Goal: Task Accomplishment & Management: Manage account settings

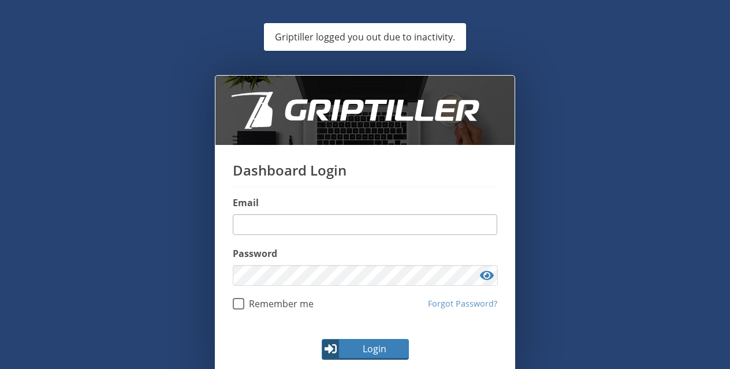
click at [330, 219] on input "email" at bounding box center [365, 224] width 264 height 21
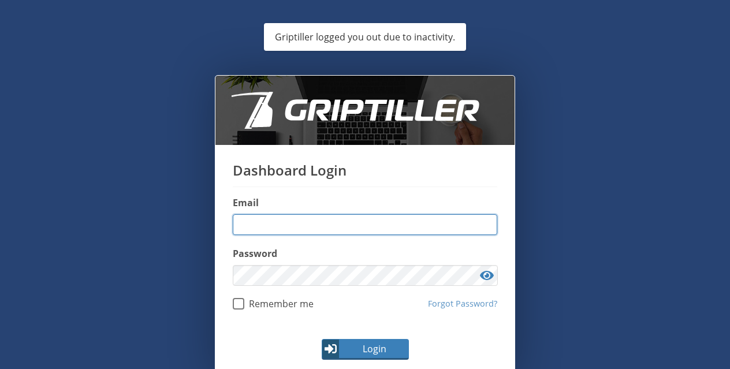
type input "**********"
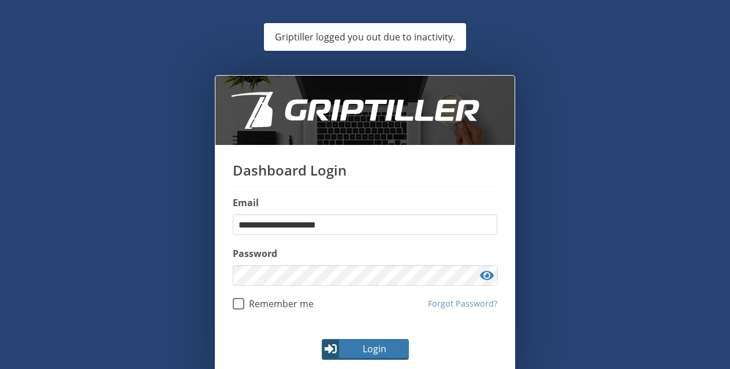
scroll to position [39, 0]
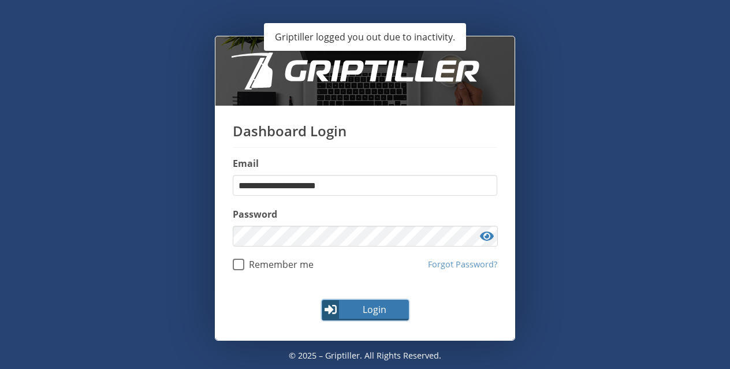
click at [355, 309] on span "Login" at bounding box center [374, 310] width 67 height 14
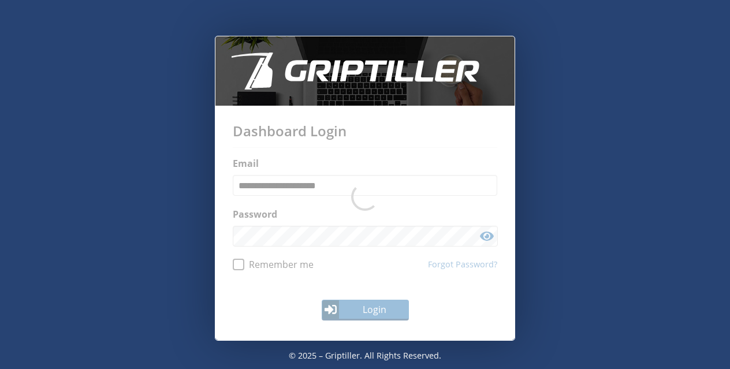
scroll to position [0, 0]
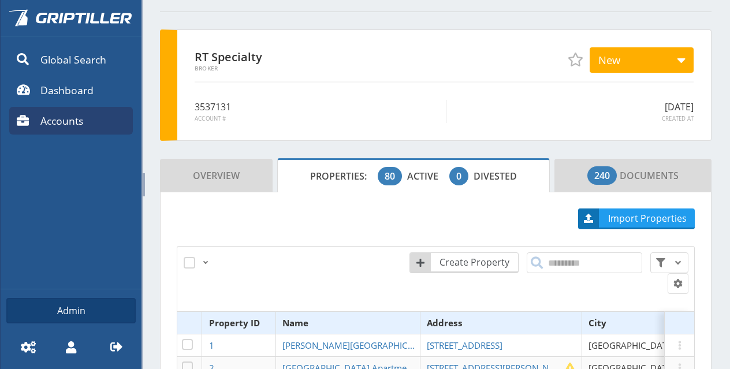
scroll to position [231, 0]
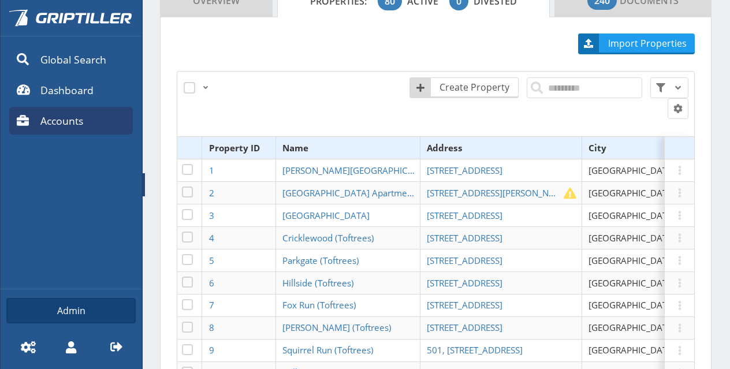
click at [143, 184] on span at bounding box center [144, 184] width 2 height 23
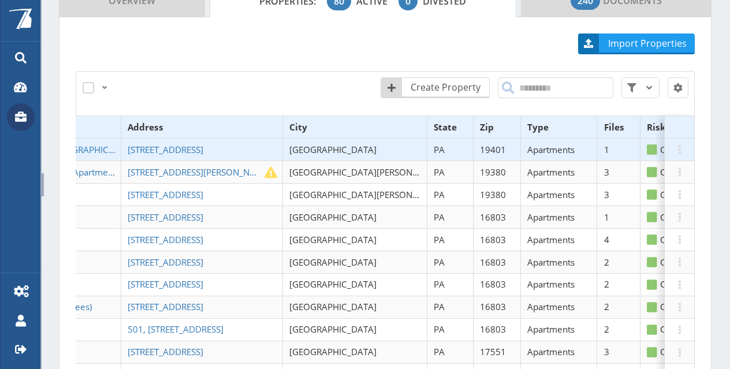
scroll to position [0, 0]
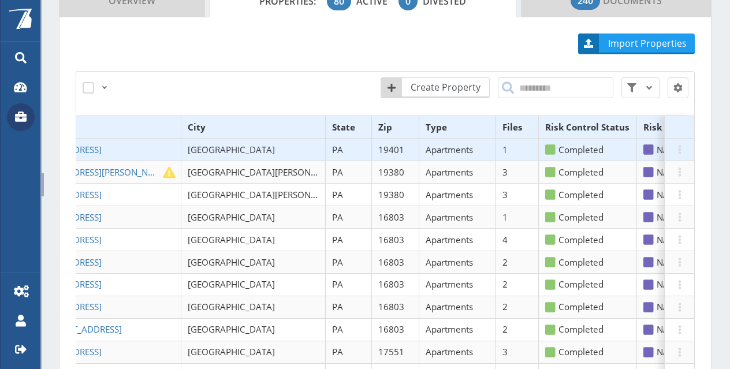
click at [495, 116] on th "Files" at bounding box center [516, 127] width 43 height 23
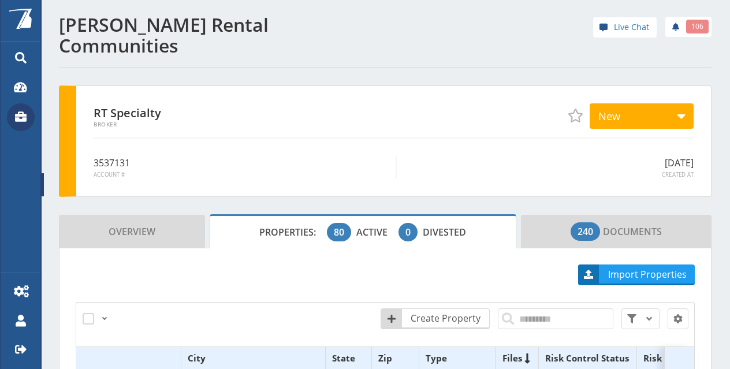
click at [24, 115] on icon at bounding box center [21, 116] width 12 height 10
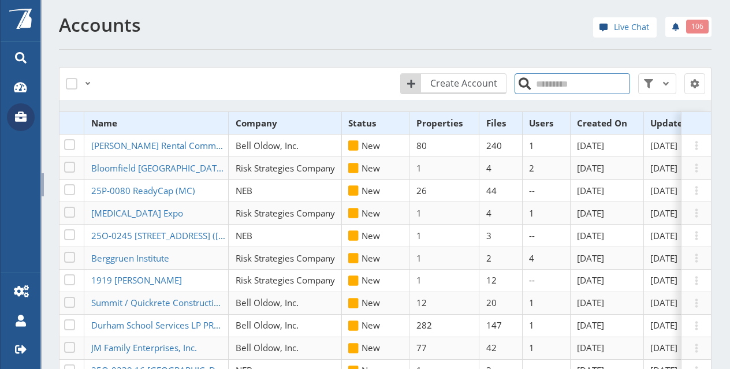
click at [544, 91] on input "search" at bounding box center [571, 83] width 115 height 21
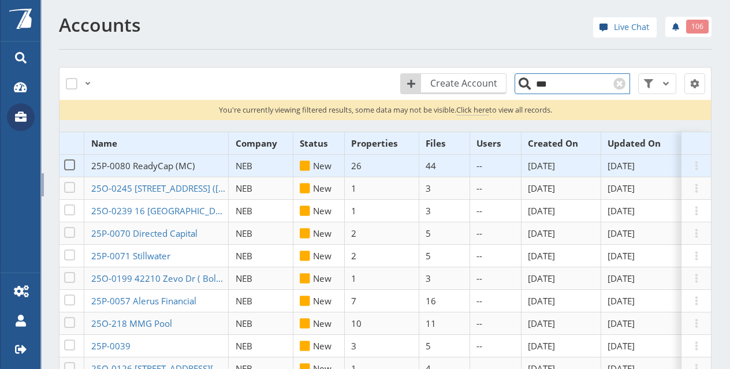
type input "***"
click at [165, 162] on span "25P-0080 ReadyCap (MC)" at bounding box center [143, 166] width 104 height 12
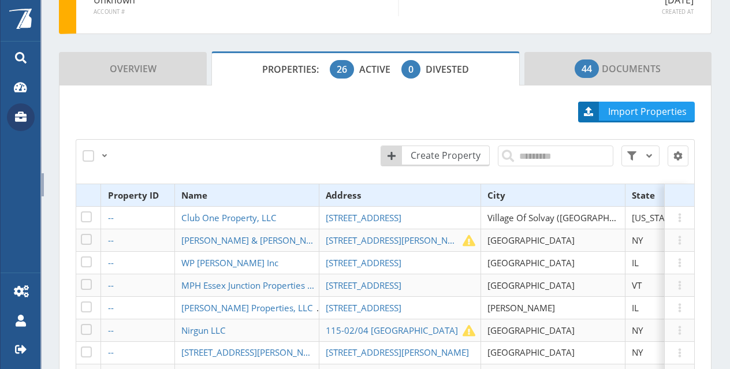
scroll to position [173, 0]
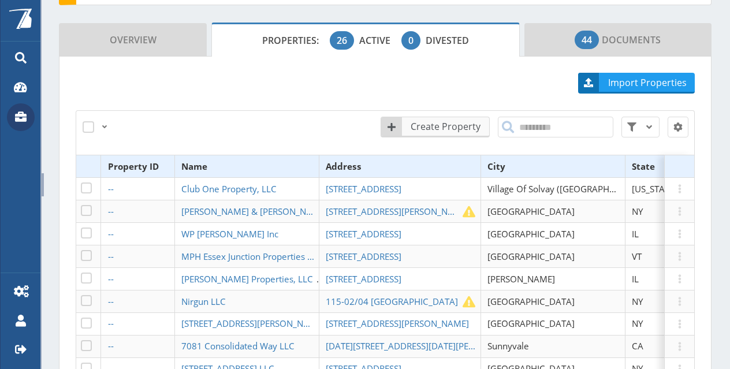
click at [449, 120] on span "Create Property" at bounding box center [446, 127] width 85 height 14
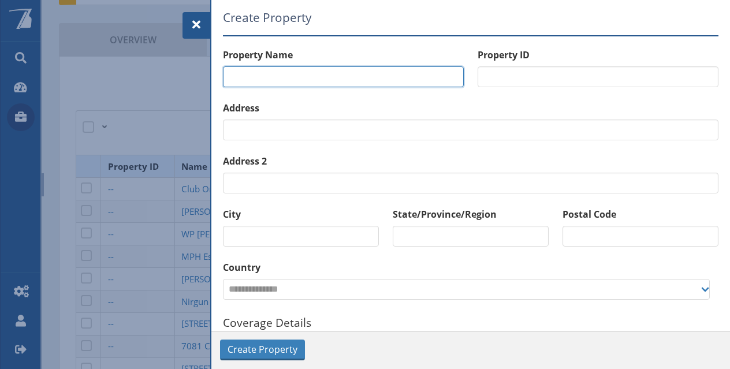
click at [353, 78] on input "text" at bounding box center [343, 76] width 241 height 21
click at [314, 84] on input "text" at bounding box center [343, 76] width 241 height 21
paste input "**********"
type input "**********"
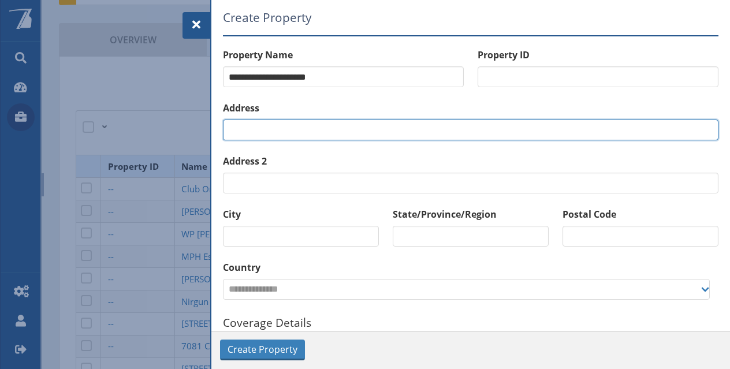
click at [257, 133] on input "text" at bounding box center [470, 130] width 495 height 21
paste input "**********"
type input "**********"
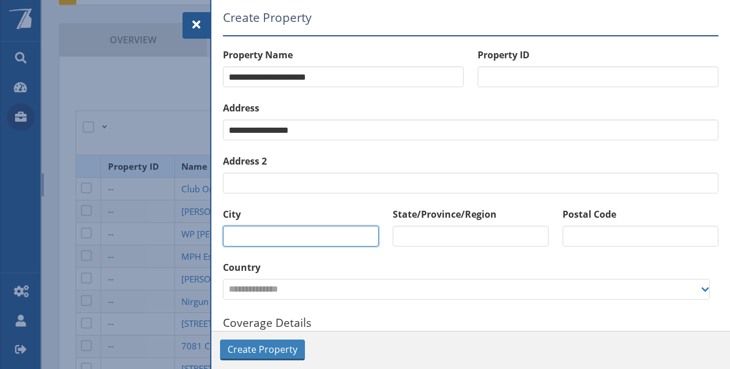
click at [265, 237] on input "text" at bounding box center [301, 236] width 156 height 21
paste input "**********"
type input "**********"
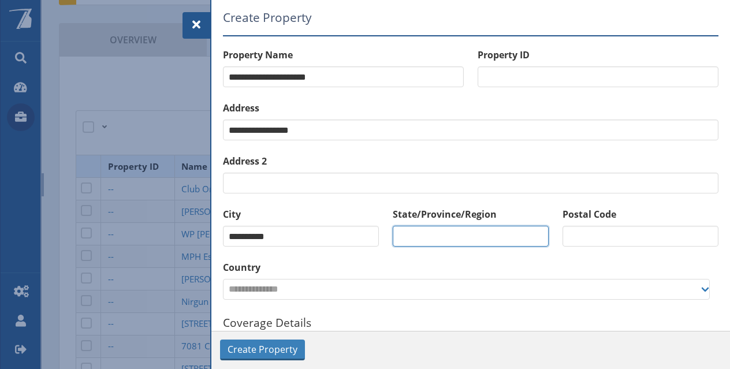
click at [414, 236] on input "text" at bounding box center [471, 236] width 156 height 21
type input "**"
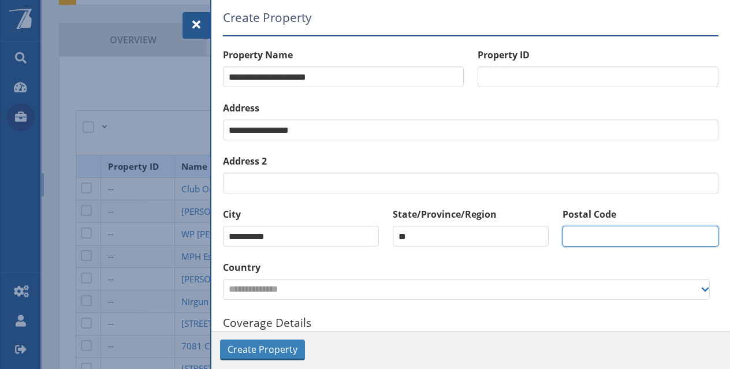
click at [581, 229] on input "text" at bounding box center [640, 236] width 156 height 21
paste input "*****"
type input "*****"
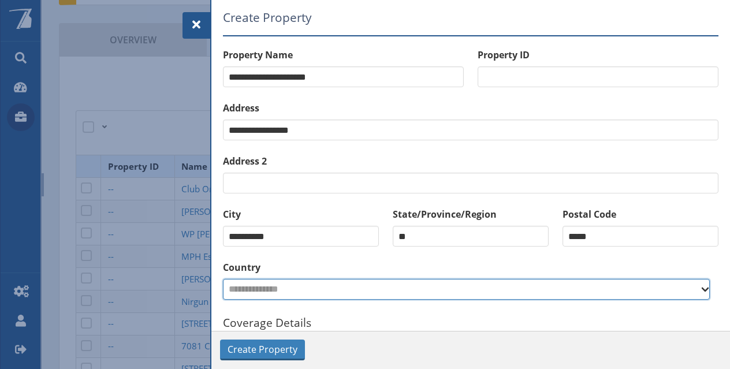
click at [424, 296] on select "**********" at bounding box center [466, 289] width 487 height 21
select select "**"
click at [223, 279] on select "**********" at bounding box center [466, 289] width 487 height 21
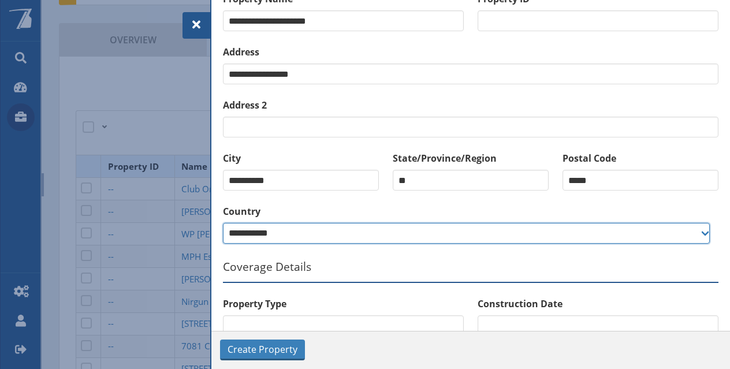
scroll to position [115, 0]
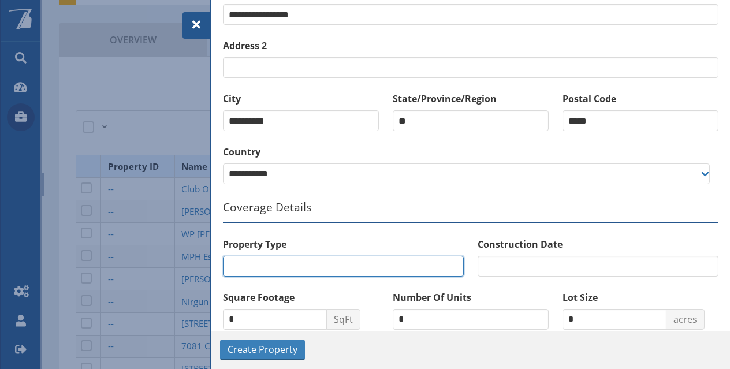
click at [278, 264] on input "text" at bounding box center [343, 266] width 241 height 21
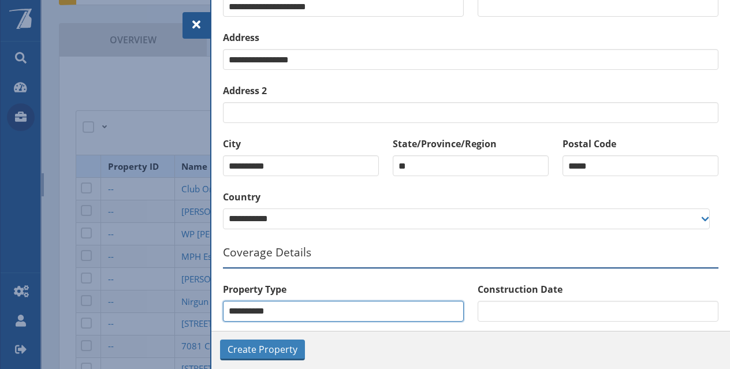
scroll to position [0, 0]
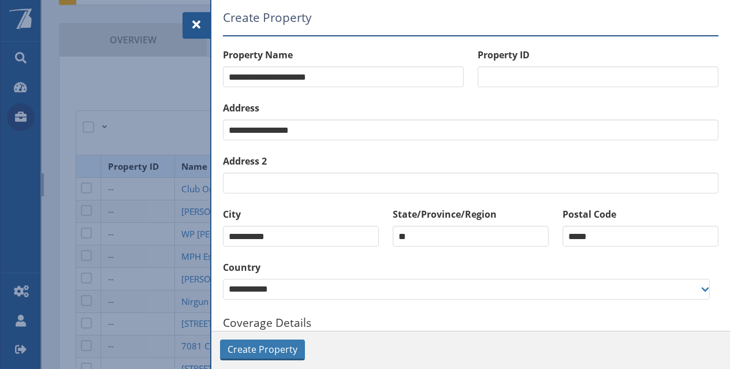
type input "**********"
click at [252, 349] on span "Create Property" at bounding box center [262, 349] width 70 height 14
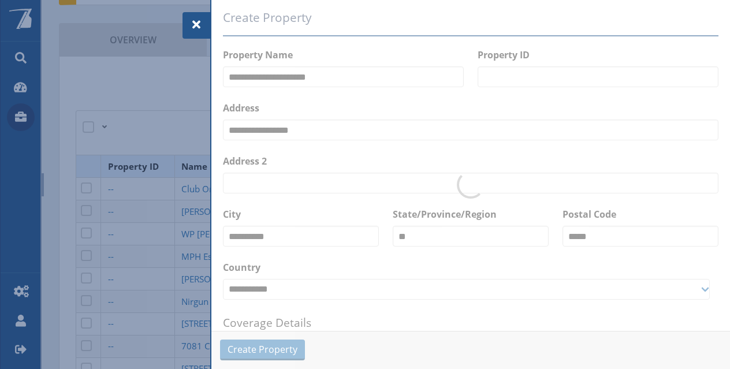
select select "**"
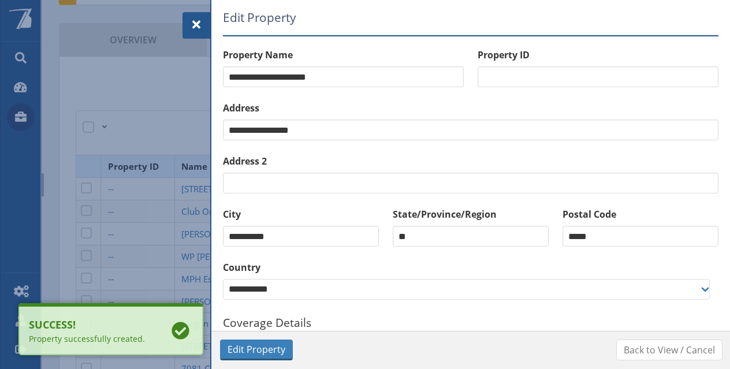
click at [196, 23] on span at bounding box center [196, 25] width 14 height 14
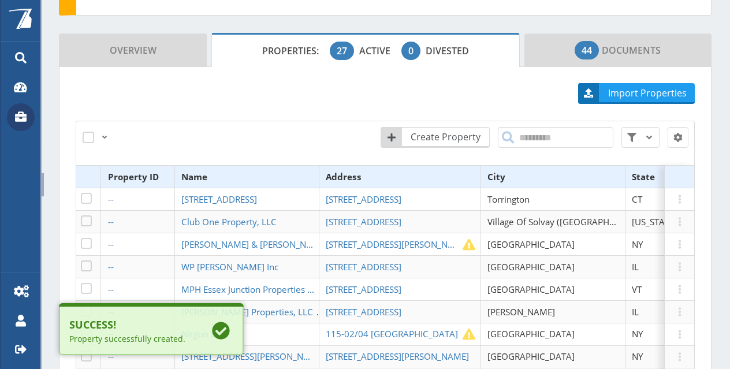
scroll to position [115, 0]
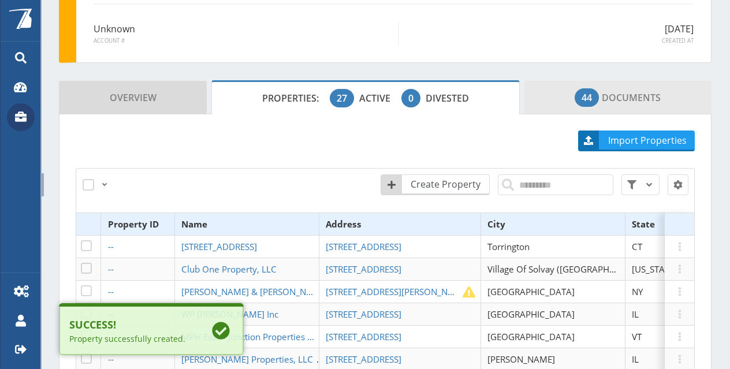
click at [532, 95] on link "44 Documents" at bounding box center [617, 97] width 187 height 33
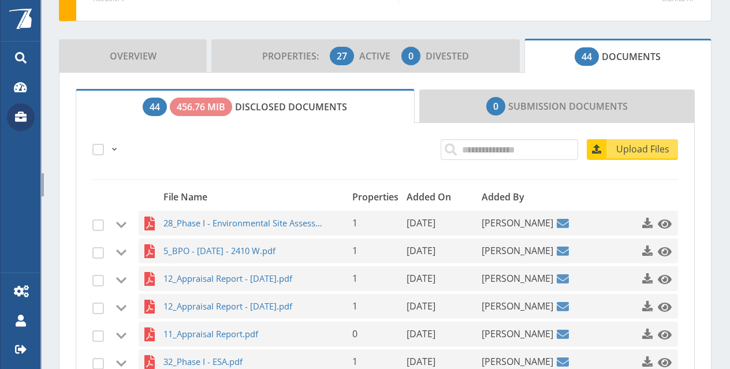
scroll to position [173, 0]
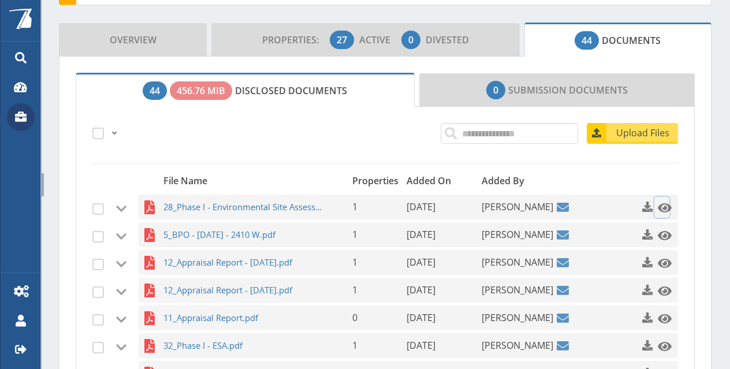
click at [662, 207] on span at bounding box center [665, 208] width 14 height 14
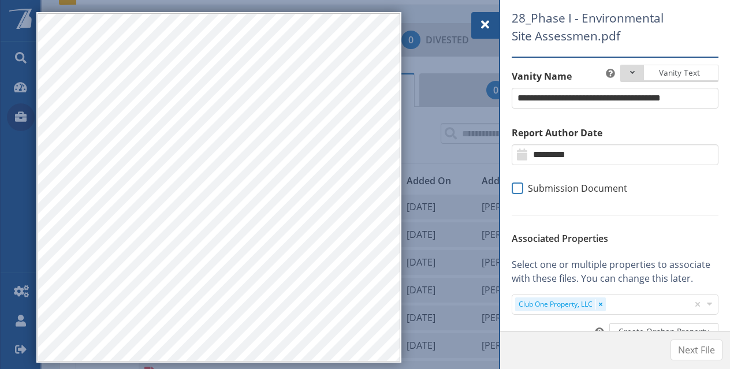
click at [514, 188] on span at bounding box center [518, 188] width 12 height 12
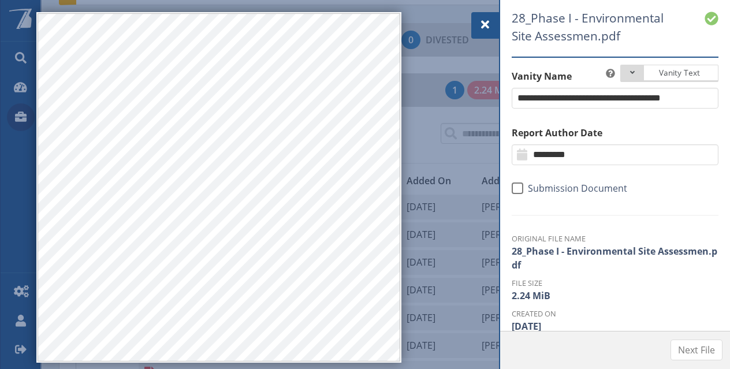
click at [491, 28] on span at bounding box center [485, 25] width 14 height 14
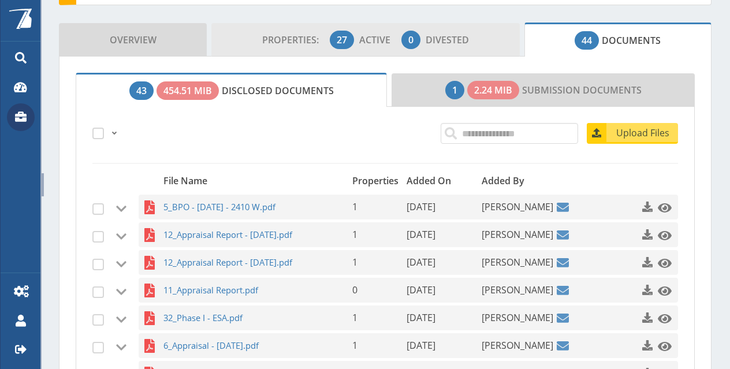
click at [373, 39] on span "Active" at bounding box center [379, 39] width 40 height 13
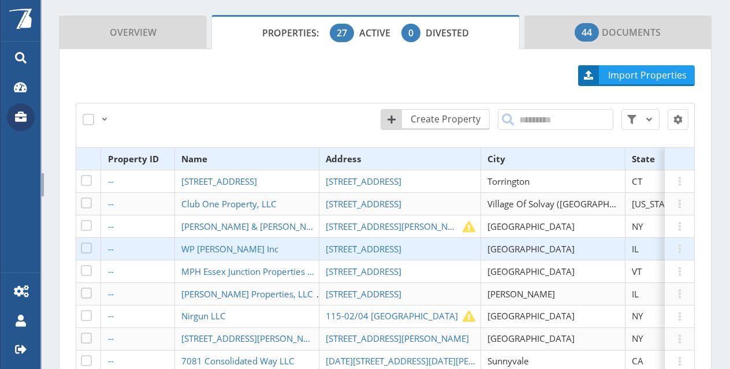
scroll to position [115, 0]
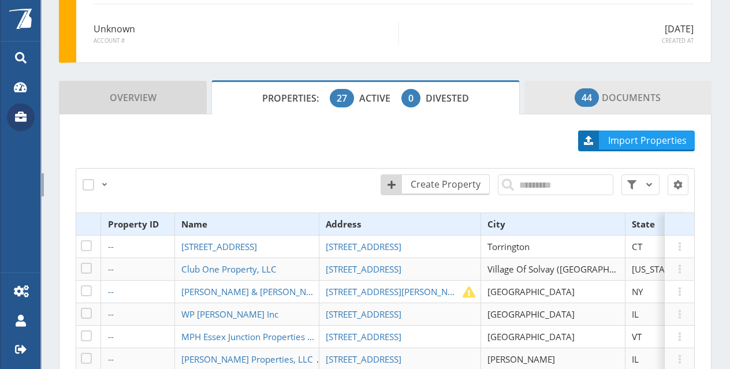
click at [565, 103] on link "44 Documents" at bounding box center [617, 97] width 187 height 33
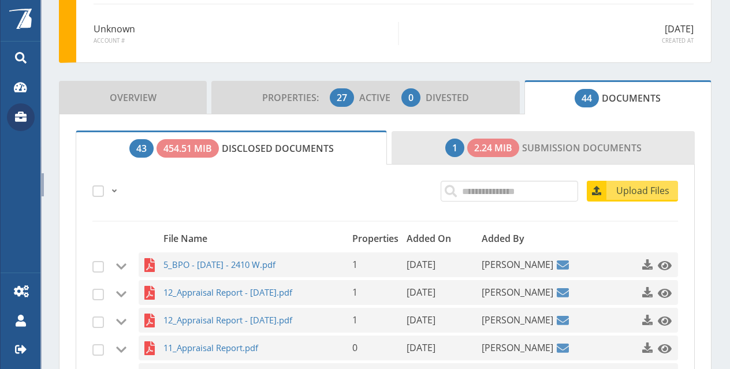
click at [533, 150] on link "1 2.24 MiB Submission Documents" at bounding box center [542, 147] width 303 height 33
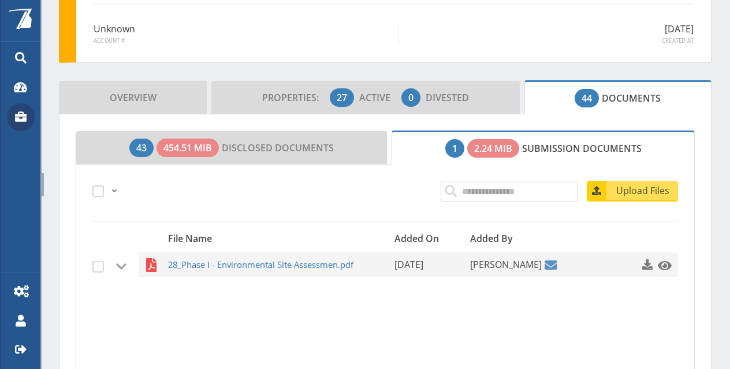
click at [663, 263] on div at bounding box center [625, 264] width 103 height 25
click at [658, 269] on span at bounding box center [665, 266] width 14 height 14
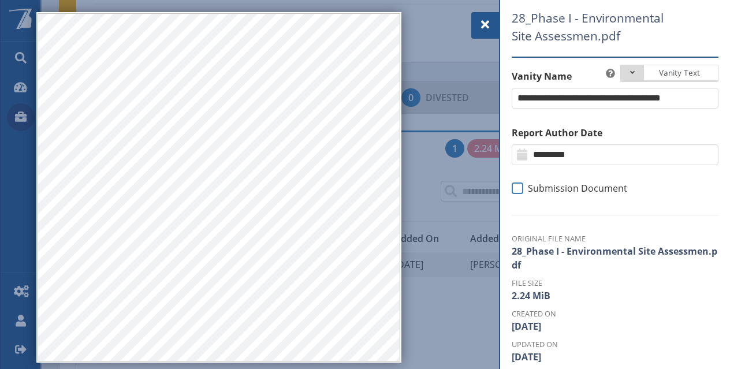
click at [512, 186] on span at bounding box center [518, 188] width 12 height 12
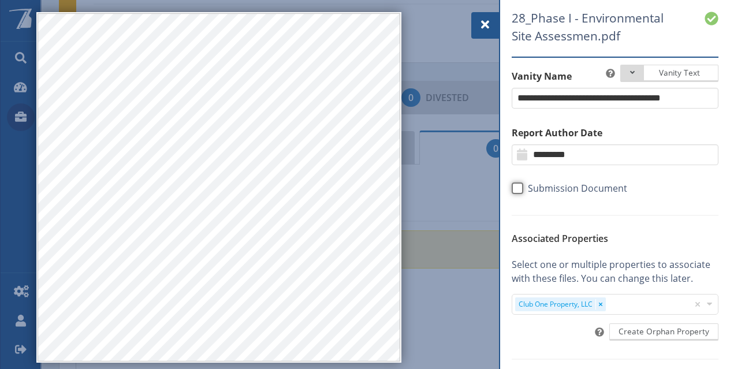
scroll to position [58, 0]
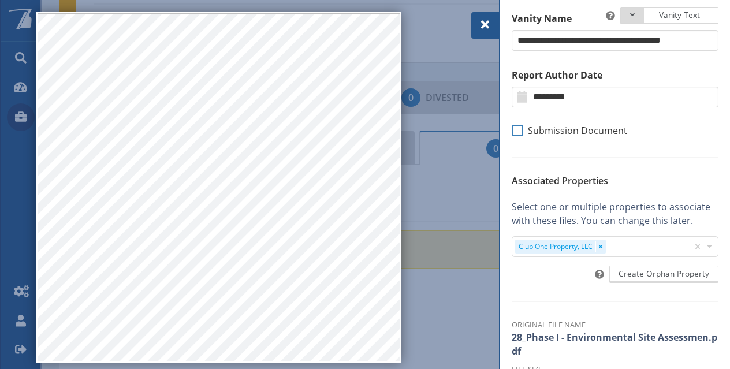
click at [515, 128] on span at bounding box center [518, 131] width 12 height 12
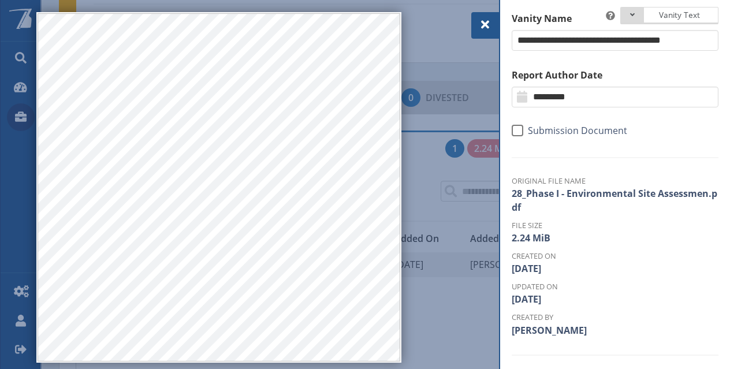
click at [488, 31] on span at bounding box center [485, 25] width 14 height 14
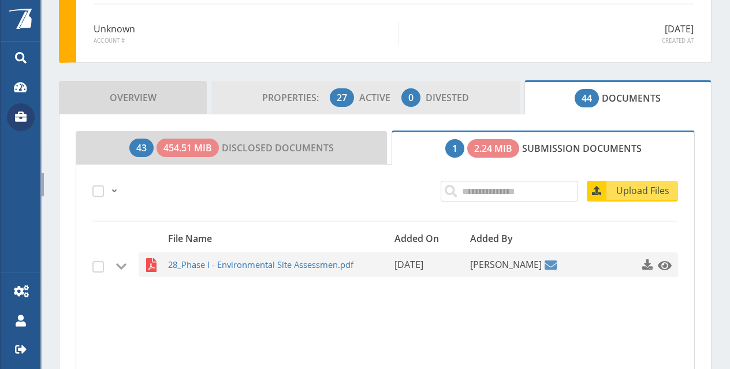
click at [443, 101] on span "Divested" at bounding box center [446, 97] width 43 height 13
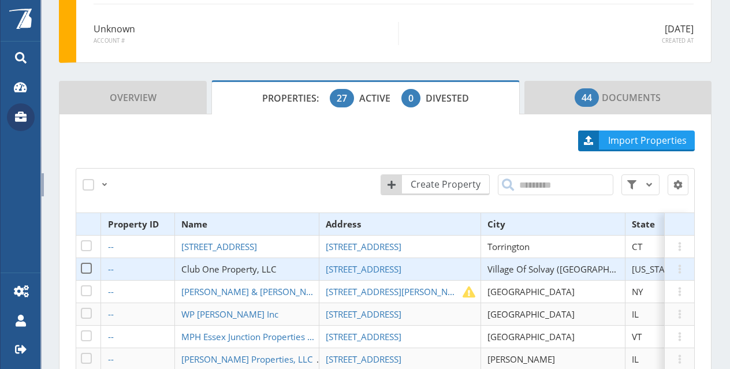
click at [271, 264] on span "Club One Property, LLC" at bounding box center [228, 269] width 95 height 12
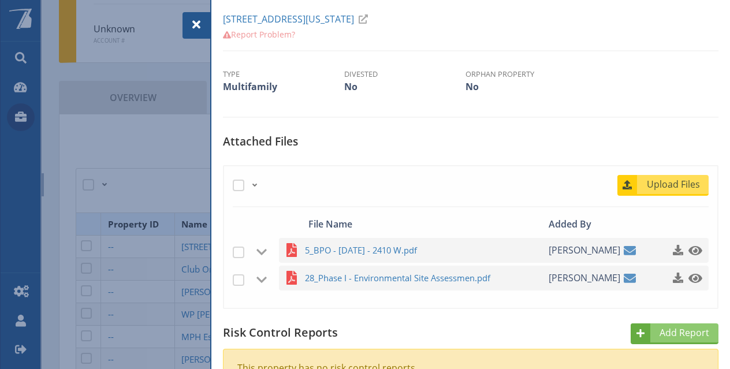
scroll to position [231, 0]
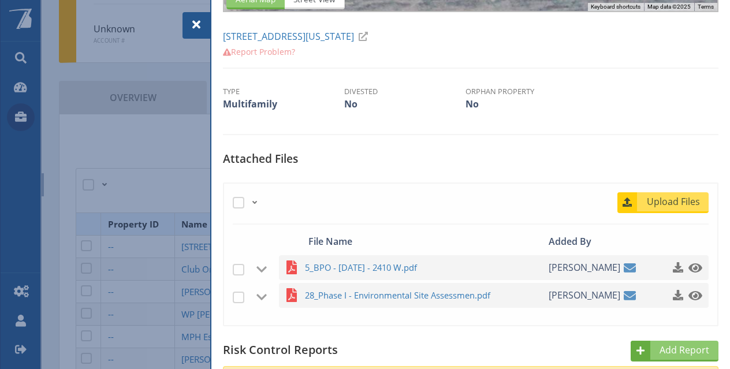
click at [200, 16] on div at bounding box center [196, 25] width 28 height 27
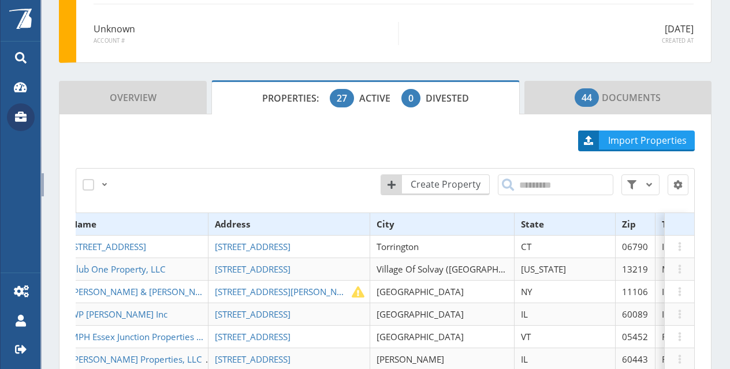
scroll to position [0, 139]
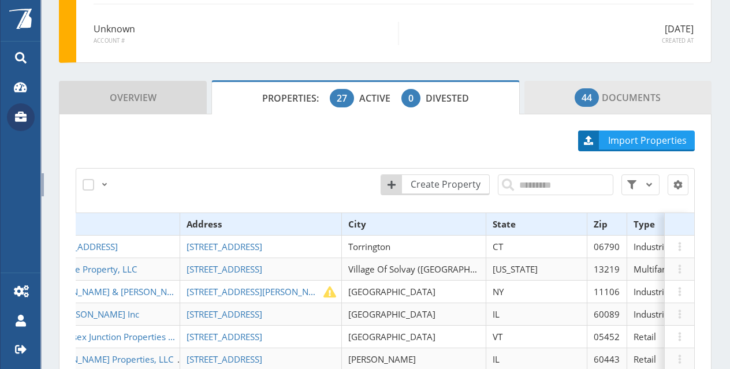
click at [579, 106] on span "44 Documents" at bounding box center [617, 97] width 86 height 23
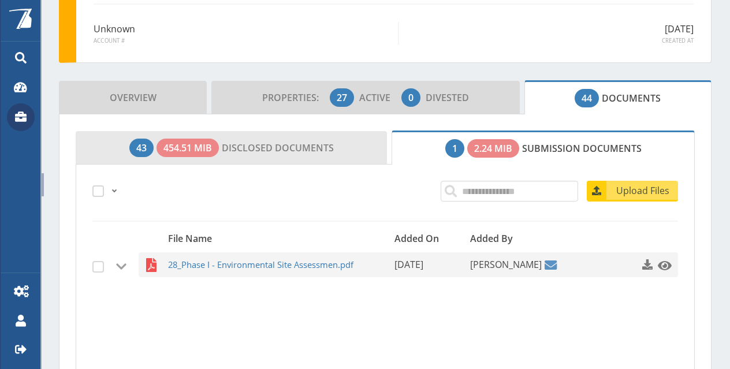
click at [316, 156] on link "43 454.51 MiB Disclosed Documents" at bounding box center [231, 147] width 311 height 33
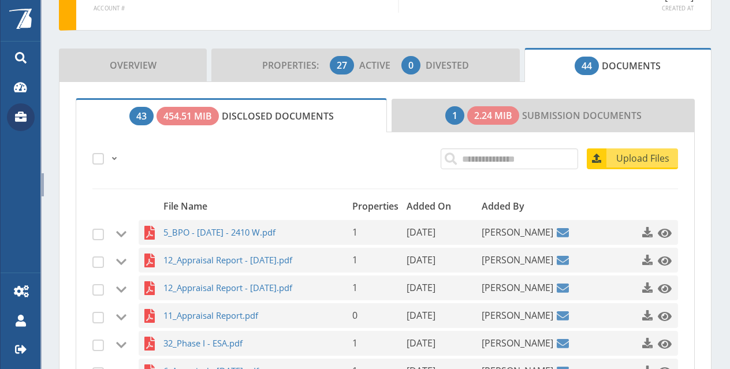
scroll to position [231, 0]
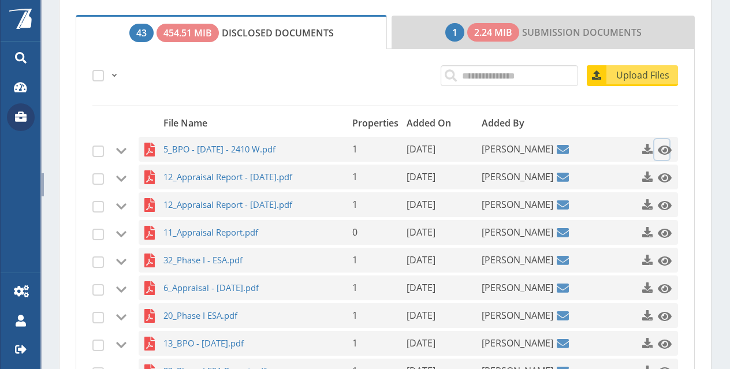
click at [658, 147] on span at bounding box center [665, 150] width 14 height 14
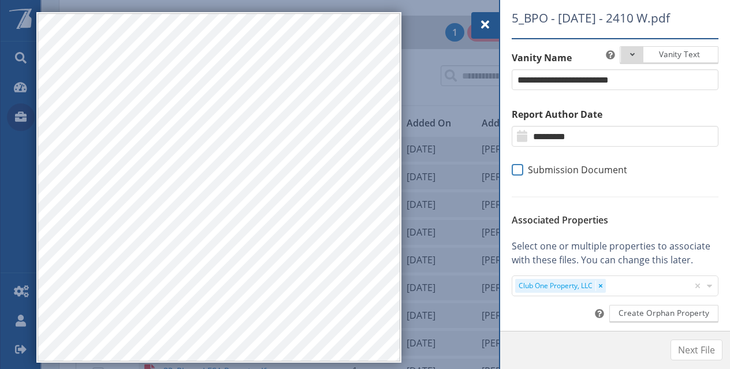
click at [517, 176] on span at bounding box center [518, 170] width 12 height 12
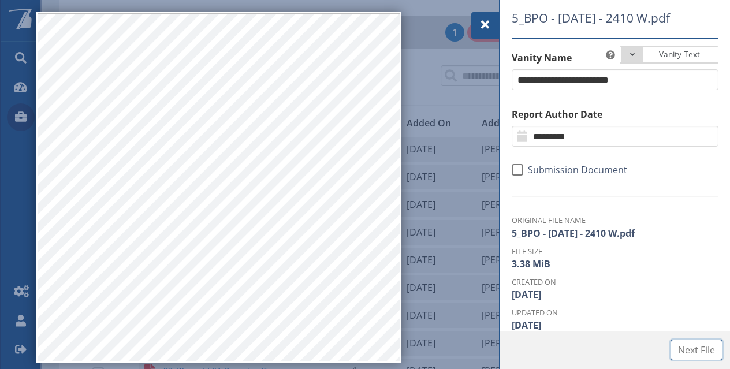
click at [705, 353] on span "Next File" at bounding box center [696, 350] width 37 height 14
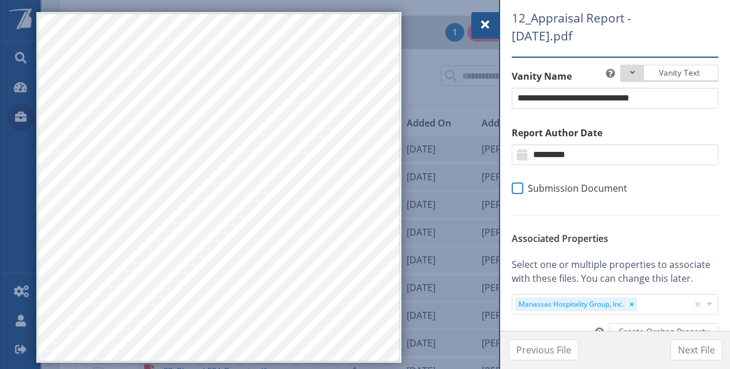
click at [515, 188] on span at bounding box center [518, 188] width 12 height 12
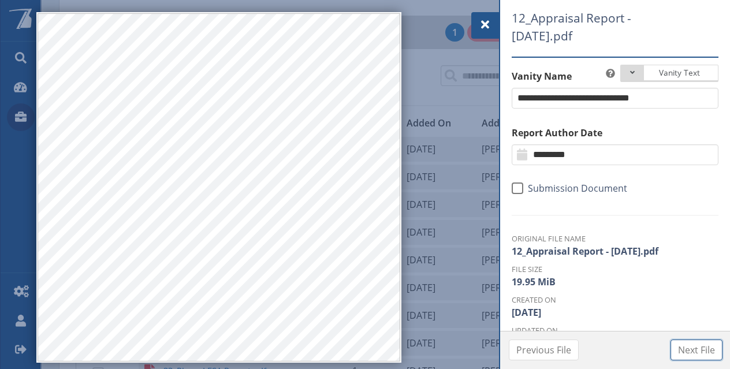
click at [700, 347] on span "Next File" at bounding box center [696, 350] width 37 height 14
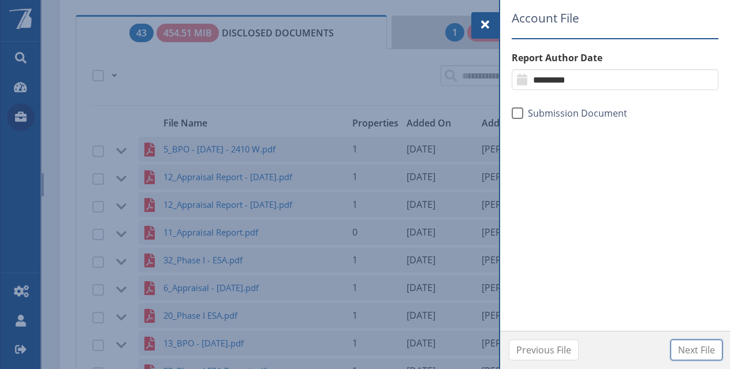
click at [690, 352] on span "Next File" at bounding box center [696, 350] width 37 height 14
click at [482, 26] on span at bounding box center [485, 25] width 14 height 14
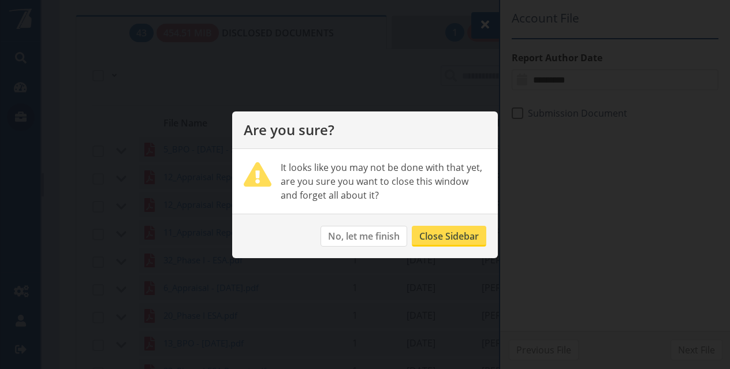
click at [428, 236] on button "Close Sidebar" at bounding box center [449, 236] width 74 height 21
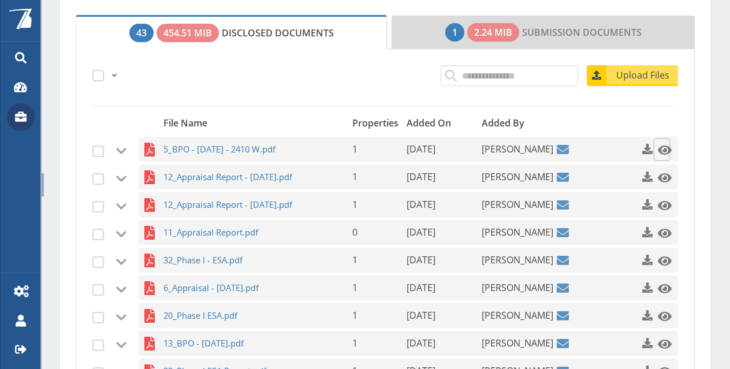
click at [658, 148] on span at bounding box center [665, 150] width 14 height 14
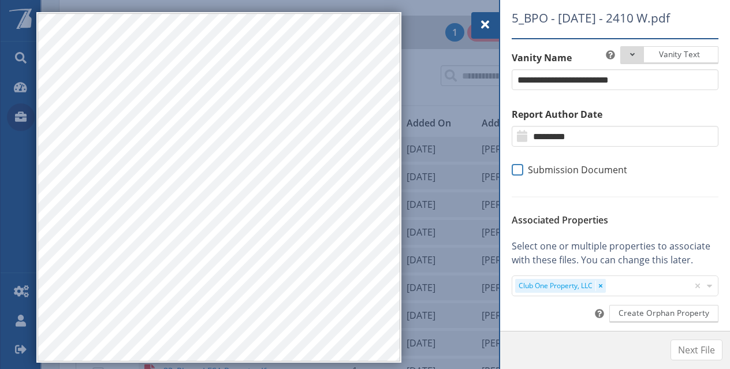
click at [522, 176] on span at bounding box center [518, 170] width 12 height 12
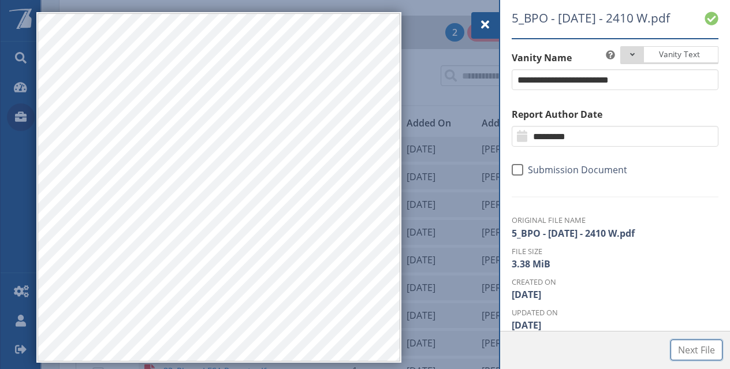
click at [681, 347] on span "Next File" at bounding box center [696, 350] width 37 height 14
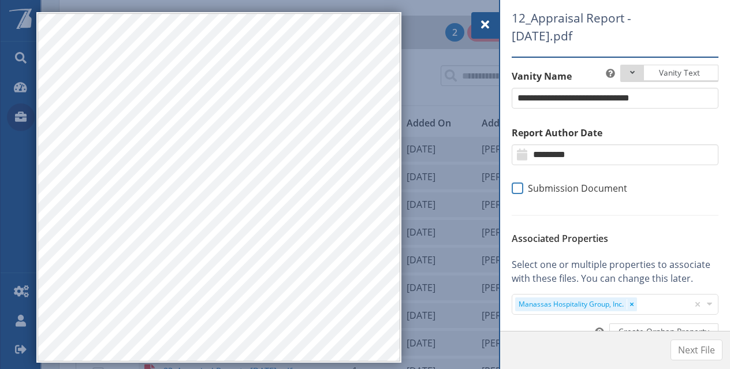
click at [518, 186] on span at bounding box center [518, 188] width 12 height 12
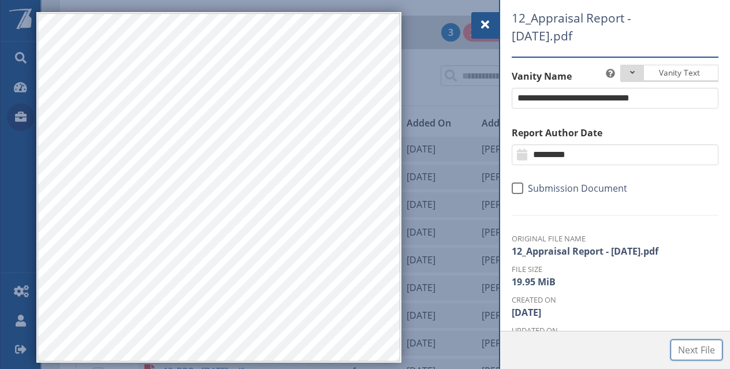
click at [690, 354] on span "Next File" at bounding box center [696, 350] width 37 height 14
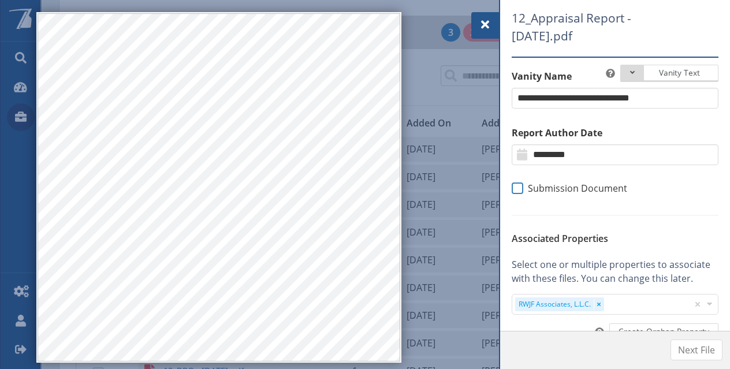
click at [520, 190] on span at bounding box center [518, 188] width 12 height 12
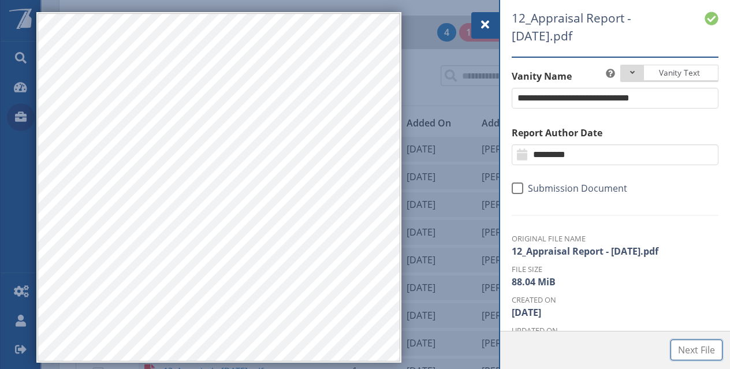
click at [684, 343] on span "Next File" at bounding box center [696, 350] width 37 height 14
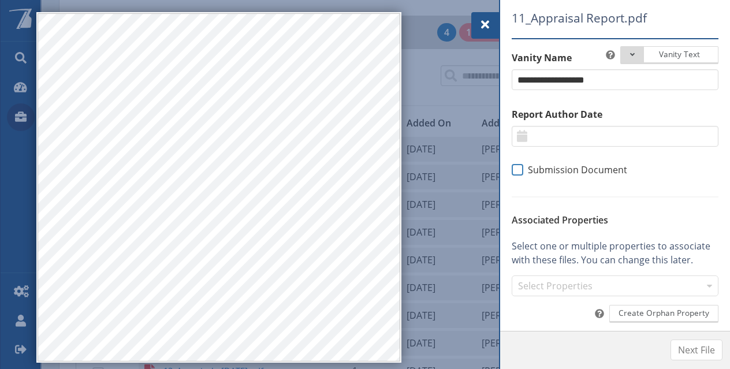
click at [515, 173] on span at bounding box center [518, 170] width 12 height 12
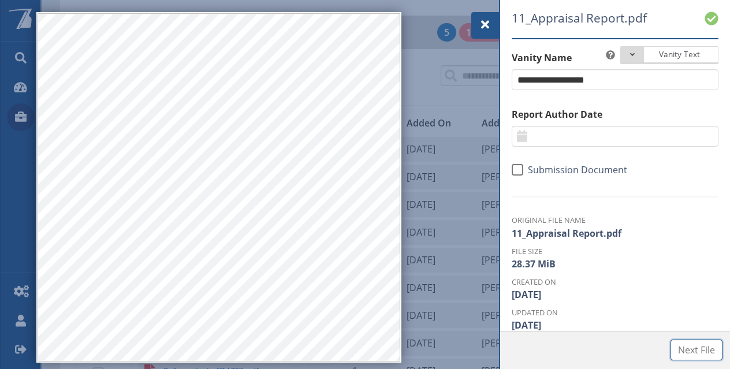
click at [693, 353] on span "Next File" at bounding box center [696, 350] width 37 height 14
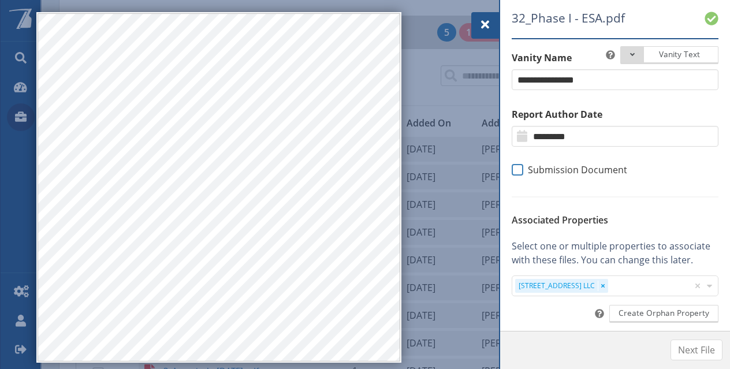
click at [514, 168] on span at bounding box center [518, 170] width 12 height 12
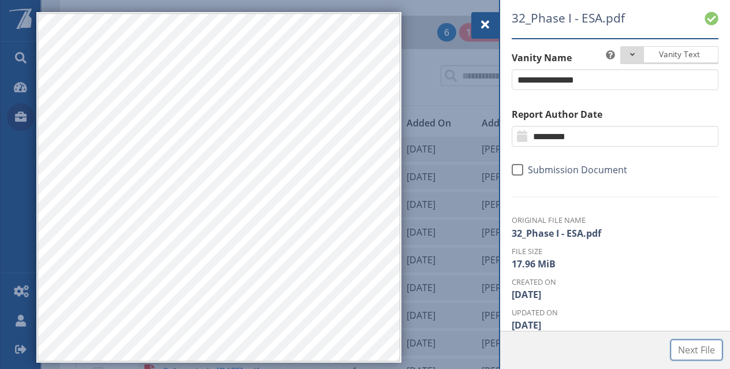
click at [698, 351] on span "Next File" at bounding box center [696, 350] width 37 height 14
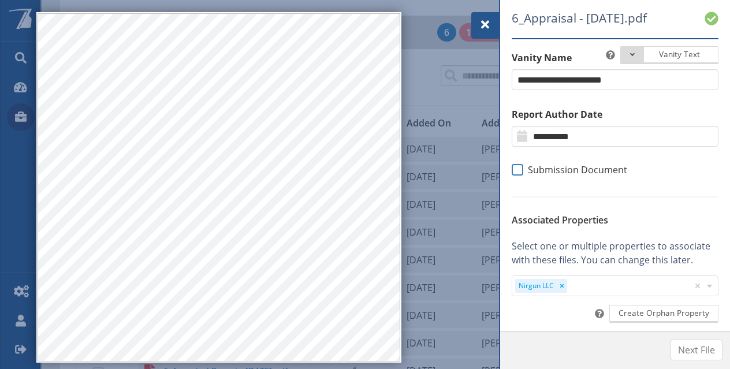
click at [518, 171] on span at bounding box center [518, 170] width 12 height 12
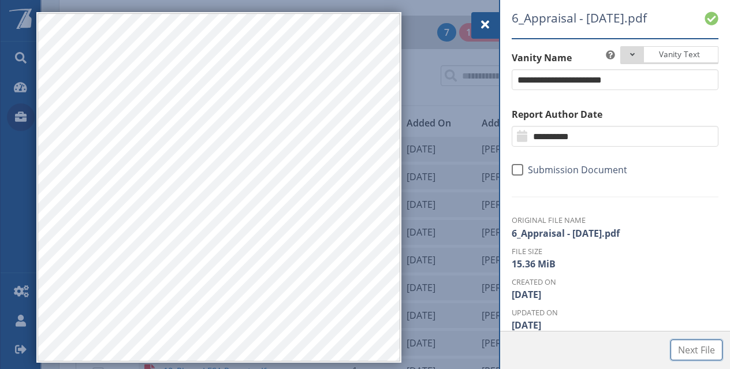
click at [688, 353] on span "Next File" at bounding box center [696, 350] width 37 height 14
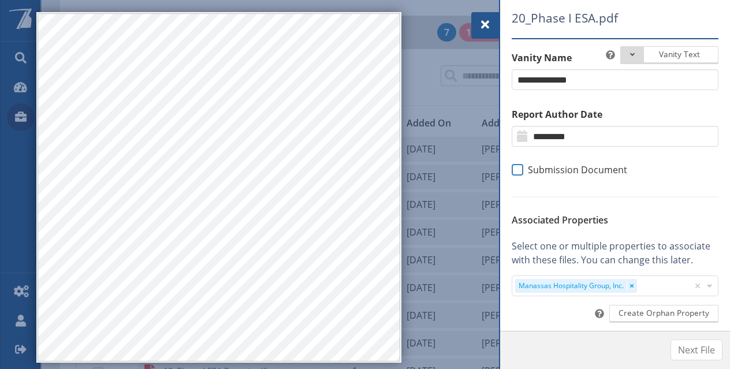
click at [520, 170] on span at bounding box center [518, 170] width 12 height 12
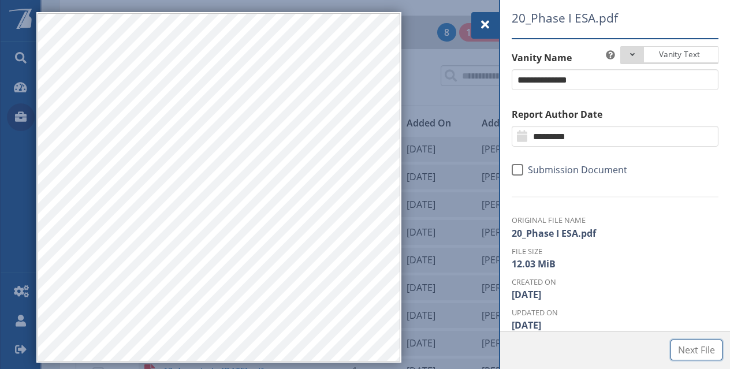
click at [689, 344] on span "Next File" at bounding box center [696, 350] width 37 height 14
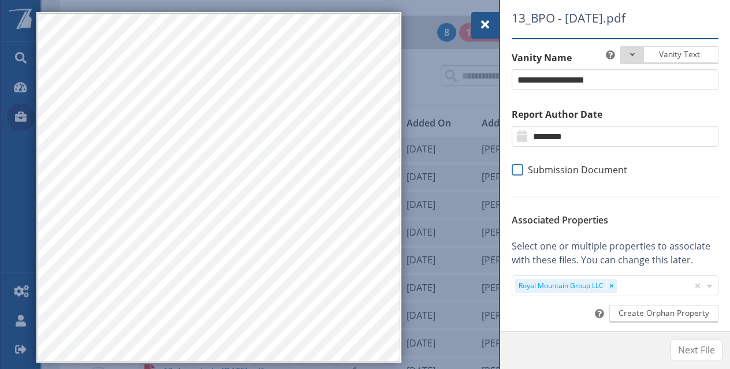
click at [520, 171] on span at bounding box center [518, 170] width 12 height 12
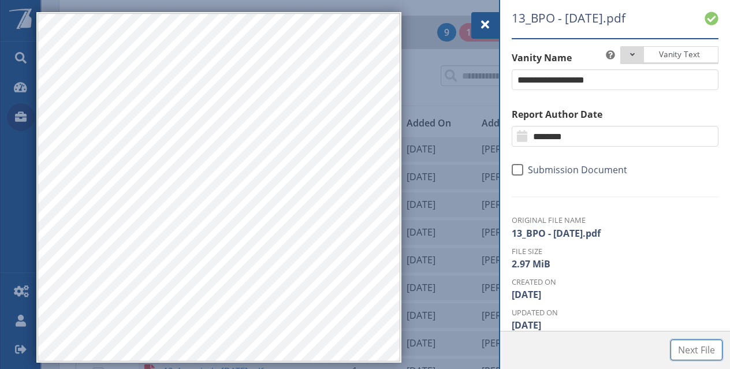
click at [679, 342] on button "Next File" at bounding box center [696, 349] width 52 height 21
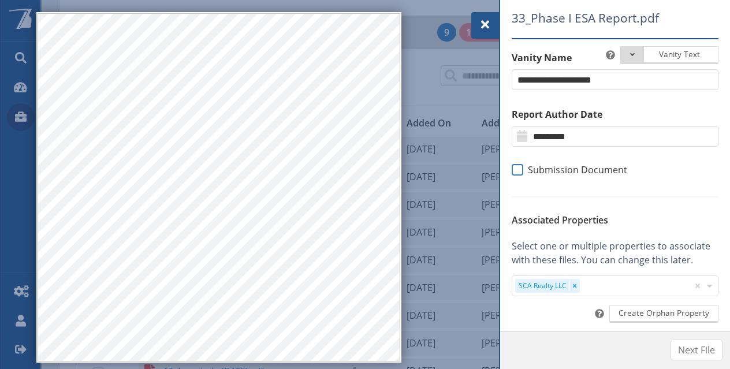
click at [517, 167] on span at bounding box center [518, 170] width 12 height 12
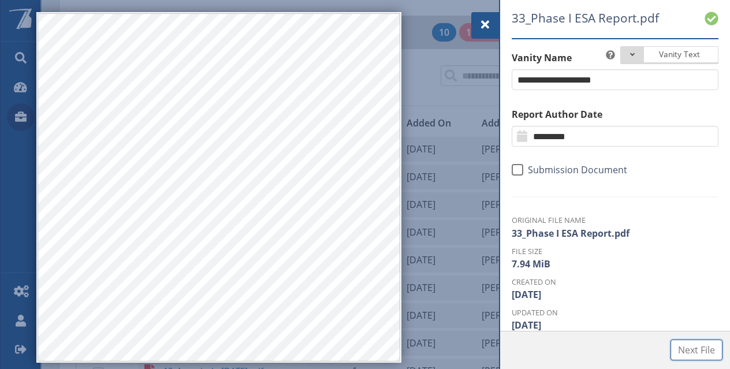
click at [700, 348] on span "Next File" at bounding box center [696, 350] width 37 height 14
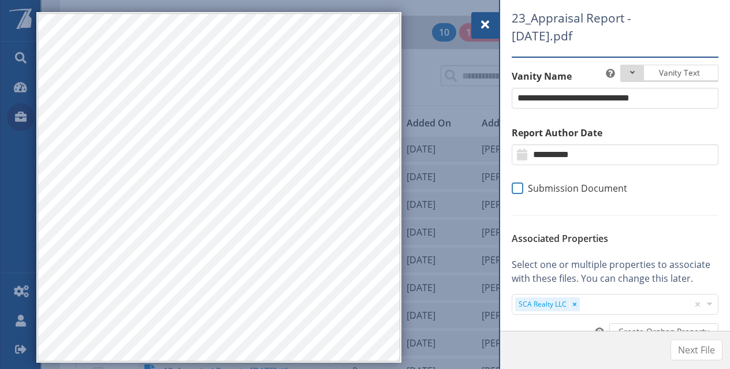
click at [516, 188] on span at bounding box center [518, 188] width 12 height 12
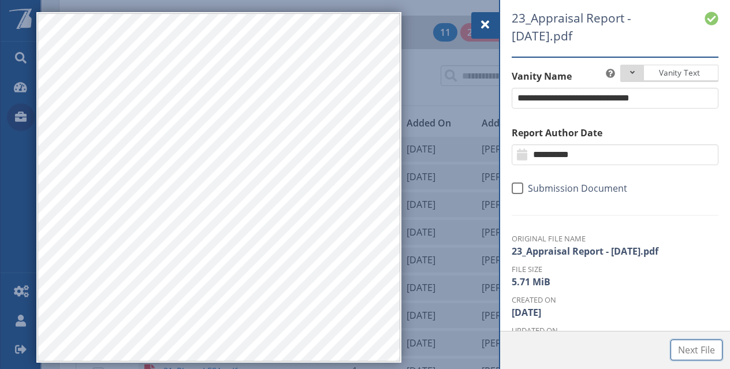
click at [686, 345] on span "Next File" at bounding box center [696, 350] width 37 height 14
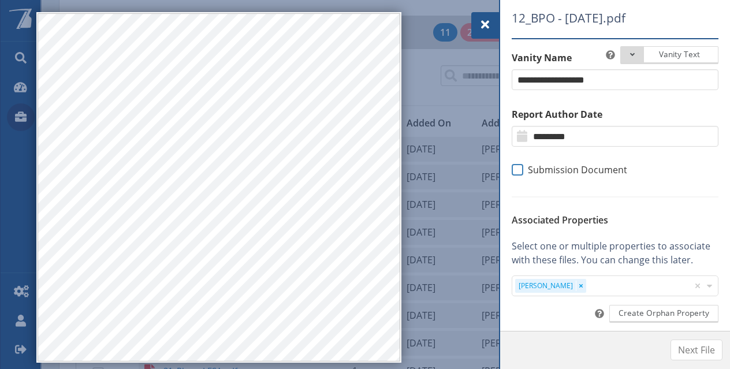
click at [521, 171] on span at bounding box center [518, 170] width 12 height 12
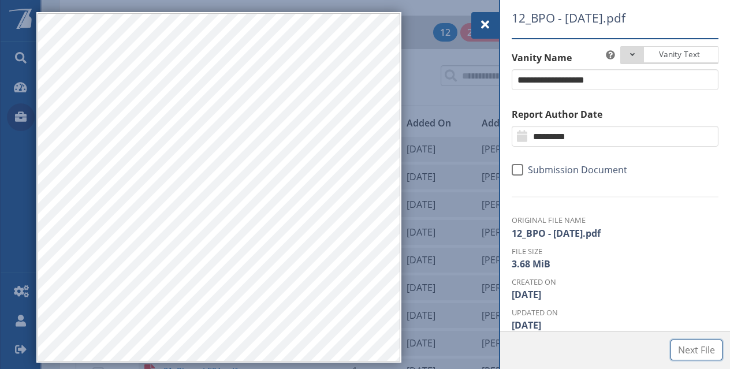
click at [679, 352] on span "Next File" at bounding box center [696, 350] width 37 height 14
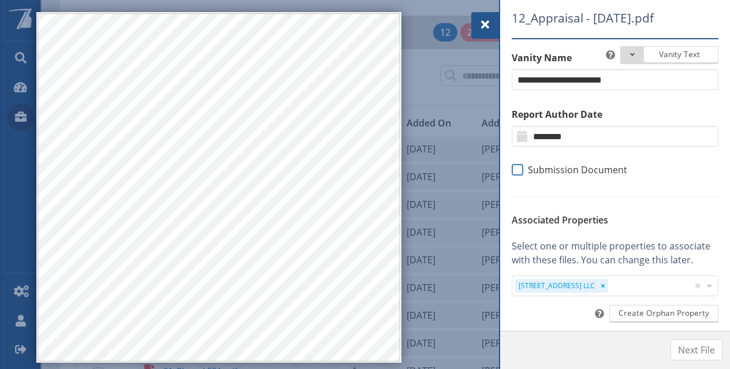
click at [522, 175] on label "Submission Document" at bounding box center [569, 170] width 115 height 12
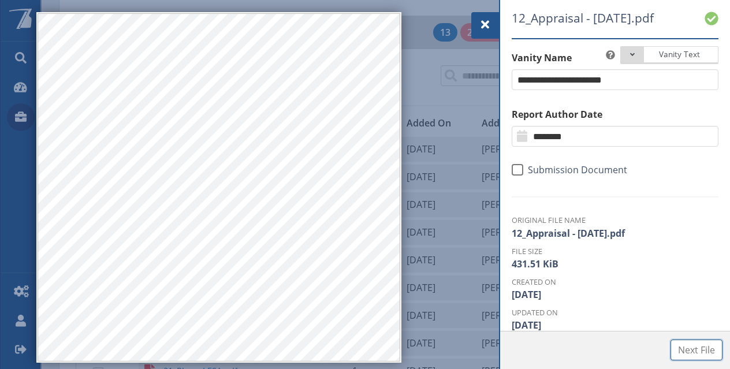
click at [678, 346] on span "Next File" at bounding box center [696, 350] width 37 height 14
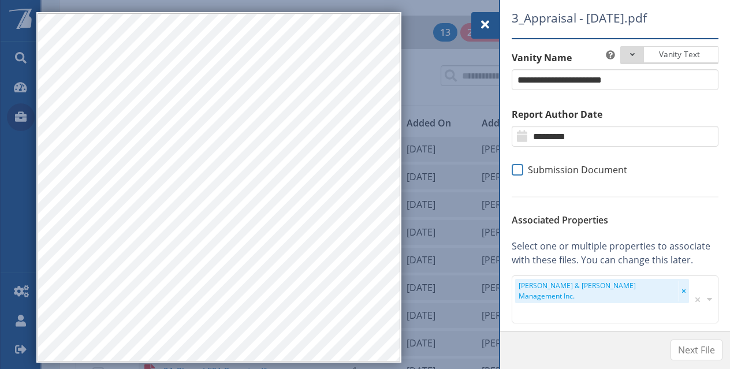
click at [519, 175] on span at bounding box center [518, 170] width 12 height 12
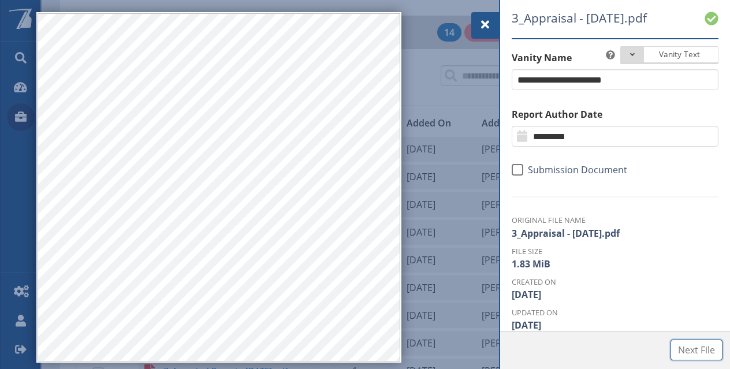
click at [686, 352] on span "Next File" at bounding box center [696, 350] width 37 height 14
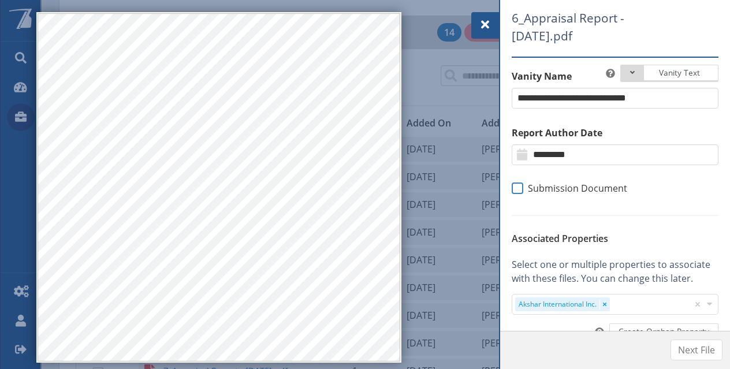
click at [523, 186] on span "Submission Document" at bounding box center [575, 188] width 104 height 12
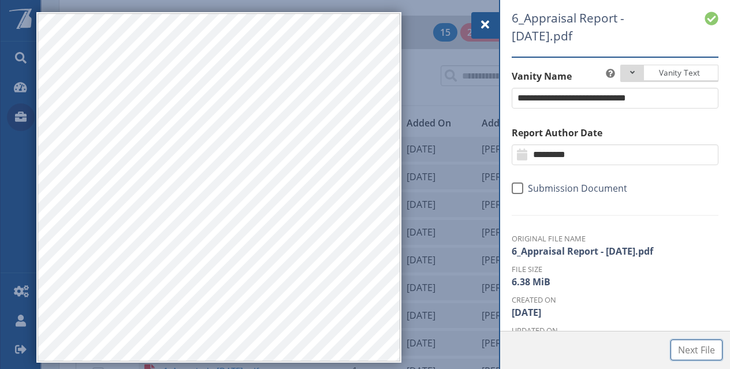
click at [685, 342] on button "Next File" at bounding box center [696, 349] width 52 height 21
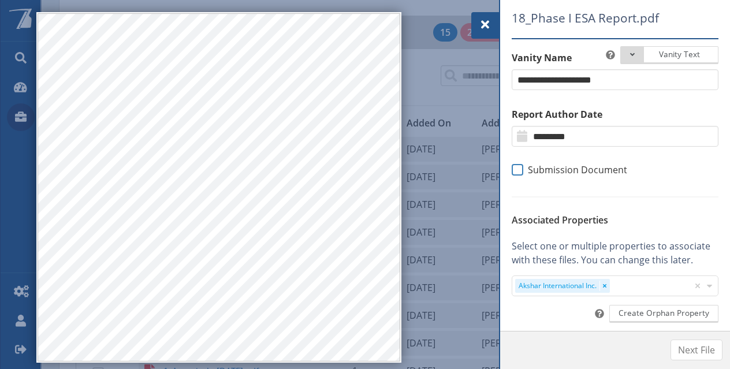
click at [517, 173] on span at bounding box center [518, 170] width 12 height 12
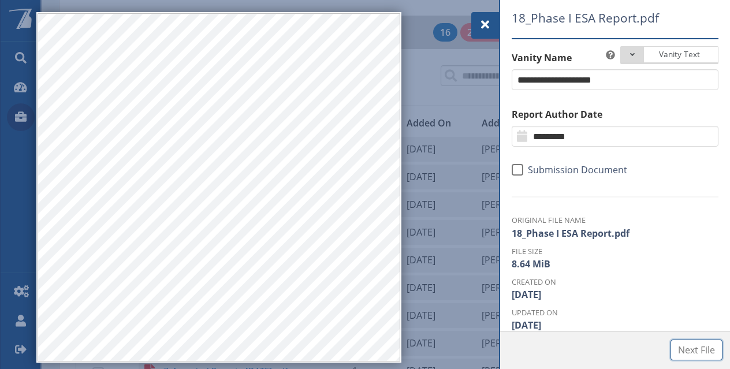
click at [688, 346] on span "Next File" at bounding box center [696, 350] width 37 height 14
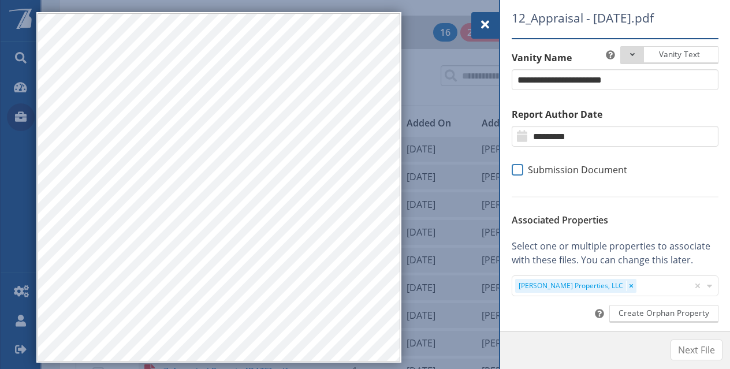
click at [524, 171] on span "Submission Document" at bounding box center [575, 170] width 104 height 12
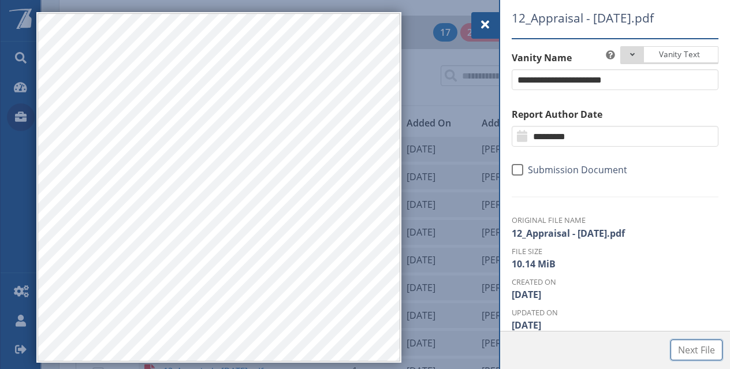
click at [684, 342] on button "Next File" at bounding box center [696, 349] width 52 height 21
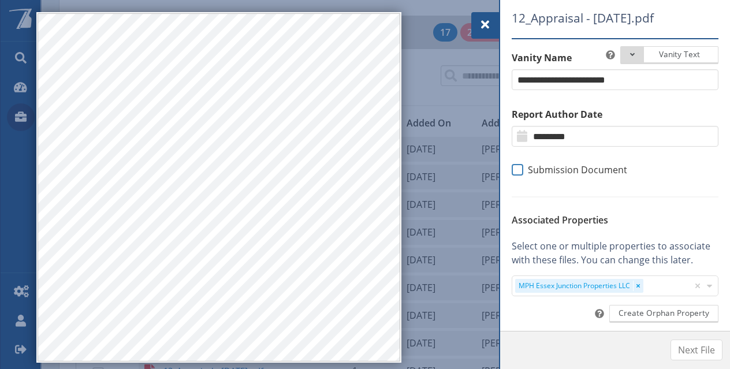
click at [518, 176] on span at bounding box center [518, 170] width 12 height 12
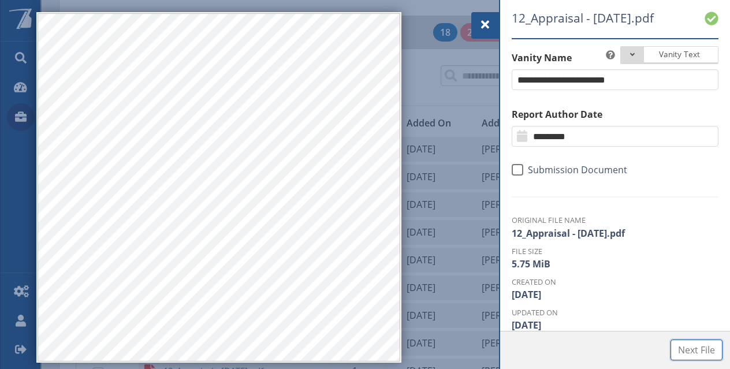
click at [684, 350] on span "Next File" at bounding box center [696, 350] width 37 height 14
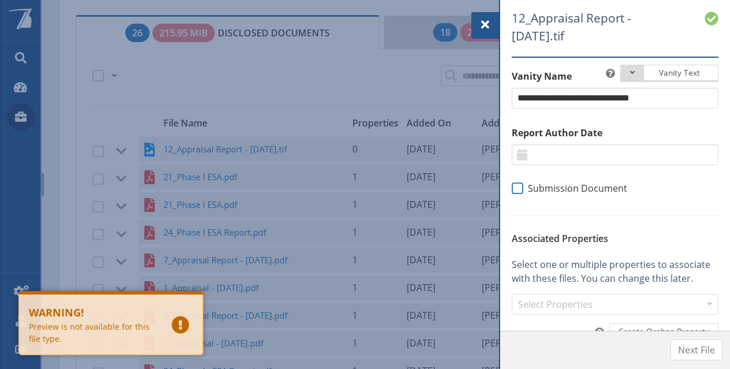
click at [520, 189] on span at bounding box center [518, 188] width 12 height 12
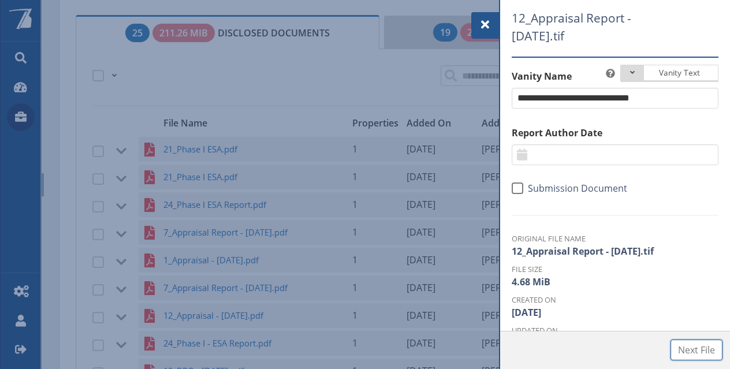
click at [689, 348] on span "Next File" at bounding box center [696, 350] width 37 height 14
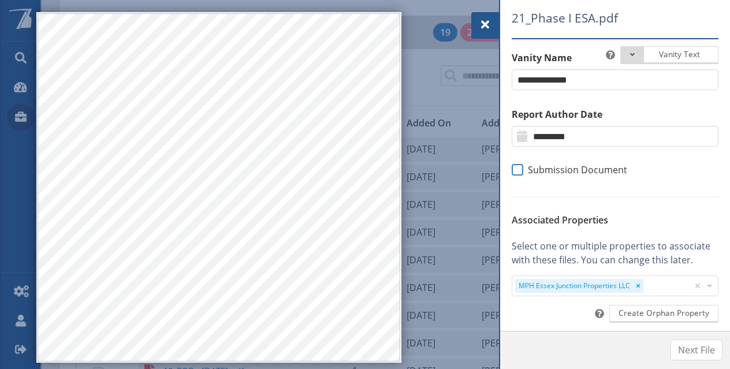
click at [520, 171] on span at bounding box center [518, 170] width 12 height 12
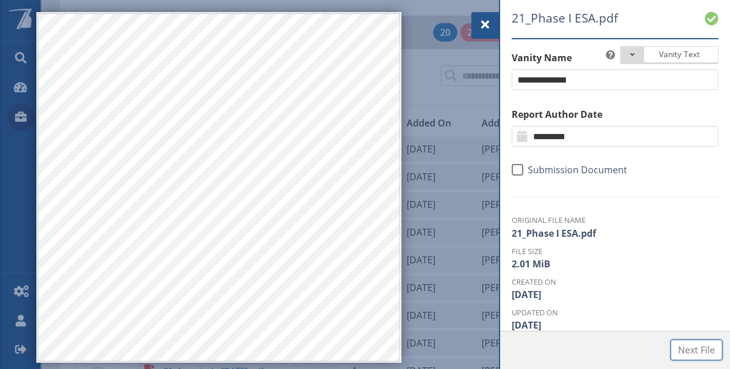
click at [677, 347] on button "Next File" at bounding box center [696, 349] width 52 height 21
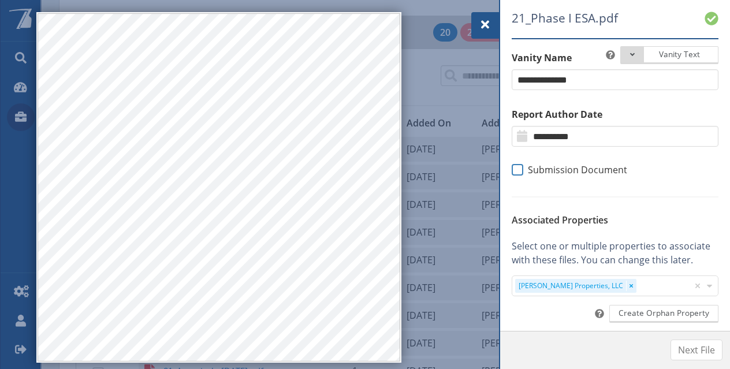
click at [522, 173] on span at bounding box center [518, 170] width 12 height 12
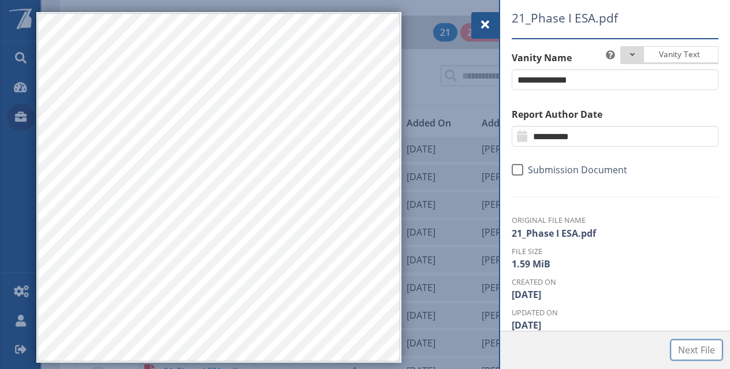
click at [695, 343] on span "Next File" at bounding box center [696, 350] width 37 height 14
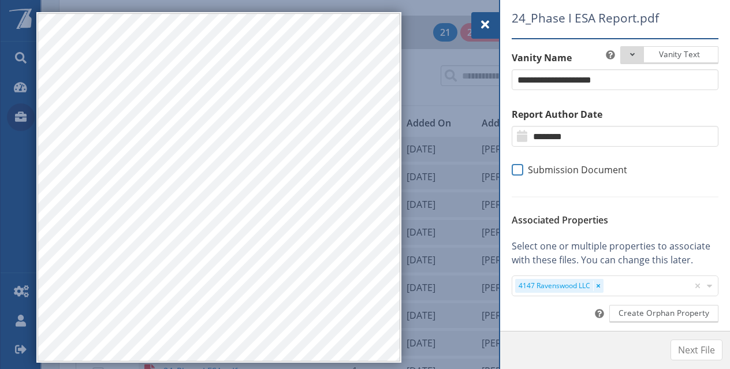
click at [518, 171] on span at bounding box center [518, 170] width 12 height 12
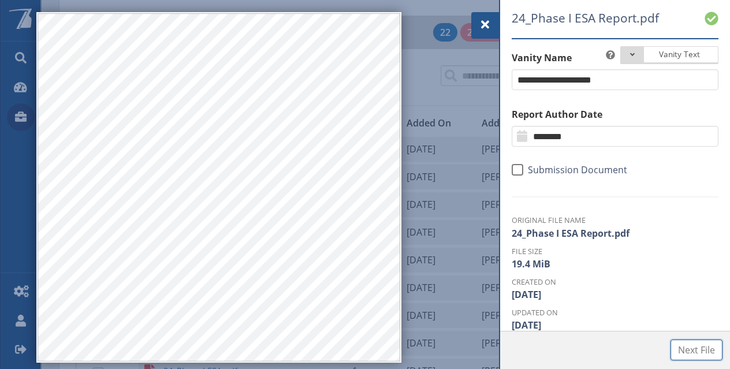
click at [699, 347] on span "Next File" at bounding box center [696, 350] width 37 height 14
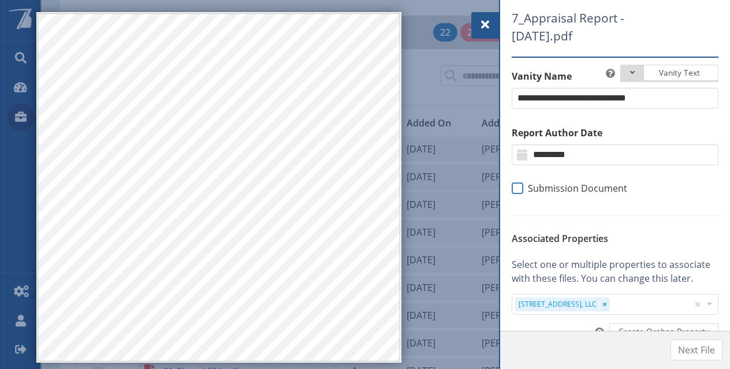
click at [521, 187] on span at bounding box center [518, 188] width 12 height 12
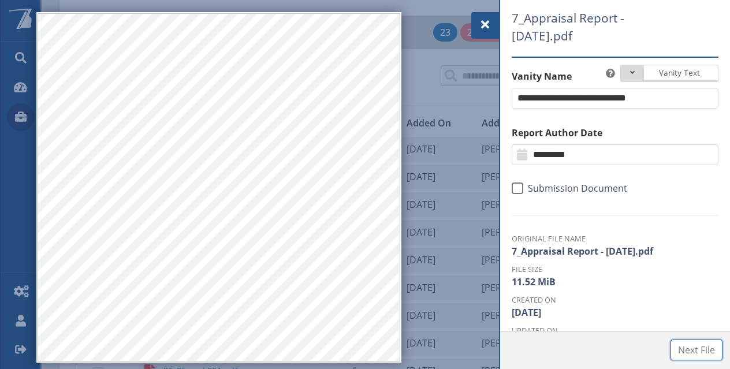
click at [686, 344] on span "Next File" at bounding box center [696, 350] width 37 height 14
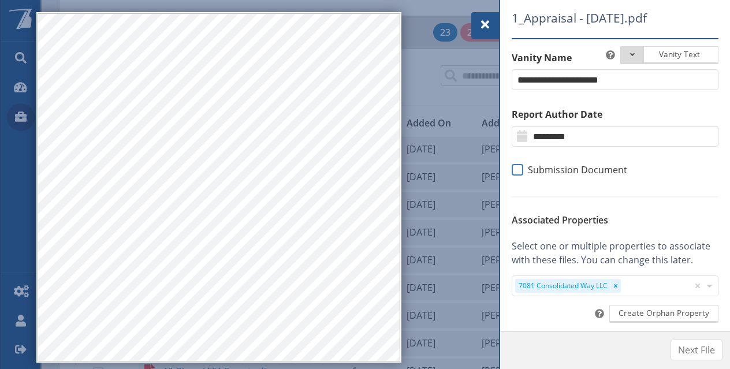
click at [521, 167] on span at bounding box center [518, 170] width 12 height 12
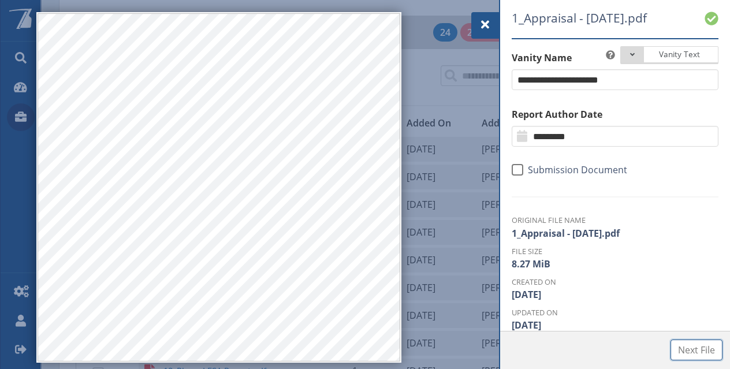
click at [699, 347] on span "Next File" at bounding box center [696, 350] width 37 height 14
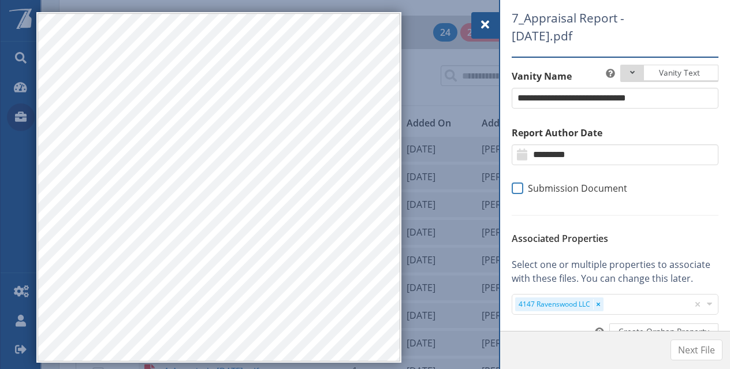
click at [517, 184] on span at bounding box center [518, 188] width 12 height 12
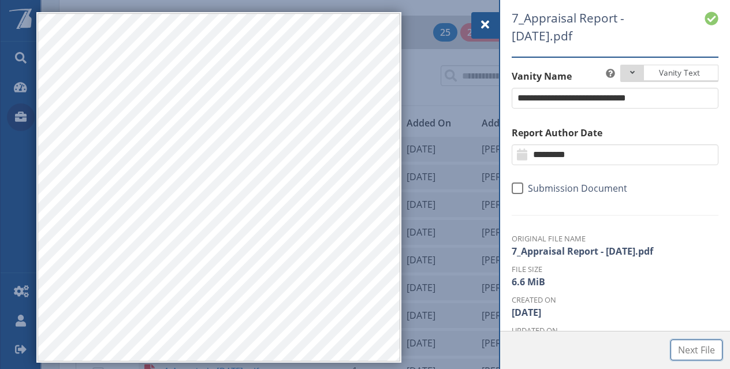
click at [683, 342] on button "Next File" at bounding box center [696, 349] width 52 height 21
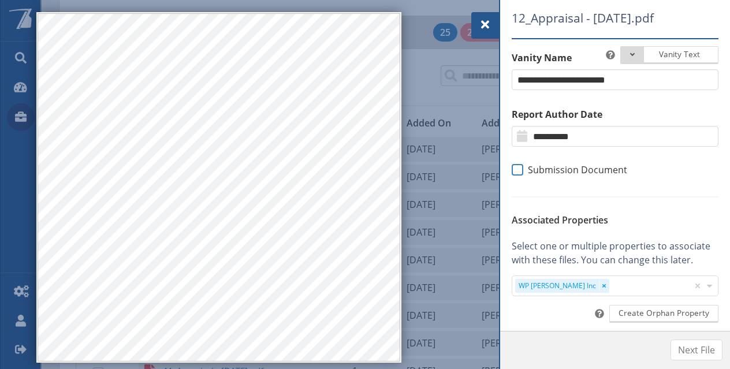
click at [519, 176] on span at bounding box center [518, 170] width 12 height 12
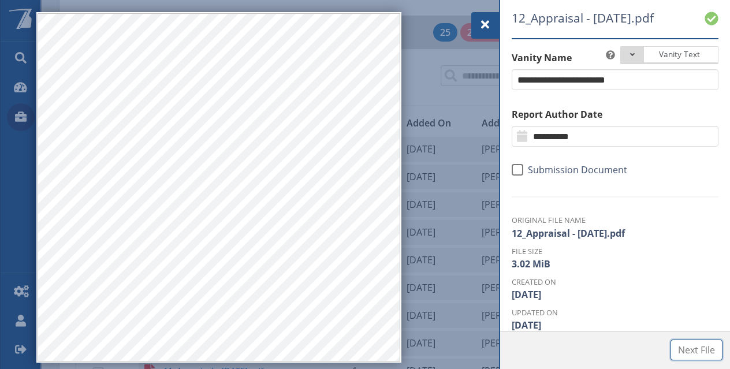
click at [686, 344] on span "Next File" at bounding box center [696, 350] width 37 height 14
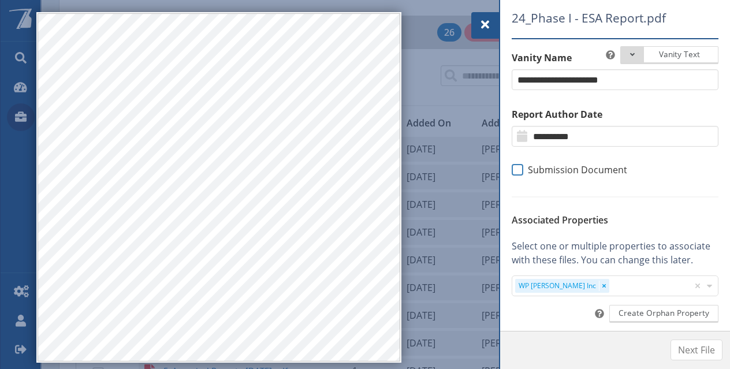
click at [520, 172] on span at bounding box center [518, 170] width 12 height 12
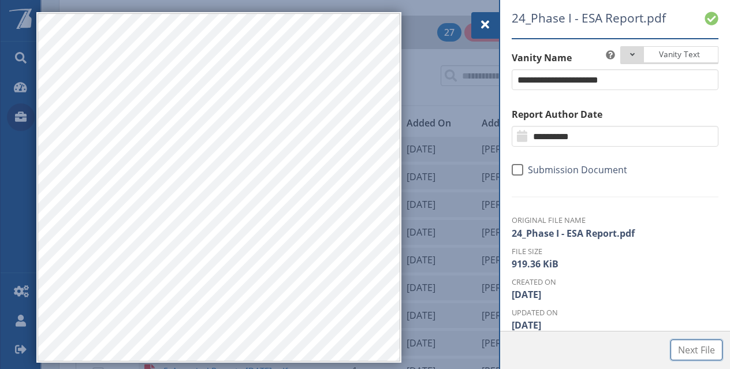
click at [686, 348] on span "Next File" at bounding box center [696, 350] width 37 height 14
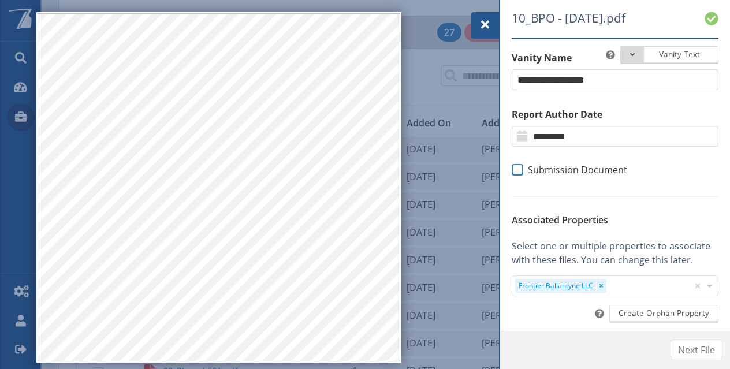
click at [517, 167] on span at bounding box center [518, 170] width 12 height 12
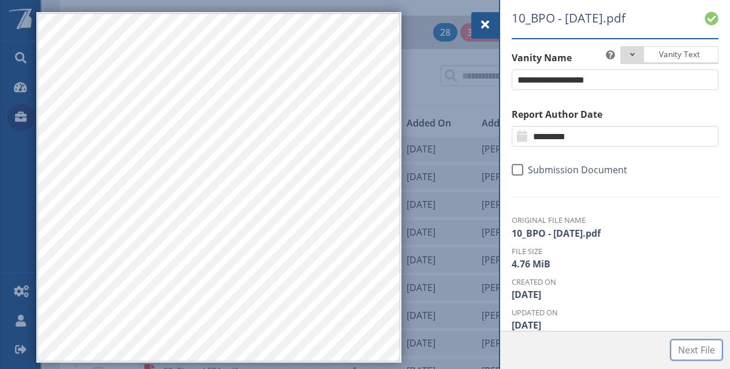
click at [686, 345] on span "Next File" at bounding box center [696, 350] width 37 height 14
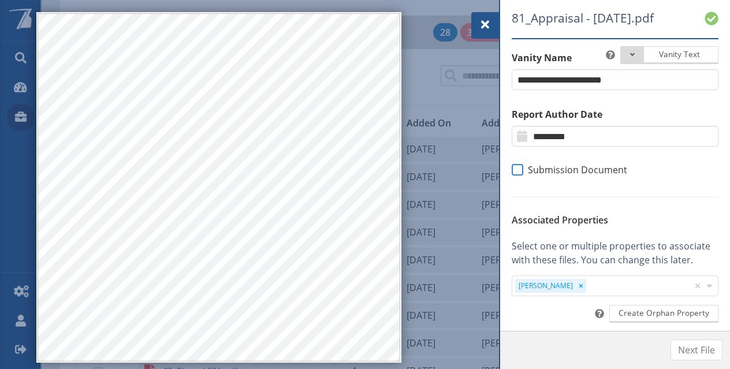
click at [521, 169] on span at bounding box center [518, 170] width 12 height 12
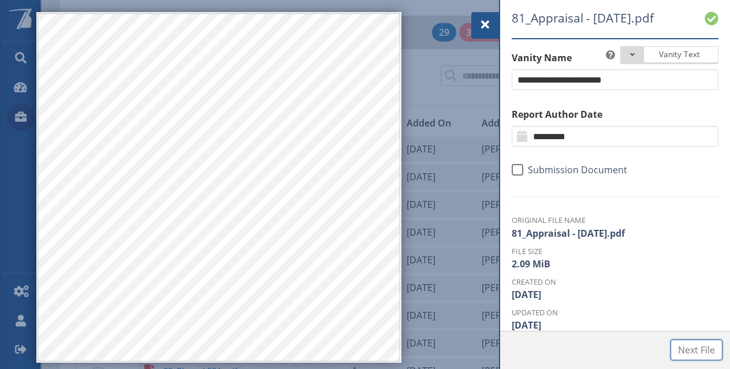
click at [689, 350] on span "Next File" at bounding box center [696, 350] width 37 height 14
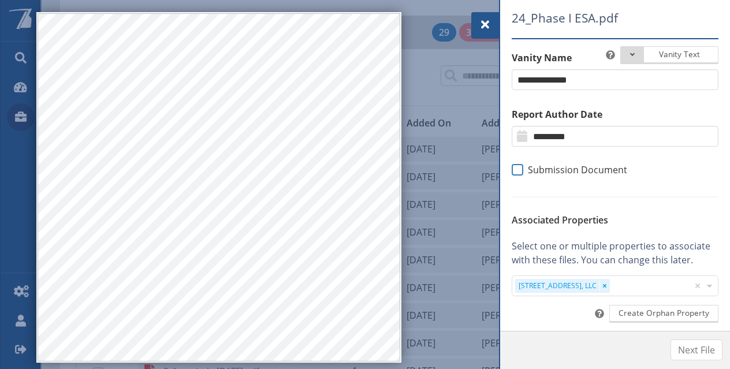
click at [522, 169] on span at bounding box center [518, 170] width 12 height 12
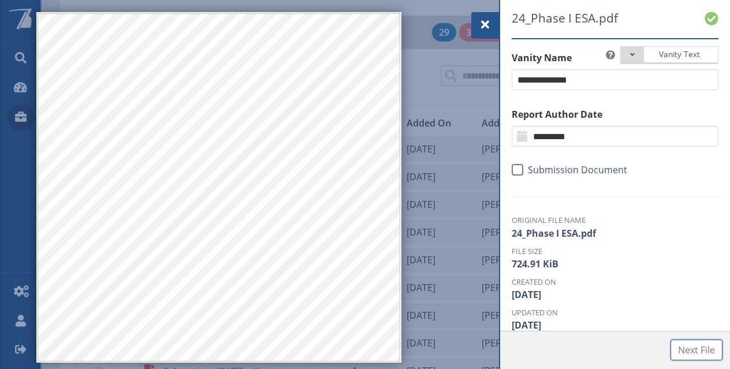
click at [678, 349] on span "Next File" at bounding box center [696, 350] width 37 height 14
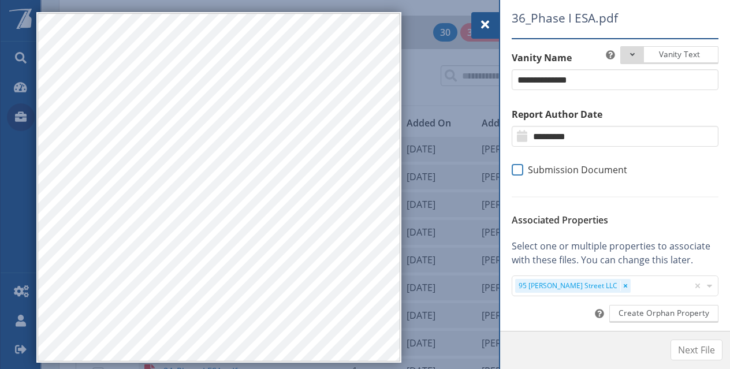
click at [517, 166] on span at bounding box center [518, 170] width 12 height 12
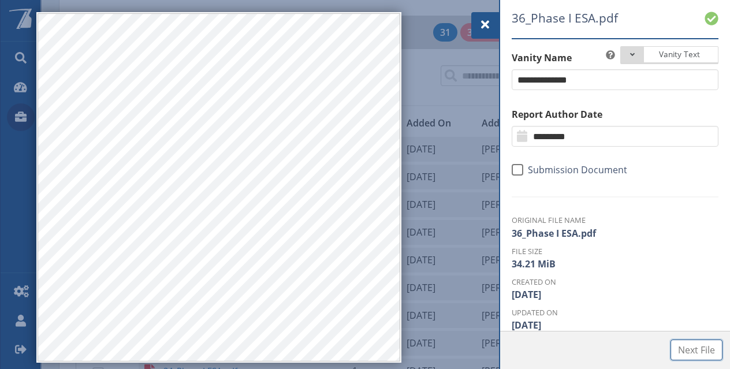
click at [696, 344] on span "Next File" at bounding box center [696, 350] width 37 height 14
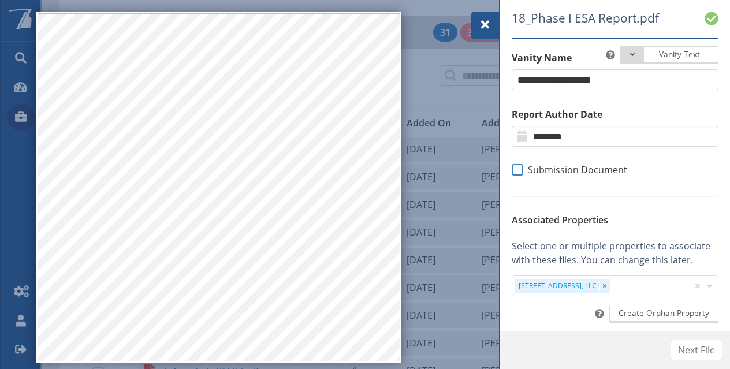
click at [521, 173] on span at bounding box center [518, 170] width 12 height 12
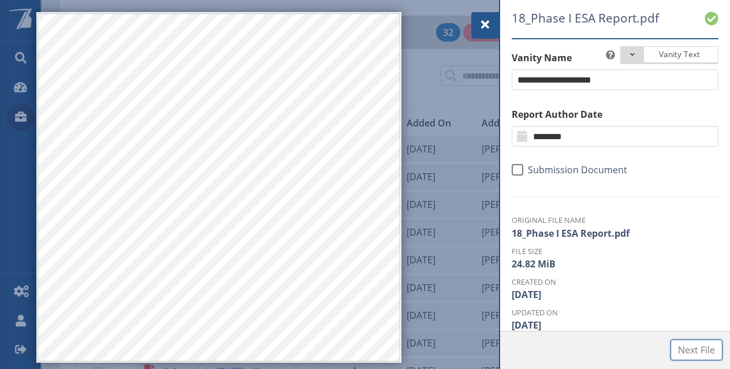
click at [690, 345] on span "Next File" at bounding box center [696, 350] width 37 height 14
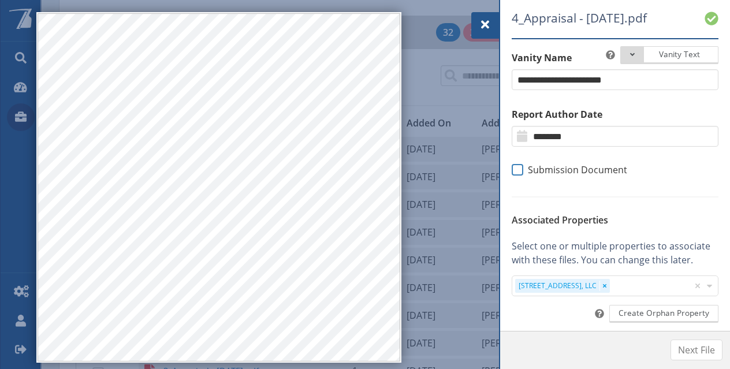
click at [524, 170] on span "Submission Document" at bounding box center [575, 170] width 104 height 12
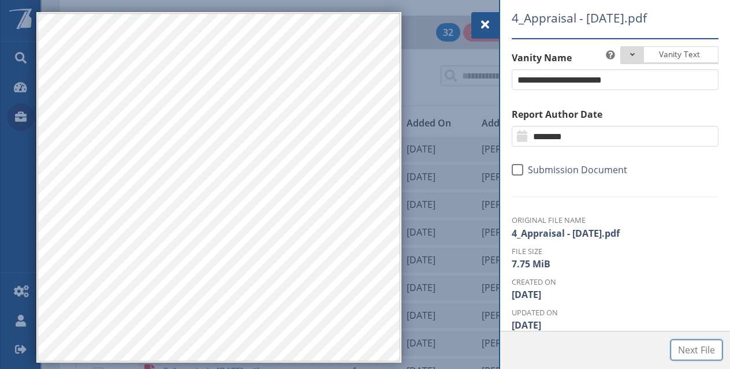
click at [686, 342] on button "Next File" at bounding box center [696, 349] width 52 height 21
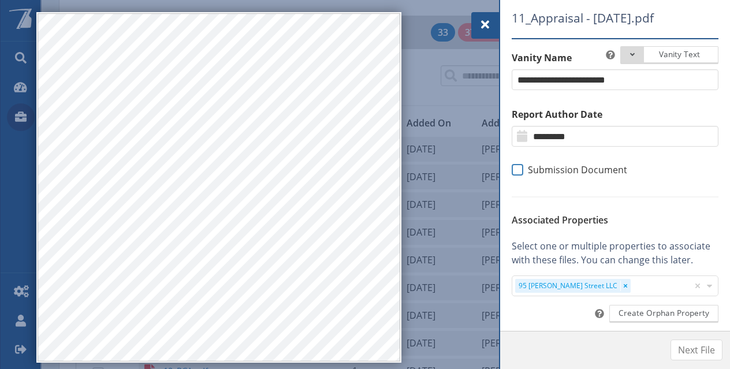
click at [518, 176] on span at bounding box center [518, 170] width 12 height 12
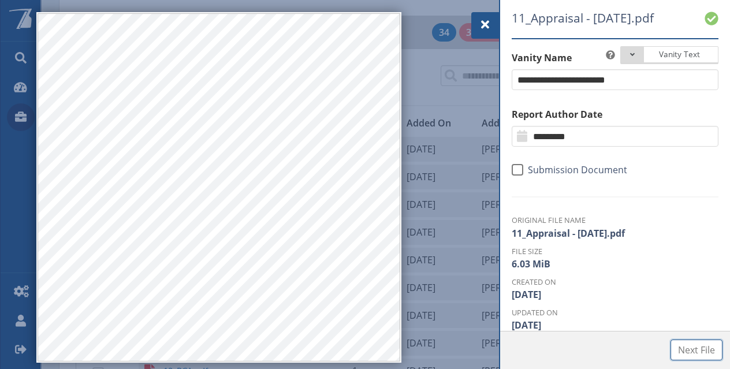
click at [686, 348] on span "Next File" at bounding box center [696, 350] width 37 height 14
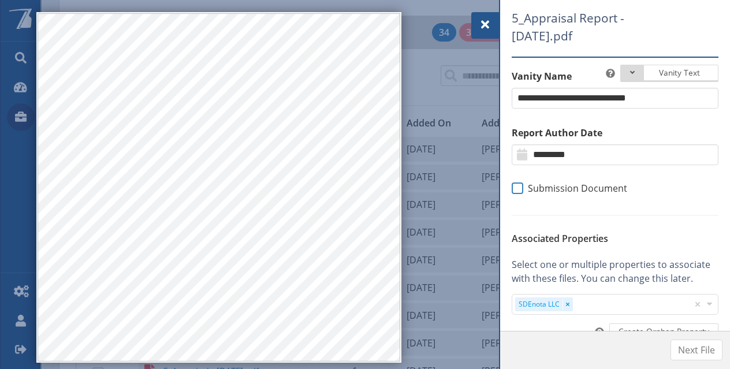
click at [516, 184] on span at bounding box center [518, 188] width 12 height 12
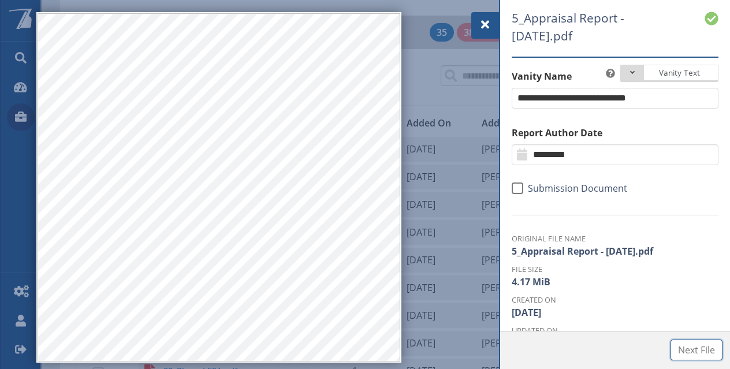
click at [701, 350] on span "Next File" at bounding box center [696, 350] width 37 height 14
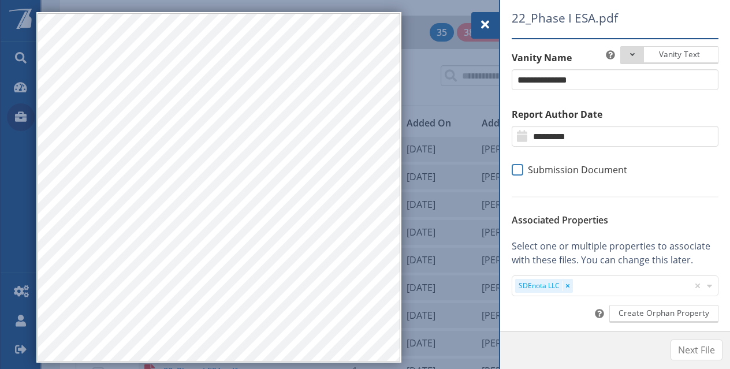
click at [518, 166] on span at bounding box center [518, 170] width 12 height 12
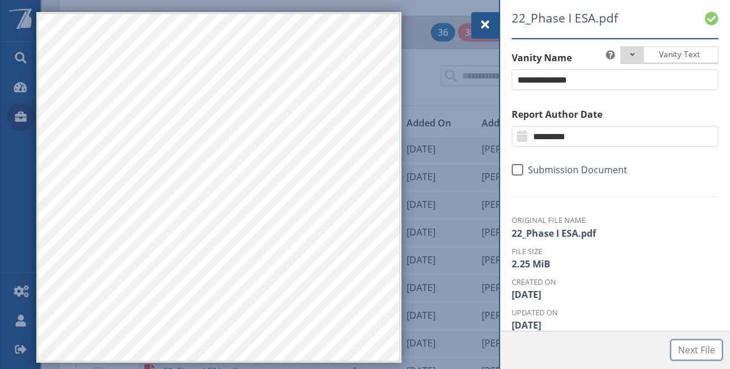
click at [684, 347] on span "Next File" at bounding box center [696, 350] width 37 height 14
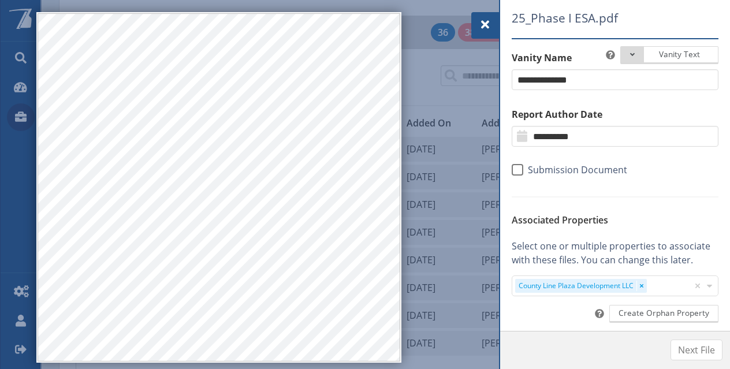
click at [517, 169] on span at bounding box center [518, 170] width 12 height 12
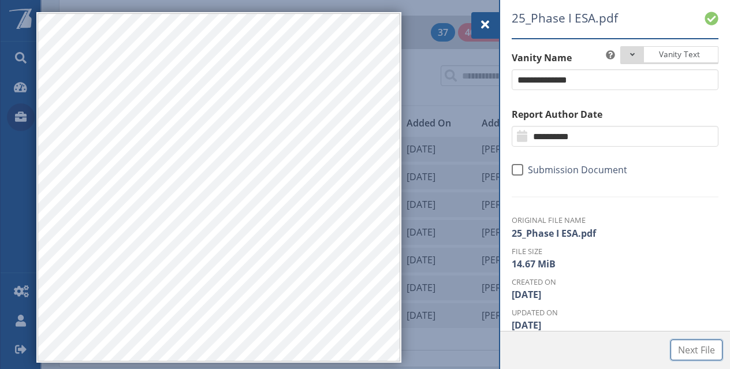
click at [686, 348] on span "Next File" at bounding box center [696, 350] width 37 height 14
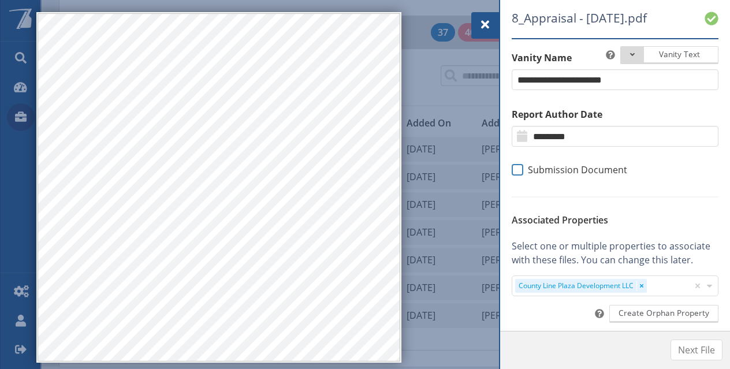
click at [521, 169] on span at bounding box center [518, 170] width 12 height 12
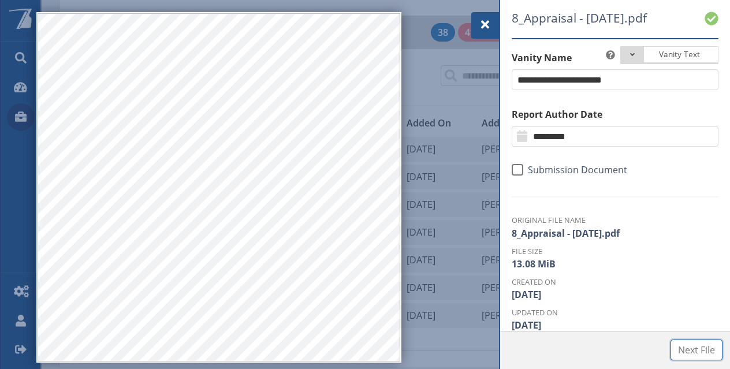
click at [703, 348] on span "Next File" at bounding box center [696, 350] width 37 height 14
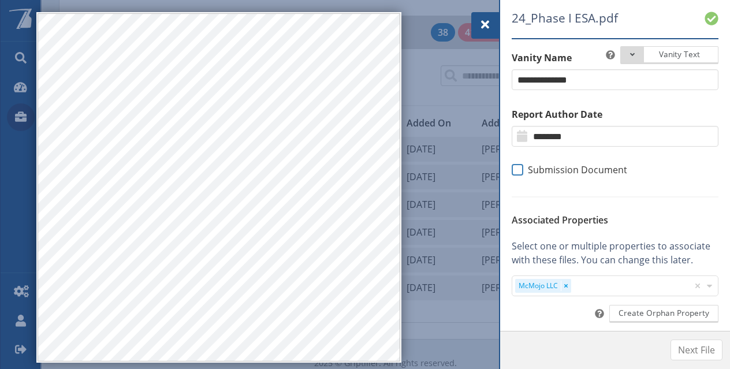
click at [520, 175] on span at bounding box center [518, 170] width 12 height 12
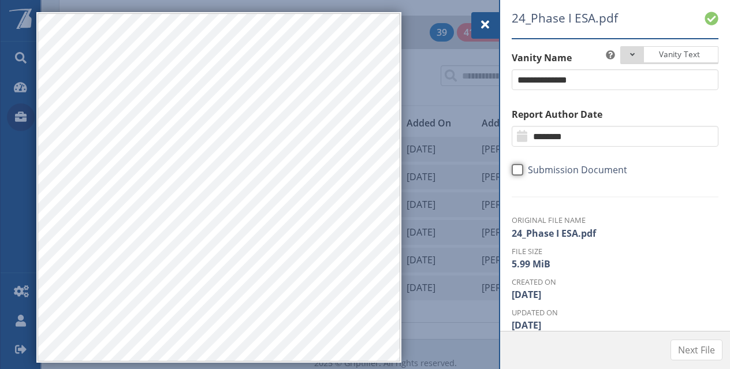
scroll to position [215, 0]
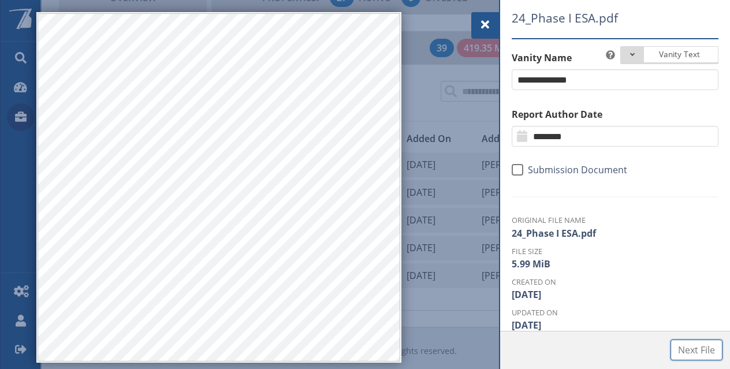
click at [686, 345] on span "Next File" at bounding box center [696, 350] width 37 height 14
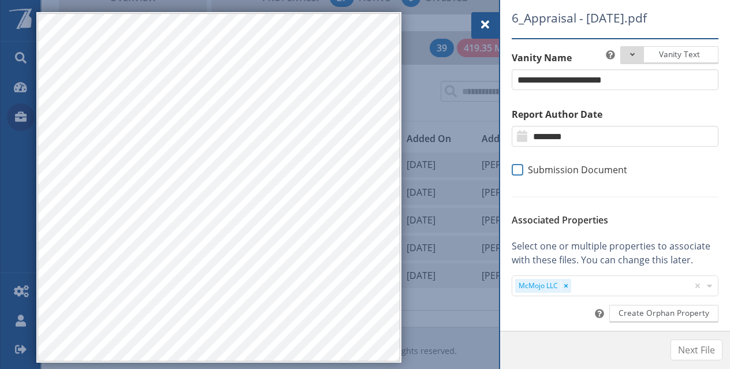
click at [522, 170] on span at bounding box center [518, 170] width 12 height 12
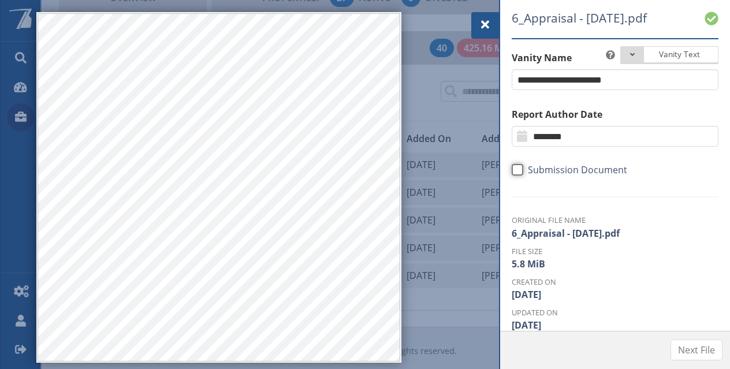
scroll to position [201, 0]
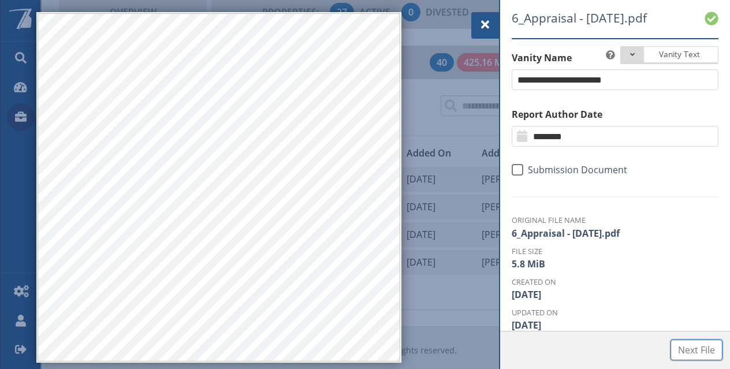
click at [680, 348] on span "Next File" at bounding box center [696, 350] width 37 height 14
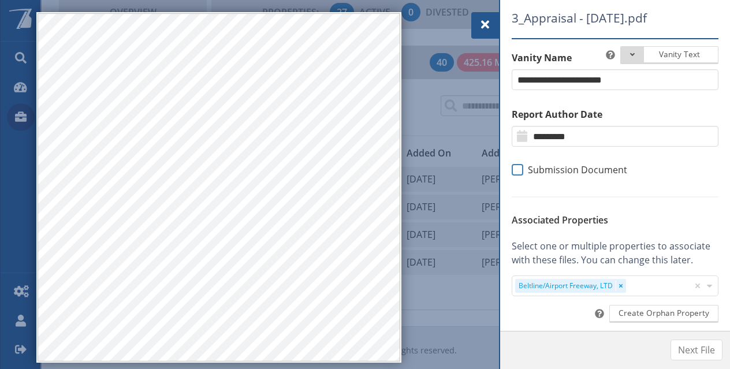
click at [518, 167] on span at bounding box center [518, 170] width 12 height 12
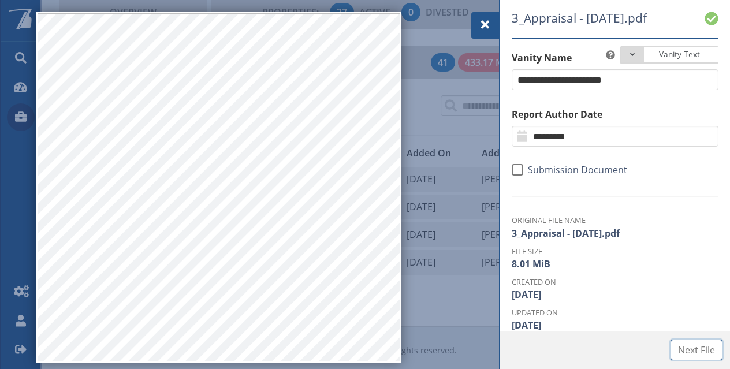
click at [675, 348] on button "Next File" at bounding box center [696, 349] width 52 height 21
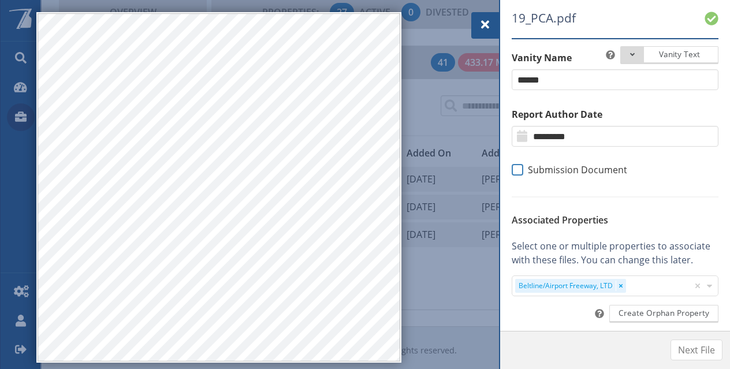
click at [517, 175] on span at bounding box center [518, 170] width 12 height 12
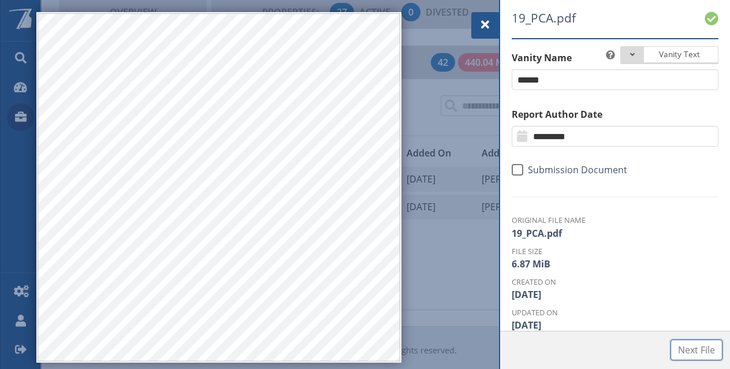
click at [685, 340] on button "Next File" at bounding box center [696, 349] width 52 height 21
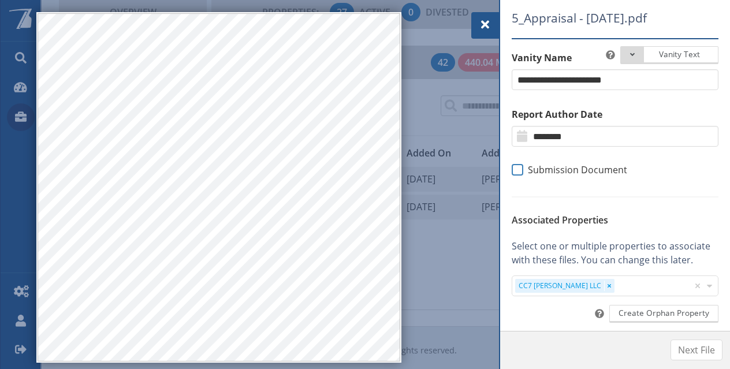
click at [519, 168] on span at bounding box center [518, 170] width 12 height 12
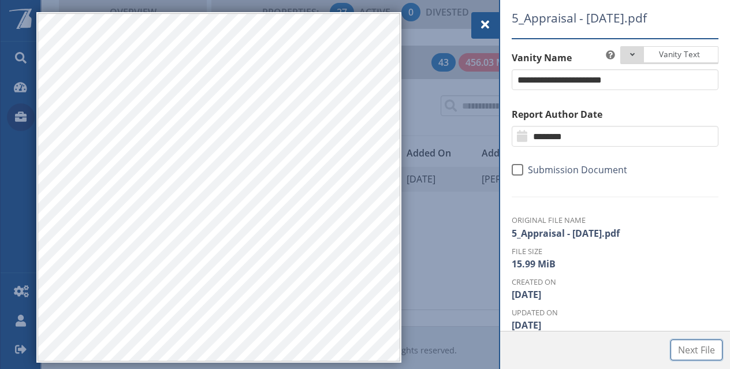
click at [700, 340] on button "Next File" at bounding box center [696, 349] width 52 height 21
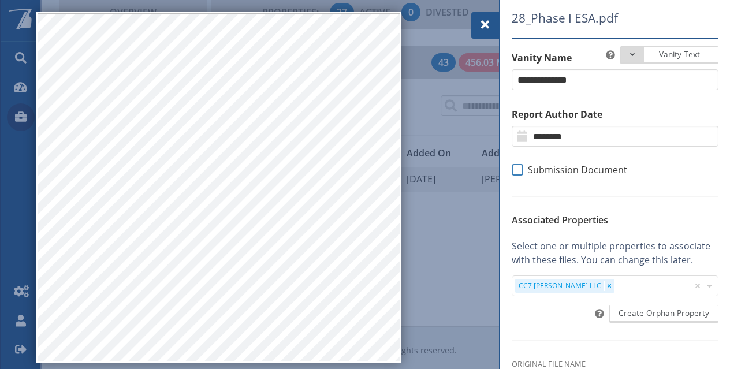
click at [521, 169] on span at bounding box center [518, 170] width 12 height 12
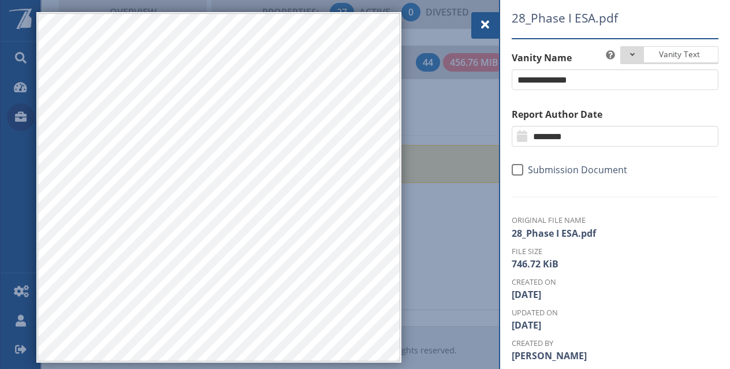
click at [487, 21] on span at bounding box center [485, 25] width 14 height 14
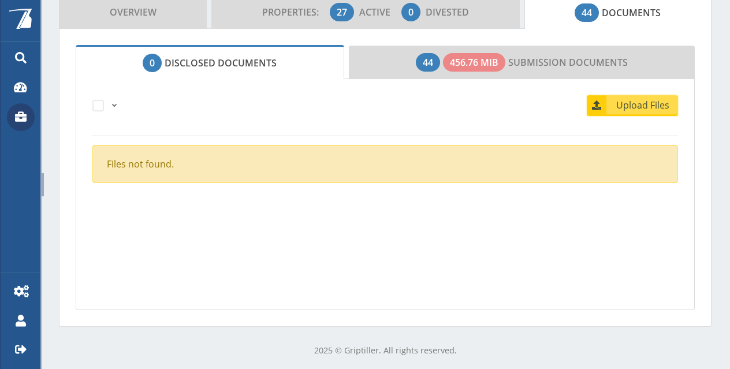
click at [623, 107] on span "Upload Files" at bounding box center [643, 105] width 70 height 14
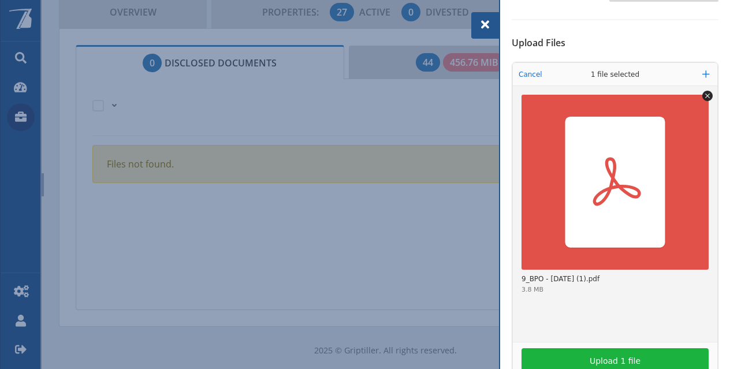
scroll to position [317, 0]
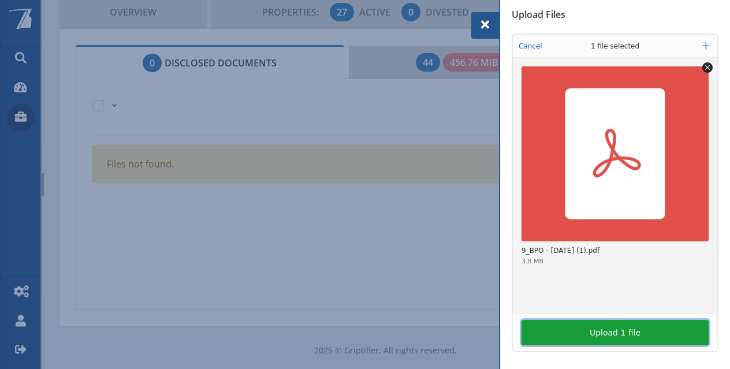
click at [601, 328] on button "Upload 1 file" at bounding box center [614, 332] width 187 height 25
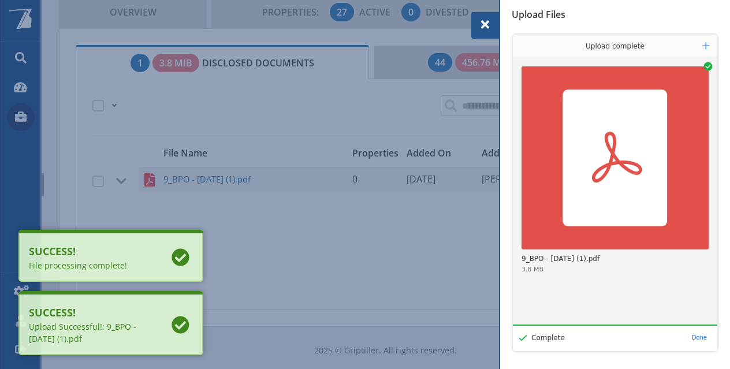
click at [483, 25] on span at bounding box center [485, 25] width 14 height 14
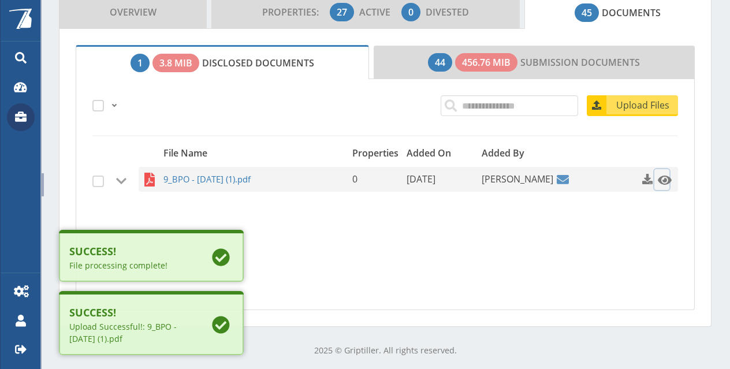
click at [659, 174] on span at bounding box center [665, 180] width 14 height 14
select select "*"
select select "****"
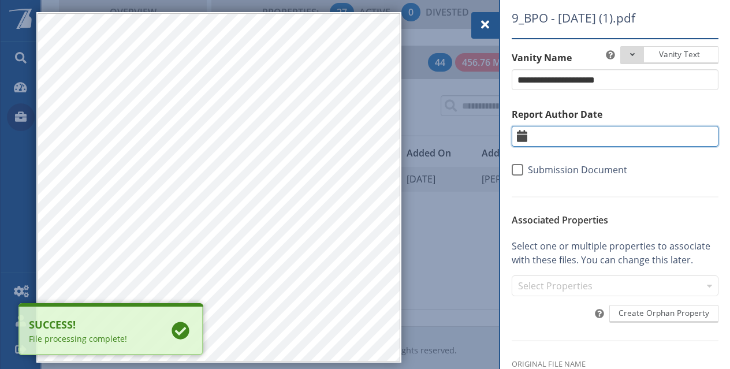
click at [603, 141] on input "text" at bounding box center [615, 136] width 207 height 21
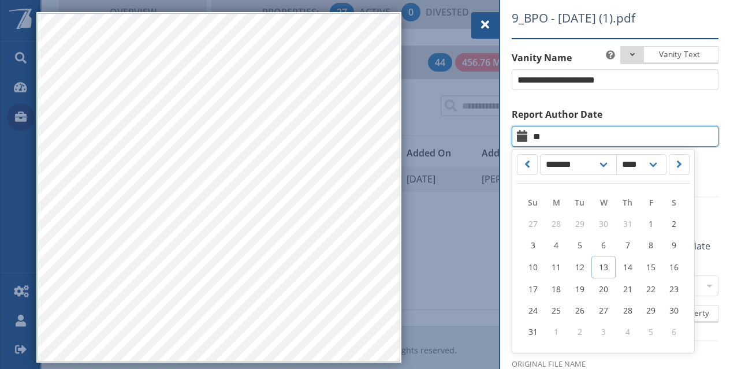
type input "*"
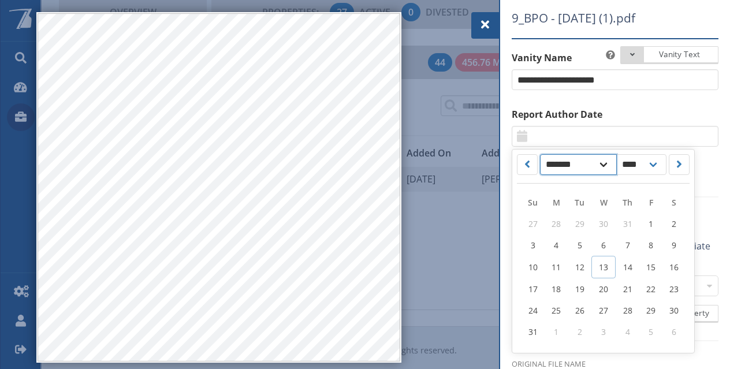
click at [592, 157] on select "******* ******** ***** ***** *** **** **** ****** ********* ******* ******** **…" at bounding box center [578, 164] width 77 height 21
select select "*"
click at [540, 154] on select "******* ******** ***** ***** *** **** **** ****** ********* ******* ******** **…" at bounding box center [578, 164] width 77 height 21
click at [531, 222] on span "1" at bounding box center [533, 223] width 5 height 11
type input "********"
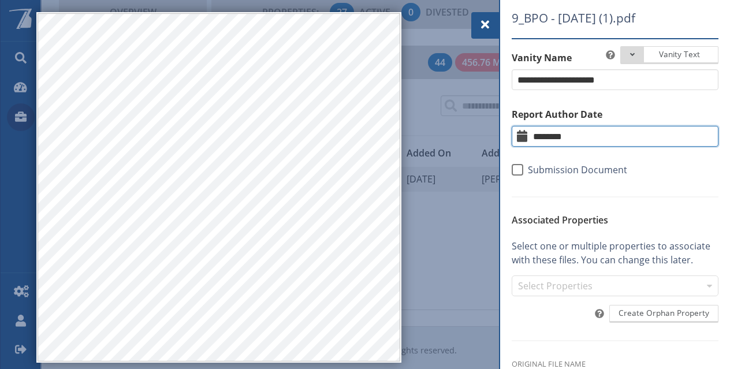
click at [632, 135] on input "********" at bounding box center [615, 136] width 207 height 21
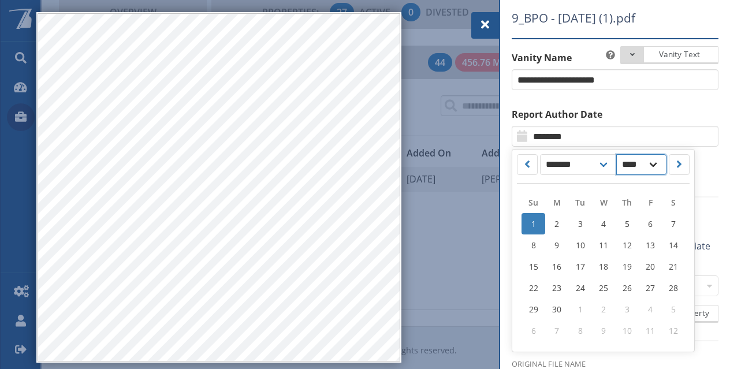
click at [640, 174] on select "**** **** **** **** **** **** **** **** **** **** **** **** **** **** **** ****…" at bounding box center [641, 164] width 50 height 21
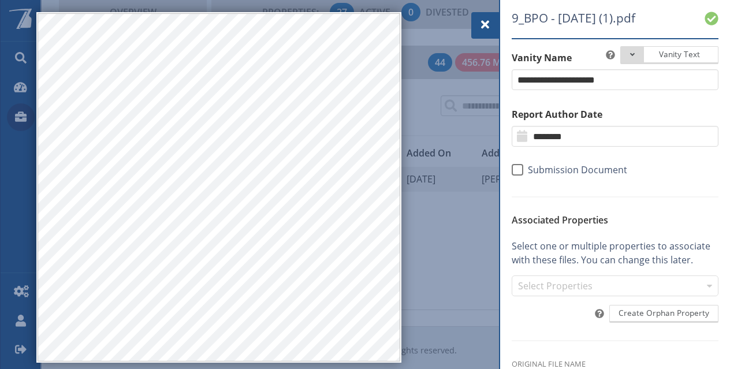
click at [637, 148] on section "Vanity Text Document Type Phase I Phase II Database Report Other Docs UST repor…" at bounding box center [615, 115] width 207 height 128
click at [637, 138] on input "********" at bounding box center [615, 136] width 207 height 21
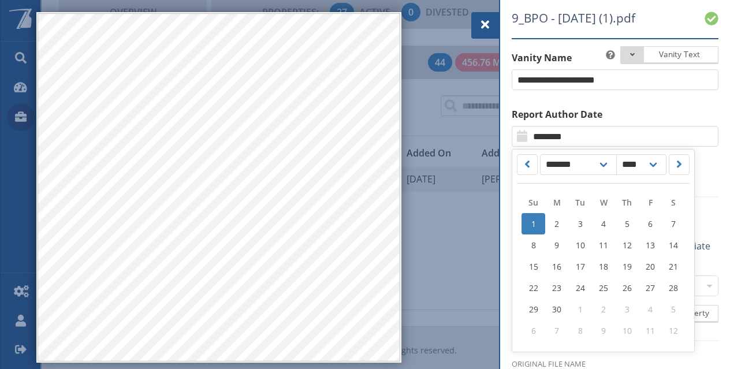
click at [655, 153] on div "******* ******** ***** ***** *** **** **** ****** ********* ******* ******** **…" at bounding box center [602, 164] width 177 height 25
click at [655, 159] on select "**** **** **** **** **** **** **** **** **** **** **** **** **** **** **** ****…" at bounding box center [641, 164] width 50 height 21
select select "****"
click at [616, 154] on select "**** **** **** **** **** **** **** **** **** **** **** **** **** **** **** ****…" at bounding box center [641, 164] width 50 height 21
click at [608, 111] on label "Report Author Date" at bounding box center [615, 114] width 207 height 14
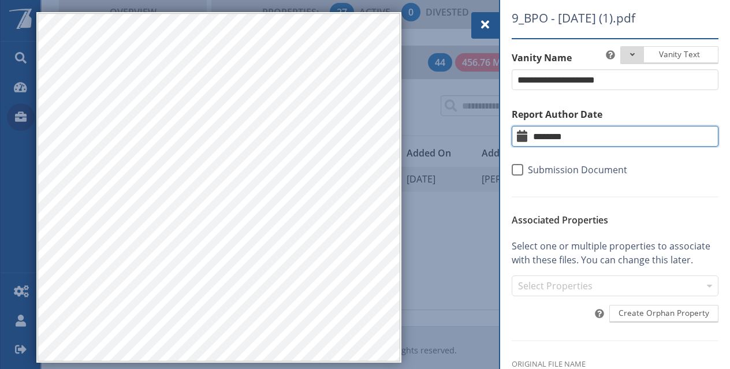
click at [608, 134] on input "********" at bounding box center [615, 136] width 207 height 21
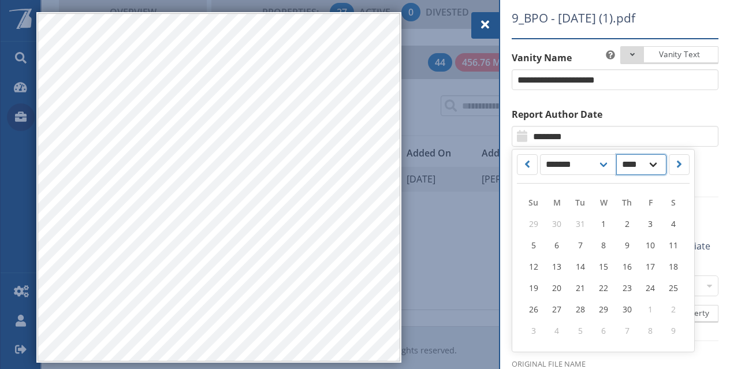
click at [652, 168] on select "**** **** **** **** **** **** **** **** **** **** **** **** **** **** **** ****…" at bounding box center [641, 164] width 50 height 21
click at [616, 154] on select "**** **** **** **** **** **** **** **** **** **** **** **** **** **** **** ****…" at bounding box center [641, 164] width 50 height 21
click at [598, 222] on link "1" at bounding box center [603, 223] width 23 height 21
type input "********"
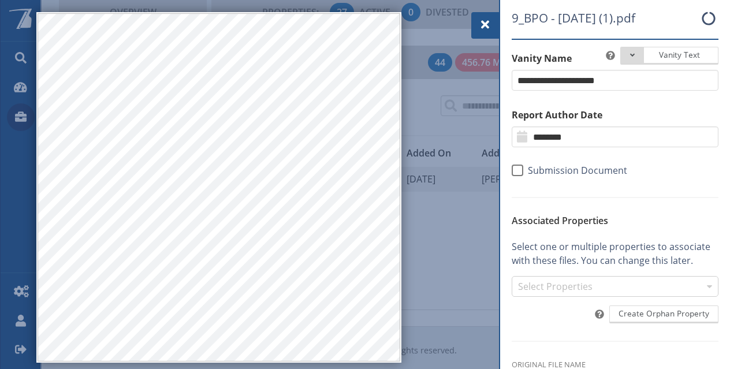
click at [558, 286] on div "Select Properties" at bounding box center [609, 287] width 188 height 14
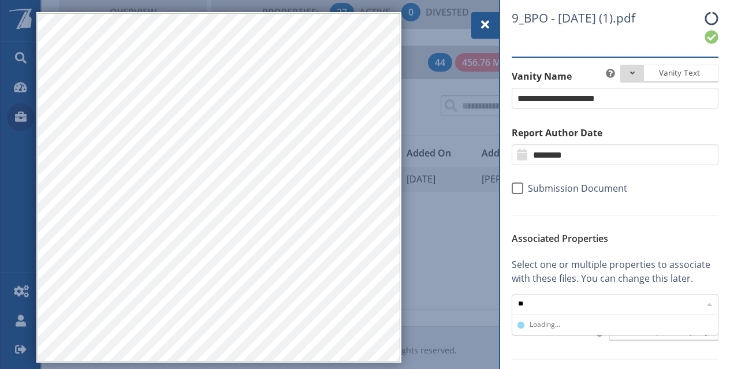
scroll to position [48, 197]
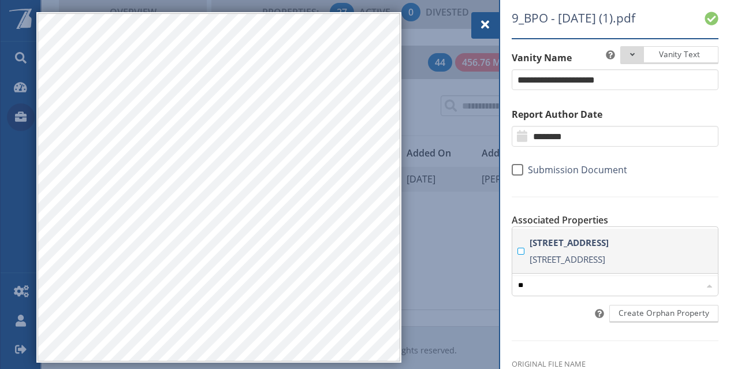
click at [573, 234] on strong "[STREET_ADDRESS]" at bounding box center [623, 242] width 188 height 17
type input "**"
click at [518, 171] on span at bounding box center [518, 170] width 12 height 12
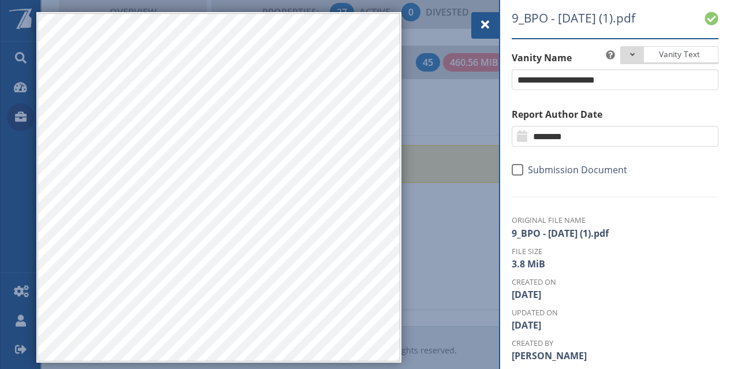
click at [492, 26] on div at bounding box center [485, 25] width 28 height 27
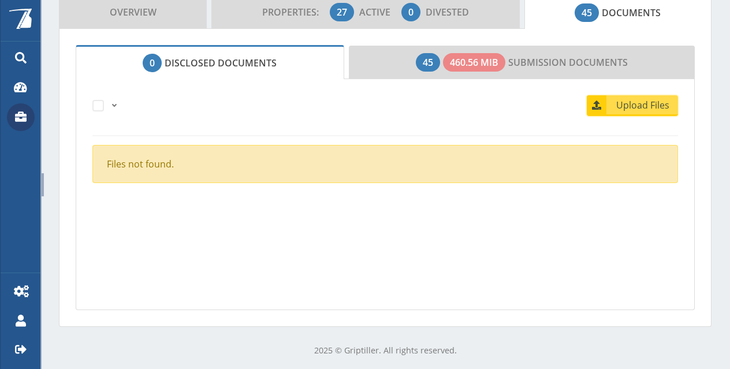
click at [634, 107] on span "Upload Files" at bounding box center [643, 105] width 70 height 14
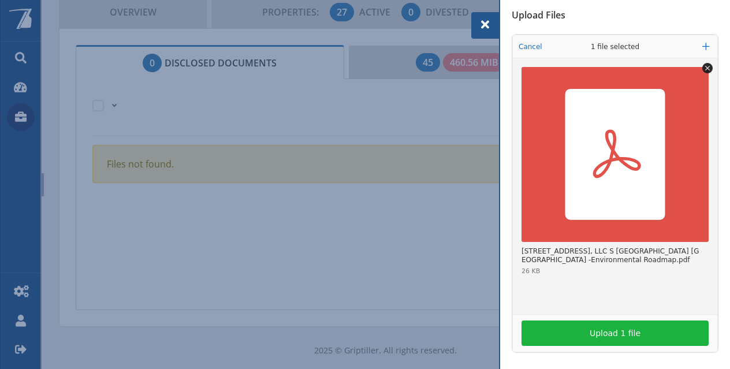
scroll to position [317, 0]
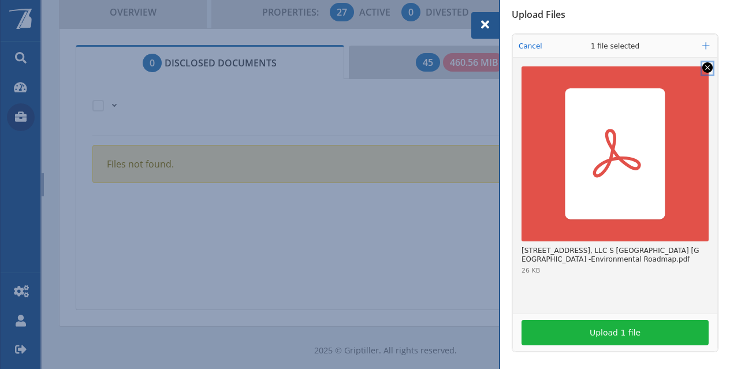
click at [705, 65] on icon "Remove file" at bounding box center [707, 67] width 5 height 5
click at [702, 65] on icon "Remove file" at bounding box center [707, 67] width 10 height 10
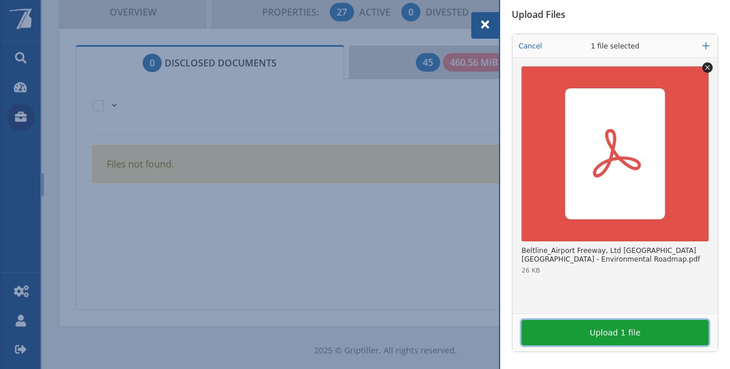
click at [624, 327] on button "Upload 1 file" at bounding box center [614, 332] width 187 height 25
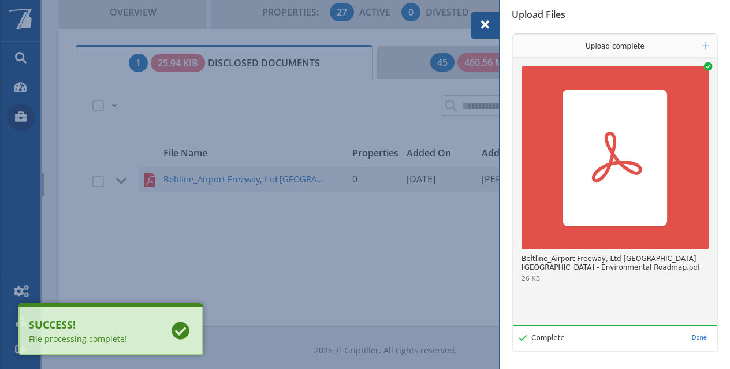
click at [483, 21] on span at bounding box center [485, 25] width 14 height 14
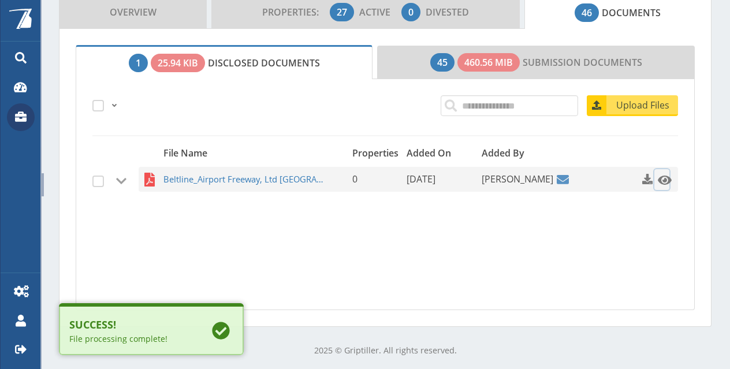
click at [658, 176] on span at bounding box center [665, 180] width 14 height 14
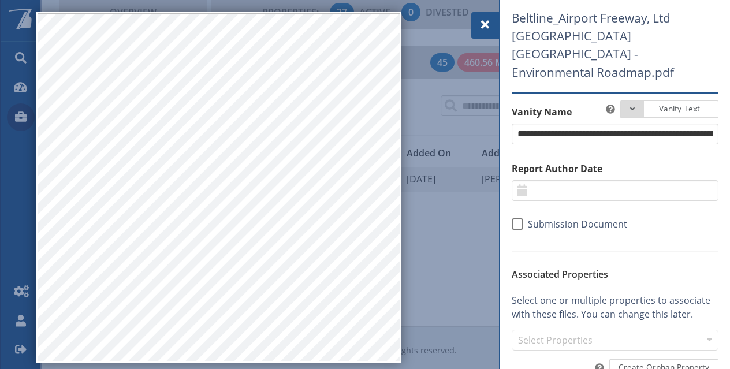
click at [490, 31] on span at bounding box center [485, 25] width 14 height 14
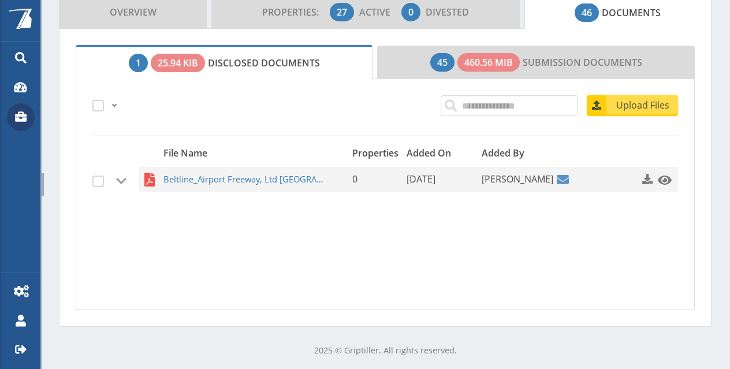
click at [631, 99] on span "Upload Files" at bounding box center [643, 105] width 70 height 14
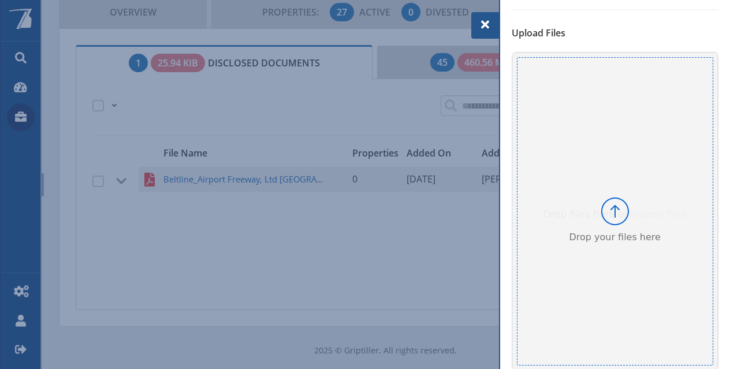
scroll to position [317, 0]
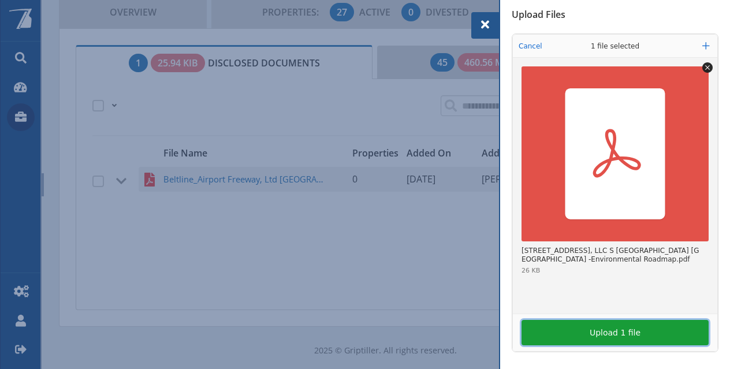
click at [588, 324] on button "Upload 1 file" at bounding box center [614, 332] width 187 height 25
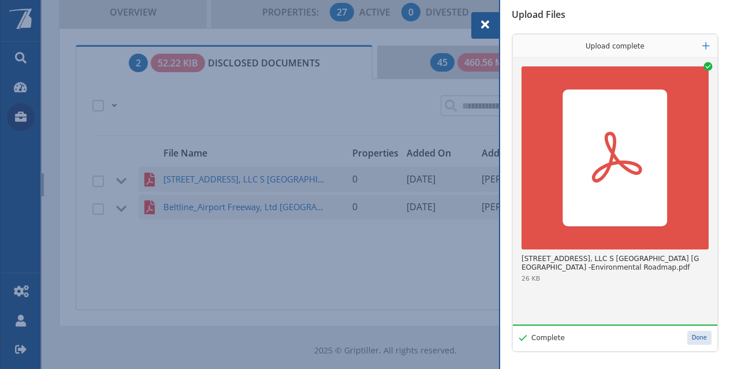
click at [694, 334] on button "Done" at bounding box center [699, 338] width 24 height 14
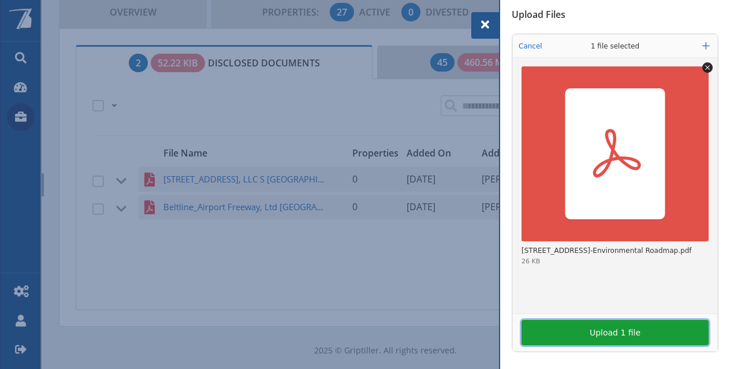
click at [612, 338] on button "Upload 1 file" at bounding box center [614, 332] width 187 height 25
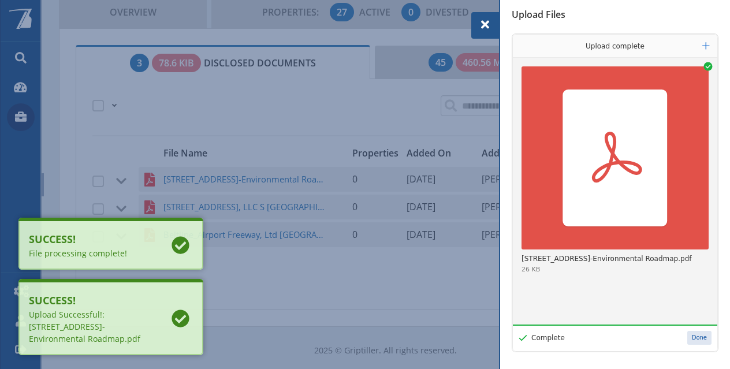
click at [692, 341] on button "Done" at bounding box center [699, 338] width 24 height 14
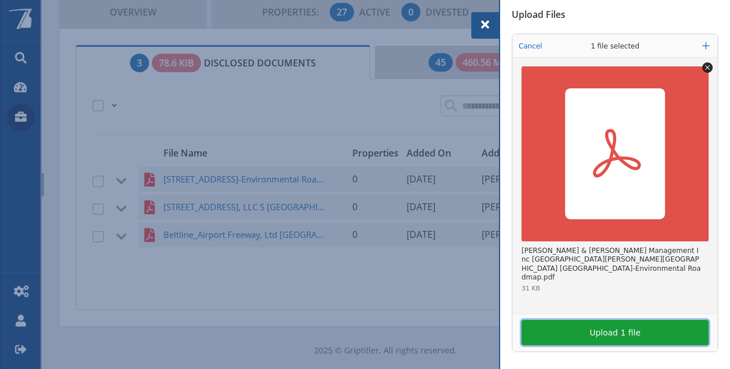
click at [595, 333] on button "Upload 1 file" at bounding box center [614, 332] width 187 height 25
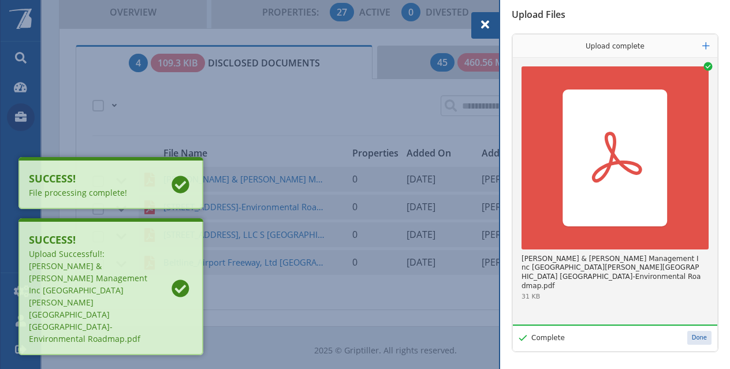
click at [687, 338] on button "Done" at bounding box center [699, 338] width 24 height 14
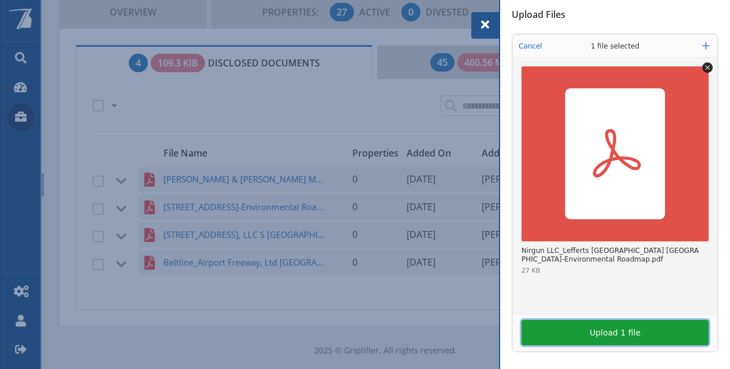
click at [590, 333] on button "Upload 1 file" at bounding box center [614, 332] width 187 height 25
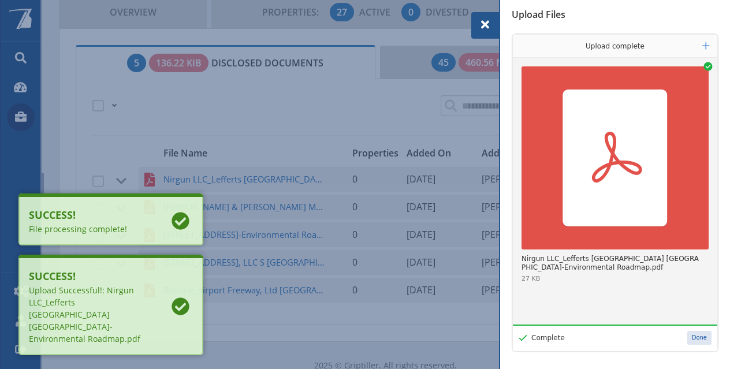
click at [687, 340] on button "Done" at bounding box center [699, 338] width 24 height 14
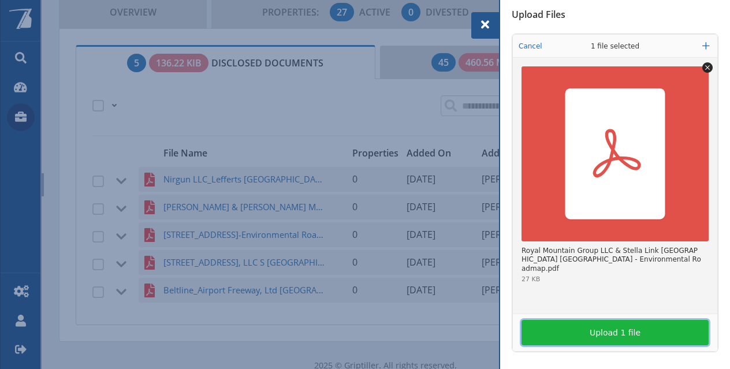
click at [605, 325] on button "Upload 1 file" at bounding box center [614, 332] width 187 height 25
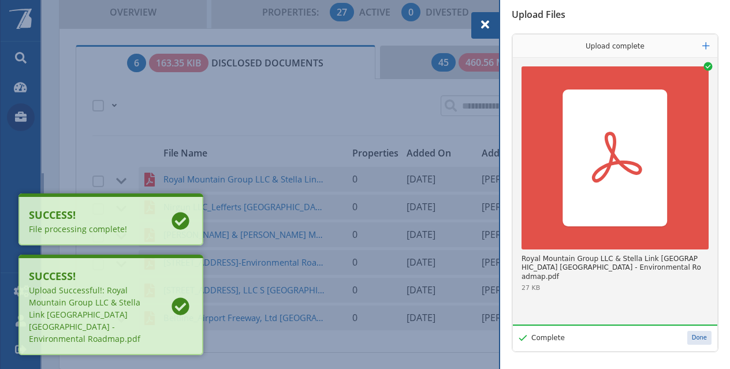
click at [691, 341] on button "Done" at bounding box center [699, 338] width 24 height 14
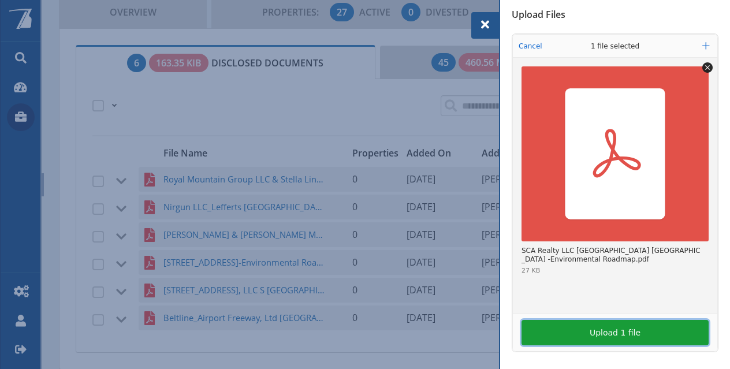
click at [621, 332] on button "Upload 1 file" at bounding box center [614, 332] width 187 height 25
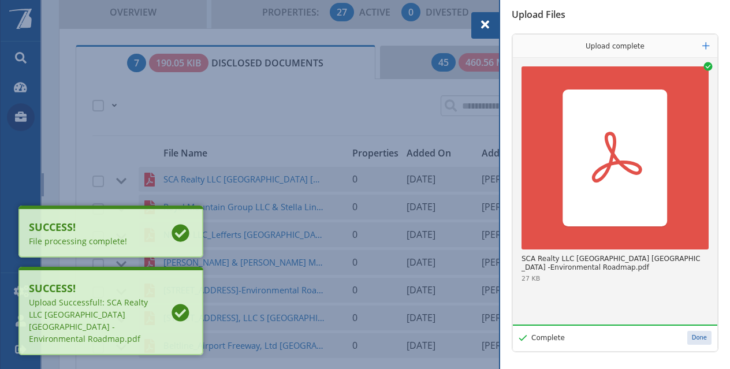
click at [688, 341] on button "Done" at bounding box center [699, 338] width 24 height 14
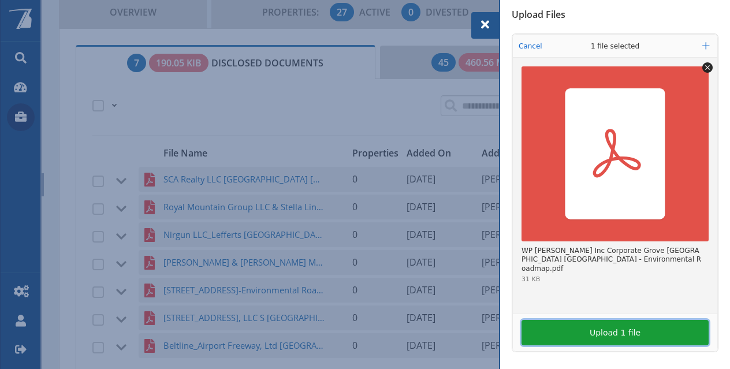
click at [595, 326] on button "Upload 1 file" at bounding box center [614, 332] width 187 height 25
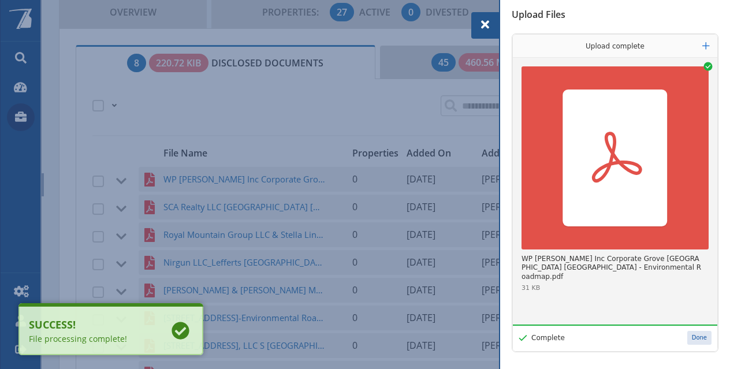
click at [693, 341] on button "Done" at bounding box center [699, 338] width 24 height 14
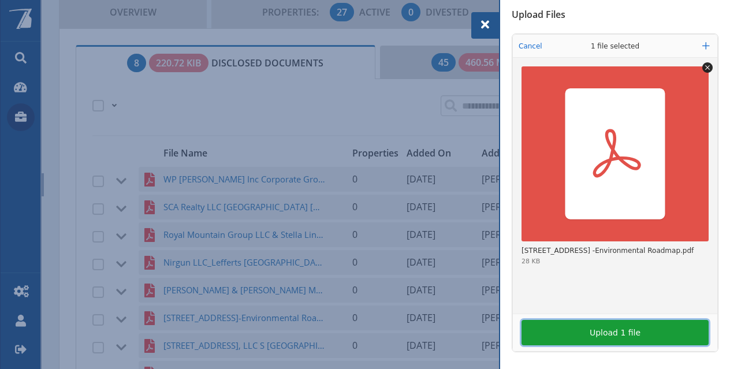
click at [636, 332] on button "Upload 1 file" at bounding box center [614, 332] width 187 height 25
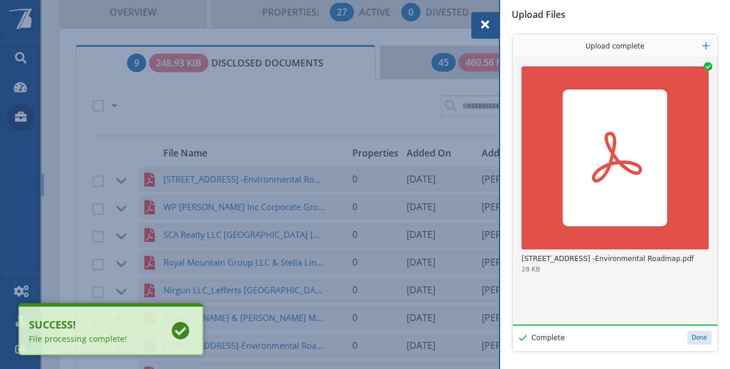
click at [695, 338] on button "Done" at bounding box center [699, 338] width 24 height 14
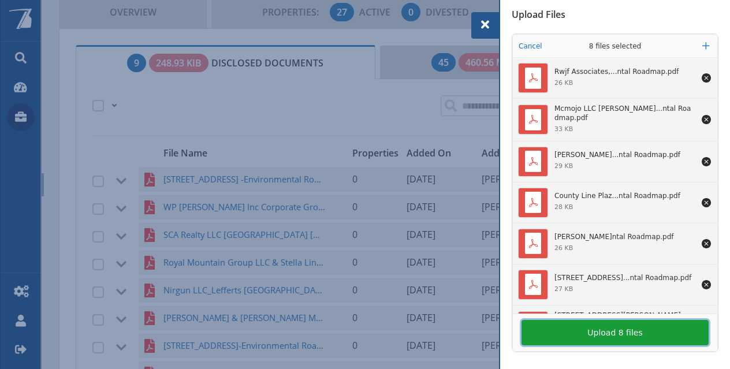
click at [617, 338] on button "Upload 8 files" at bounding box center [614, 332] width 187 height 25
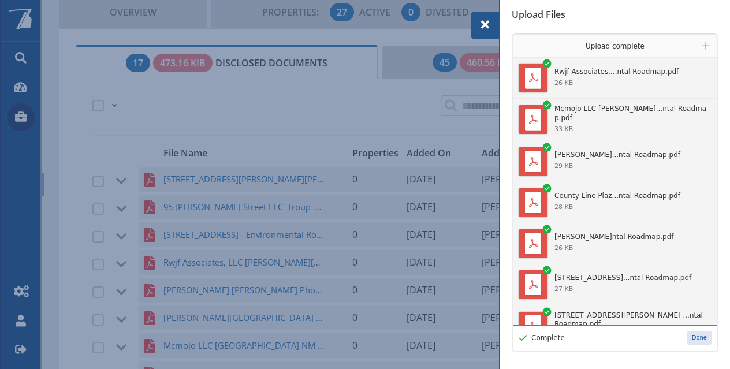
click at [692, 343] on button "Done" at bounding box center [699, 338] width 24 height 14
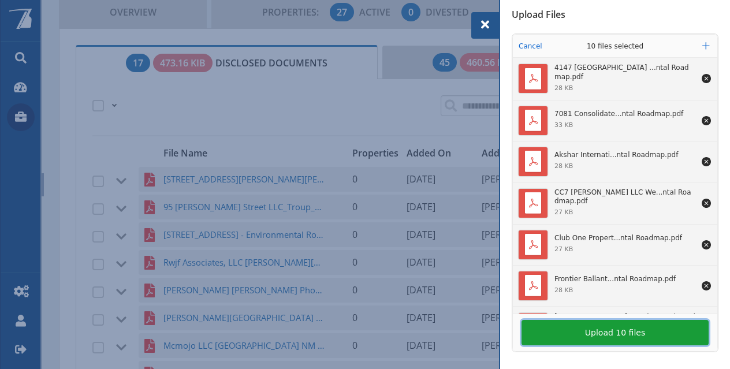
click at [601, 332] on button "Upload 10 files" at bounding box center [614, 332] width 187 height 25
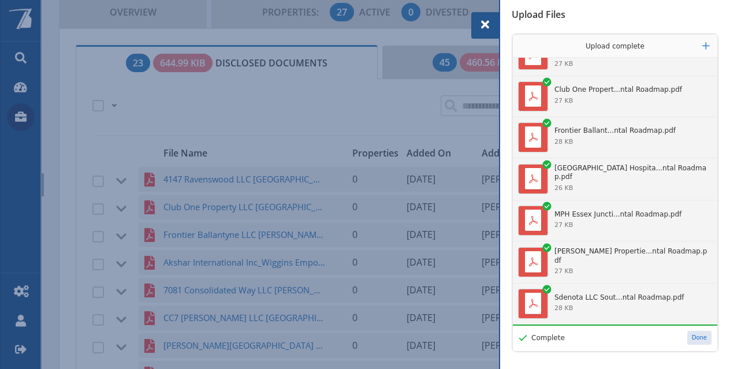
scroll to position [33, 0]
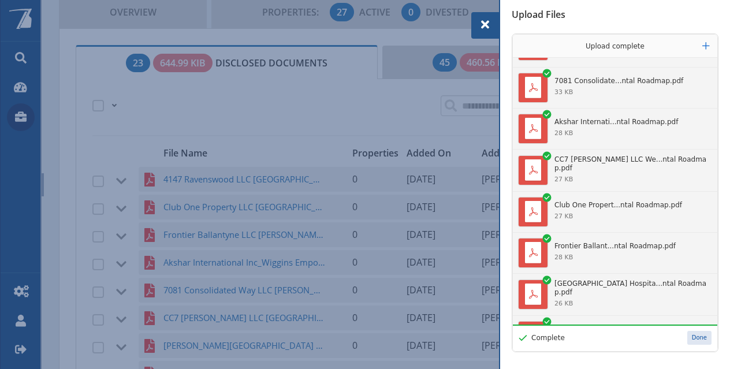
click at [701, 338] on button "Done" at bounding box center [699, 338] width 24 height 14
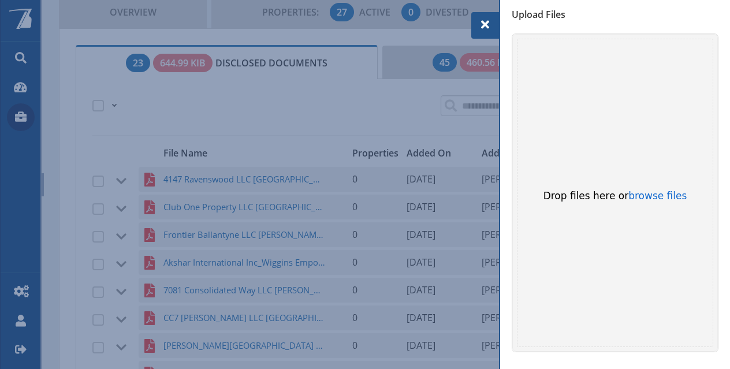
click at [492, 28] on div at bounding box center [485, 25] width 28 height 27
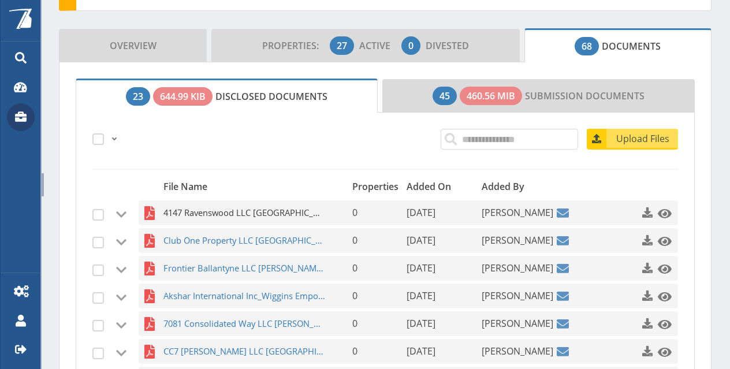
scroll to position [167, 0]
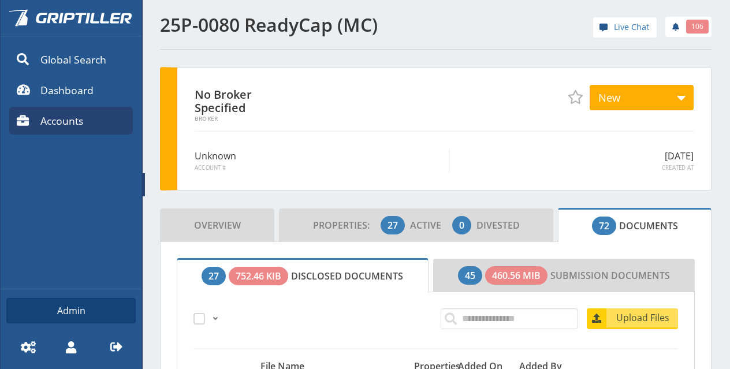
click at [140, 183] on div "Powered By Global Search Dashboard Accounts Admin Settings My Profile Logout" at bounding box center [70, 184] width 141 height 369
click at [143, 182] on span at bounding box center [144, 184] width 2 height 23
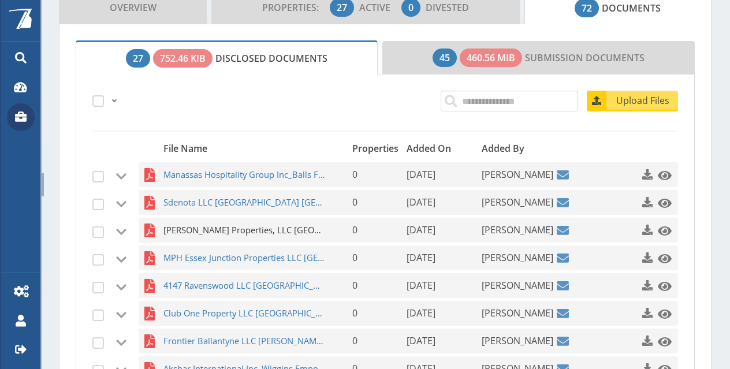
scroll to position [289, 0]
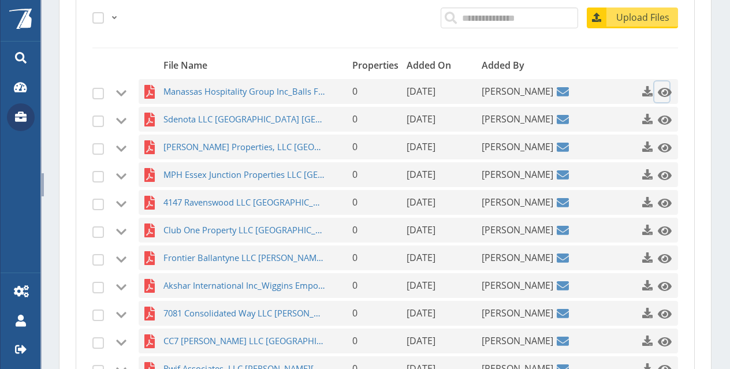
click at [658, 91] on span at bounding box center [665, 92] width 14 height 14
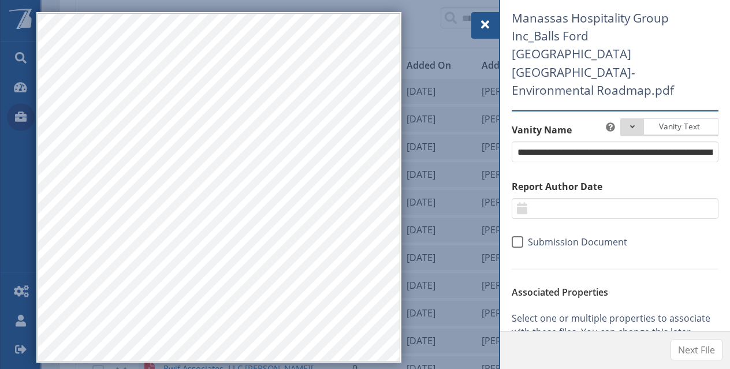
click at [488, 25] on span at bounding box center [485, 25] width 14 height 14
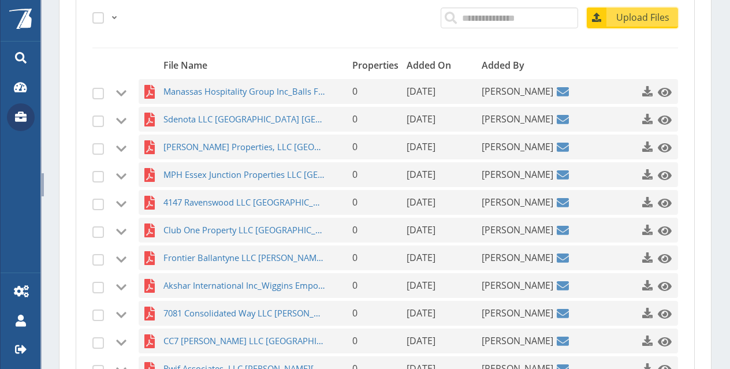
click at [617, 21] on span "Upload Files" at bounding box center [643, 17] width 70 height 14
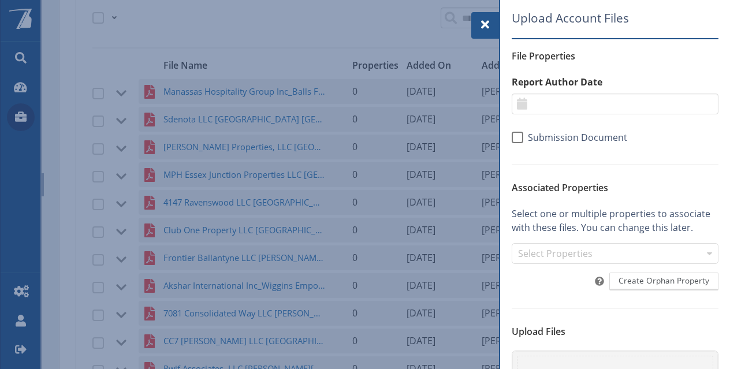
scroll to position [115, 0]
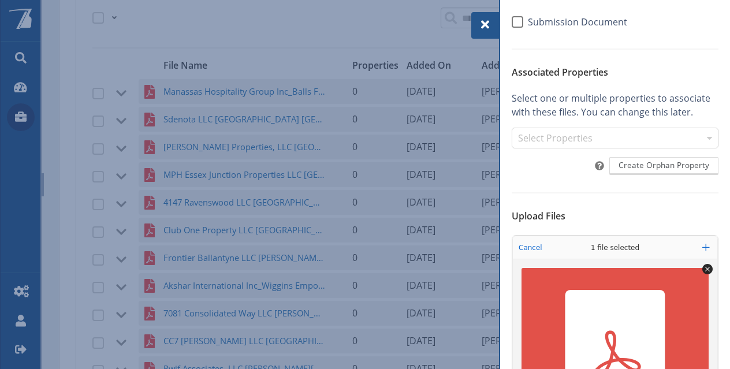
click at [554, 147] on div "Select Properties" at bounding box center [615, 138] width 207 height 21
click at [559, 110] on p "Select one or multiple properties to associate with these files. You can change…" at bounding box center [615, 105] width 207 height 28
click at [559, 139] on div "Select Properties" at bounding box center [609, 139] width 188 height 14
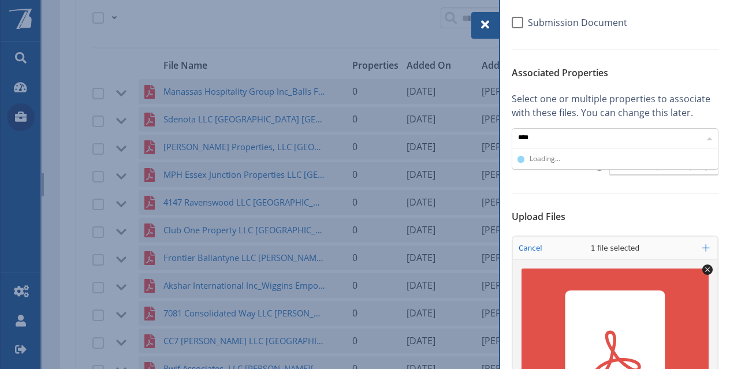
scroll to position [115, 0]
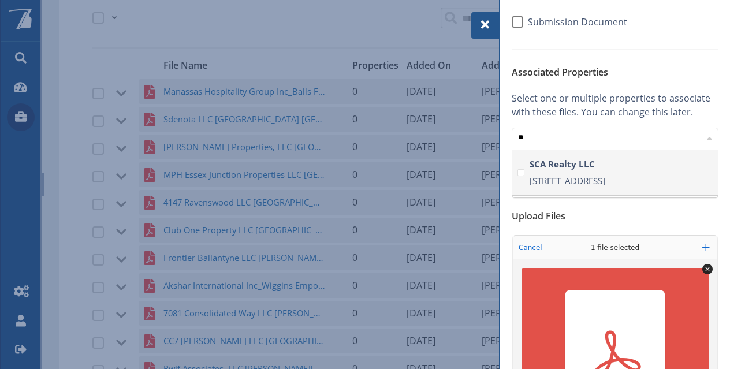
type input "*"
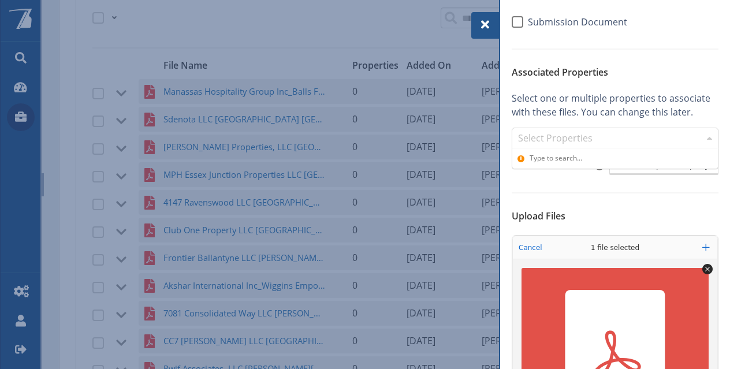
type input "*"
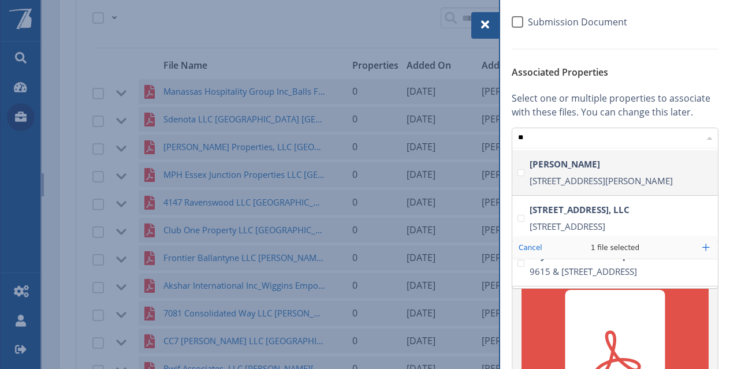
type input "*"
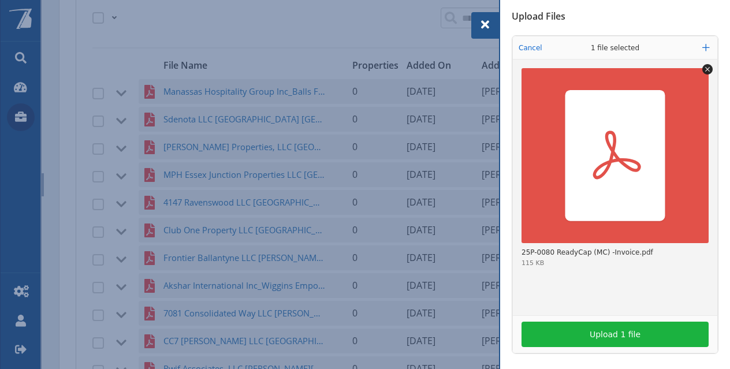
scroll to position [317, 0]
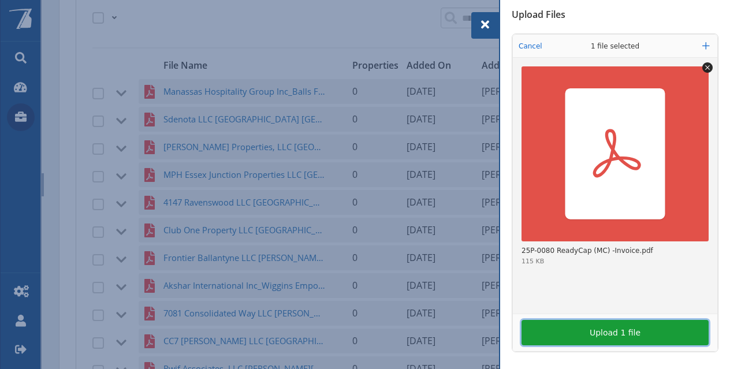
click at [632, 331] on button "Upload 1 file" at bounding box center [614, 332] width 187 height 25
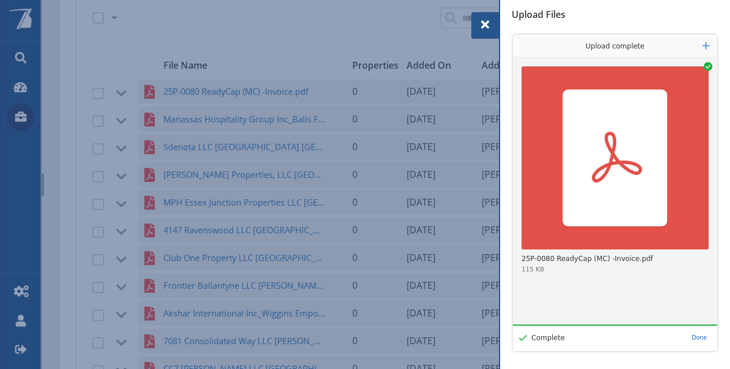
click at [485, 28] on span at bounding box center [485, 25] width 14 height 14
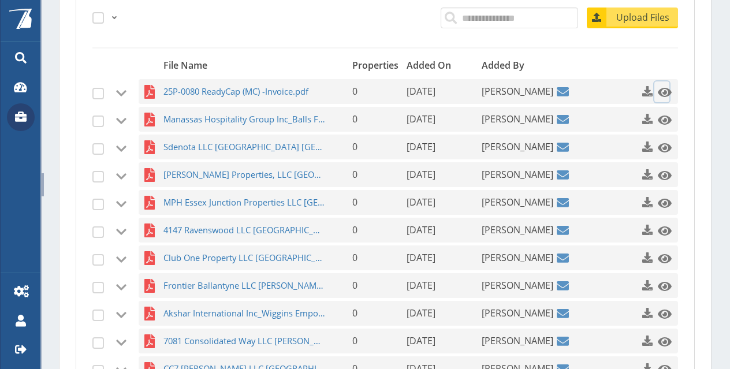
click at [658, 88] on span at bounding box center [665, 92] width 14 height 14
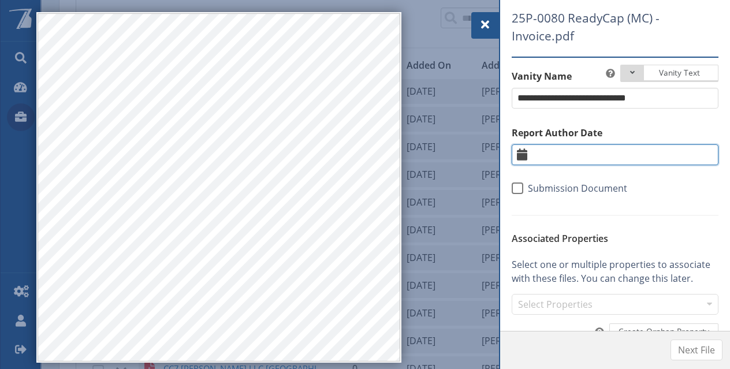
click at [547, 163] on input "text" at bounding box center [615, 154] width 207 height 21
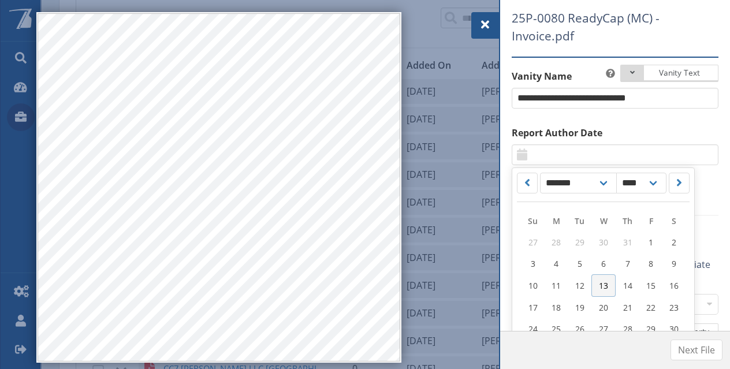
click at [607, 287] on link "13" at bounding box center [603, 285] width 24 height 23
type input "*********"
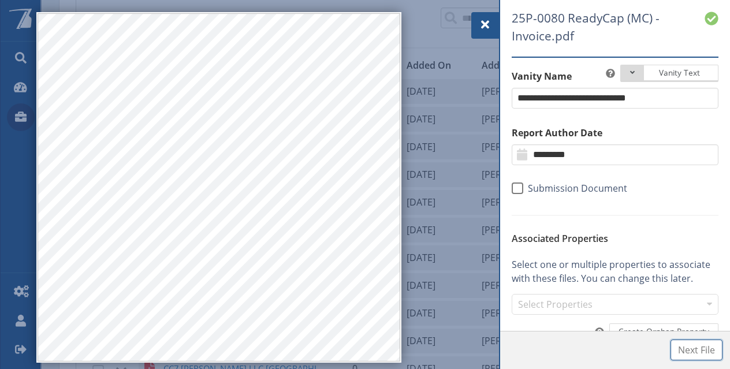
click at [707, 357] on button "Next File" at bounding box center [696, 349] width 52 height 21
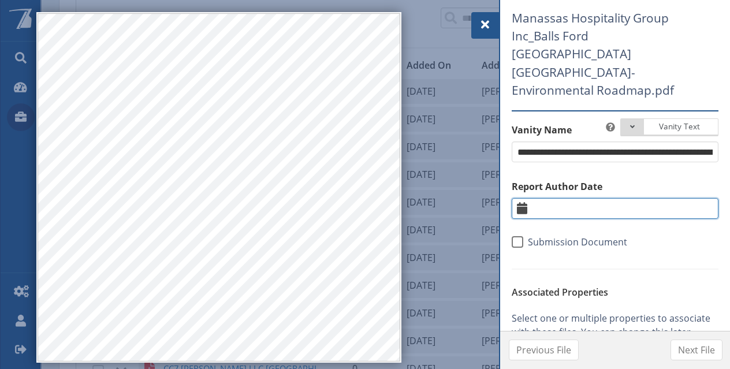
click at [591, 198] on input "text" at bounding box center [615, 208] width 207 height 21
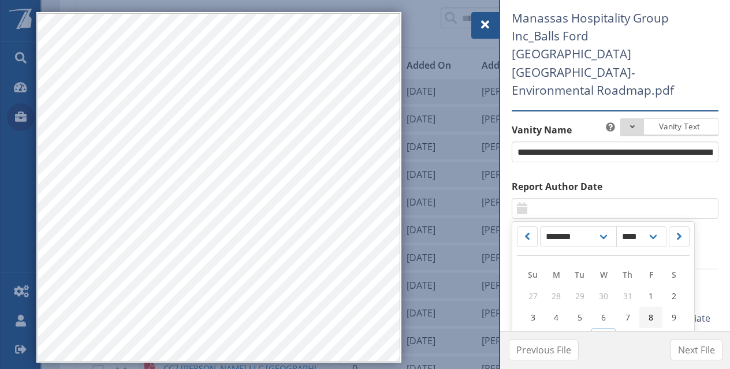
click at [647, 307] on link "8" at bounding box center [650, 317] width 23 height 21
type input "********"
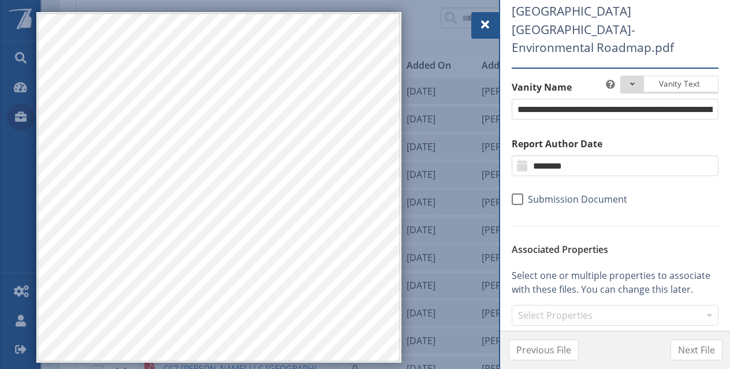
scroll to position [58, 0]
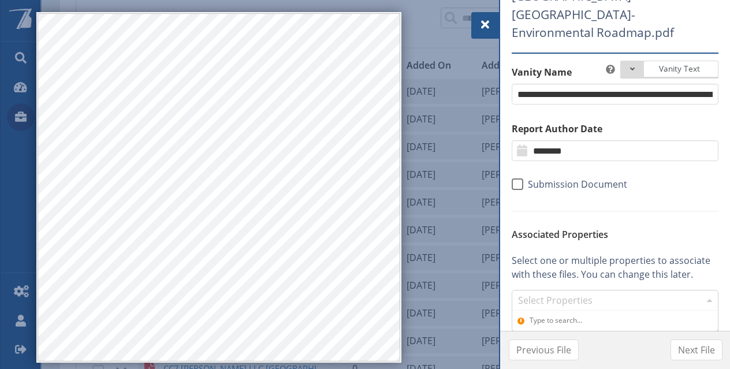
click at [552, 294] on div "Select Properties" at bounding box center [609, 301] width 188 height 14
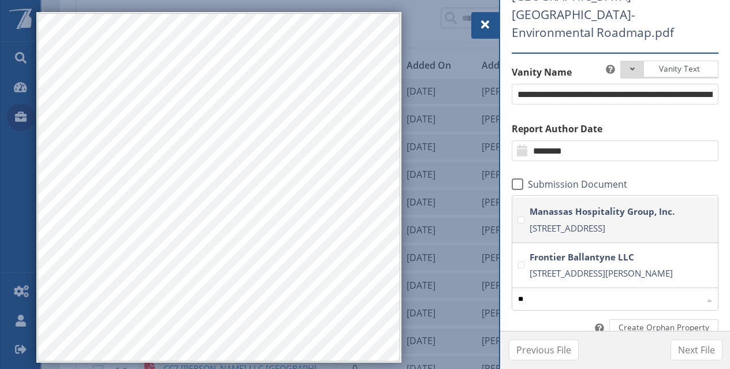
scroll to position [94, 197]
click at [560, 203] on strong "Manassas Hospitality Group, Inc." at bounding box center [623, 211] width 188 height 17
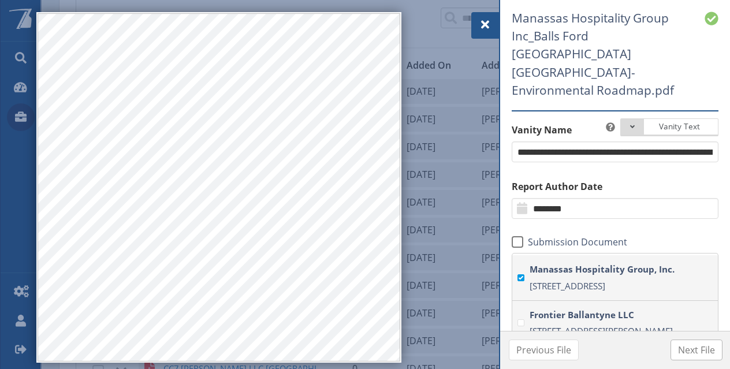
type input "**"
click at [691, 344] on span "Next File" at bounding box center [696, 350] width 37 height 14
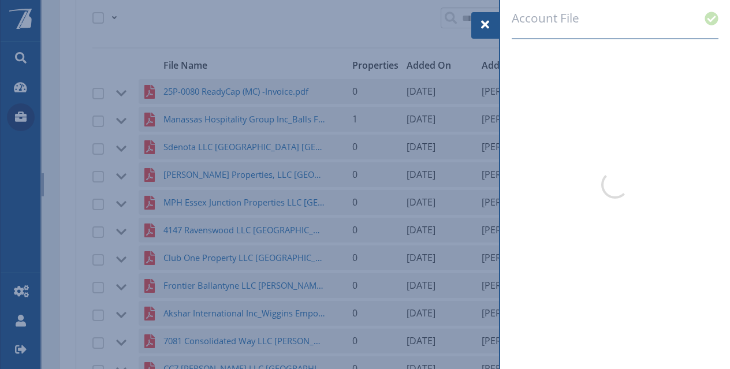
select select "*"
select select "****"
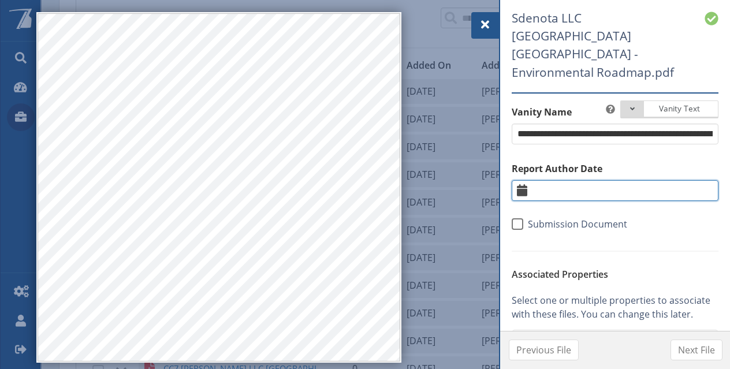
click at [563, 180] on input "text" at bounding box center [615, 190] width 207 height 21
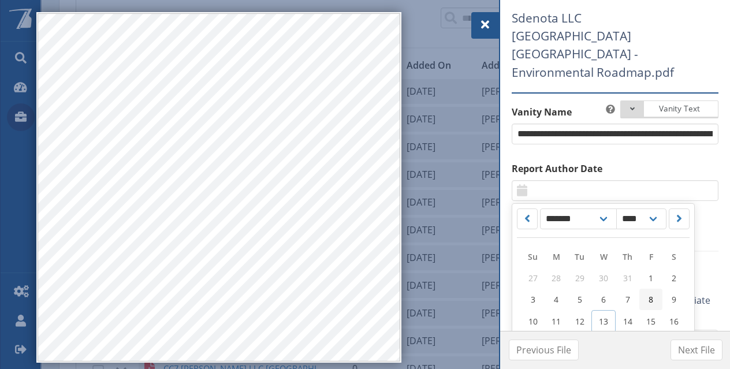
click at [655, 289] on link "8" at bounding box center [650, 299] width 23 height 21
type input "********"
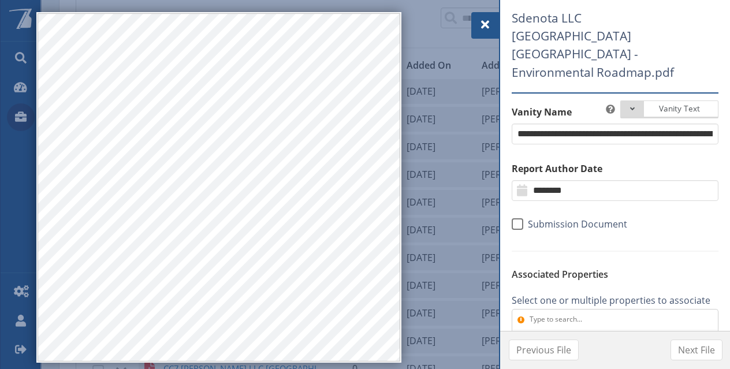
click at [559, 334] on div "Select Properties" at bounding box center [609, 341] width 188 height 14
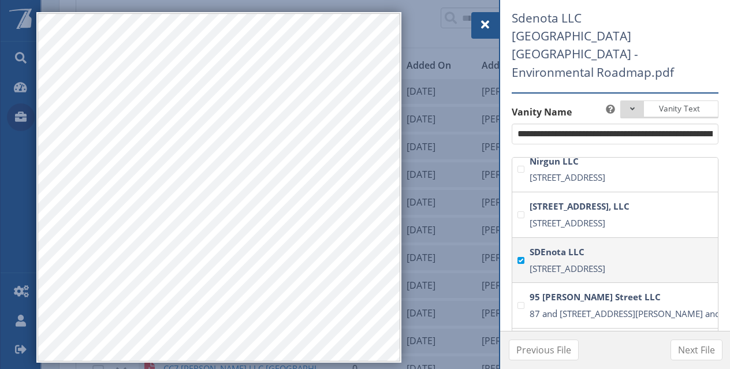
click at [575, 263] on span "[STREET_ADDRESS]" at bounding box center [567, 269] width 76 height 12
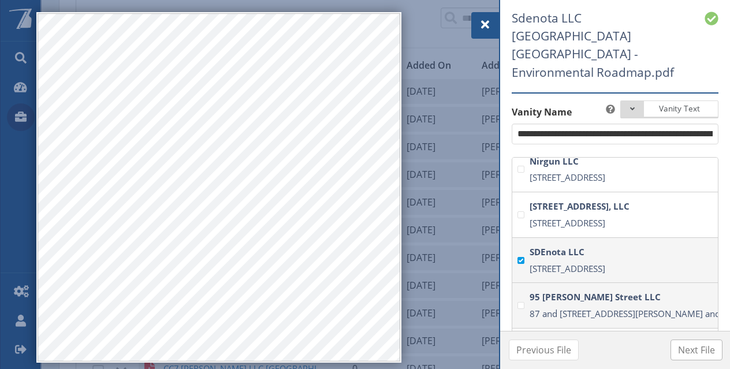
type input "****"
click at [695, 350] on span "Next File" at bounding box center [696, 350] width 37 height 14
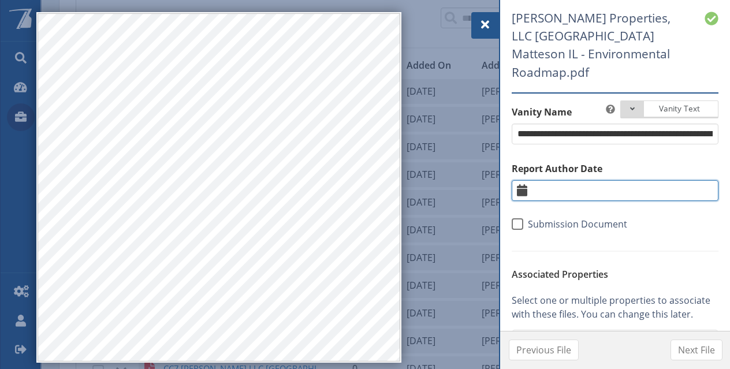
click at [562, 180] on input "text" at bounding box center [615, 190] width 207 height 21
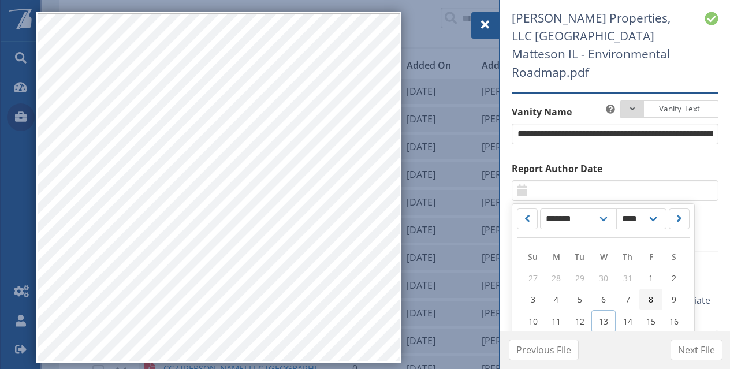
click at [644, 289] on link "8" at bounding box center [650, 299] width 23 height 21
type input "********"
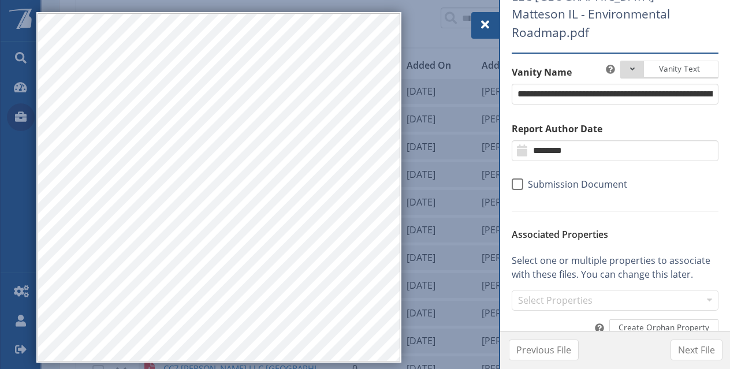
scroll to position [58, 0]
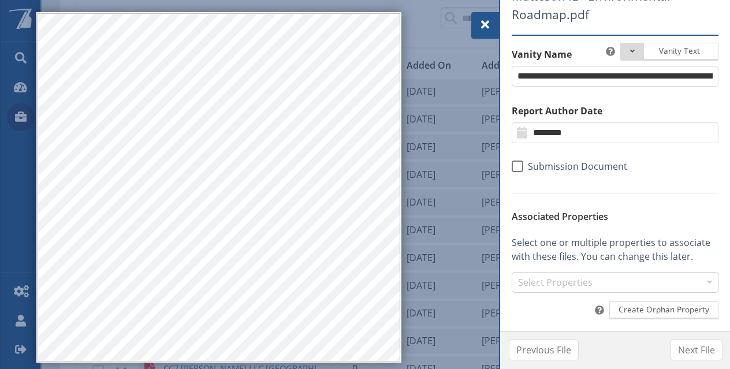
click at [551, 276] on div "Select Properties" at bounding box center [609, 283] width 188 height 14
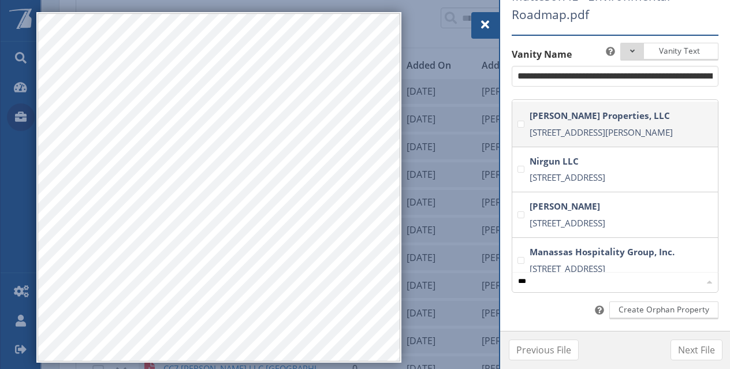
scroll to position [68, 199]
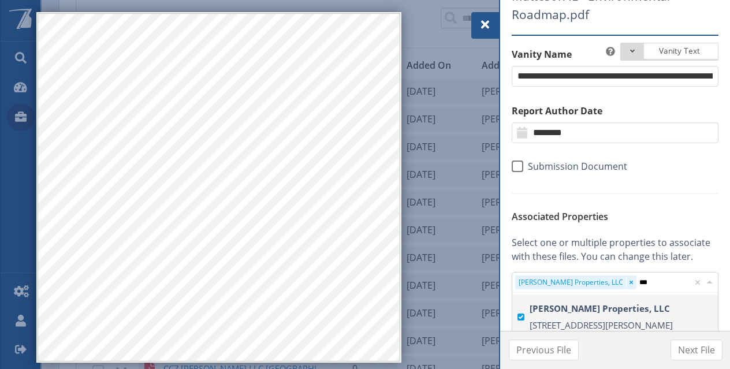
click at [558, 300] on strong "[PERSON_NAME] Properties, LLC" at bounding box center [623, 308] width 188 height 17
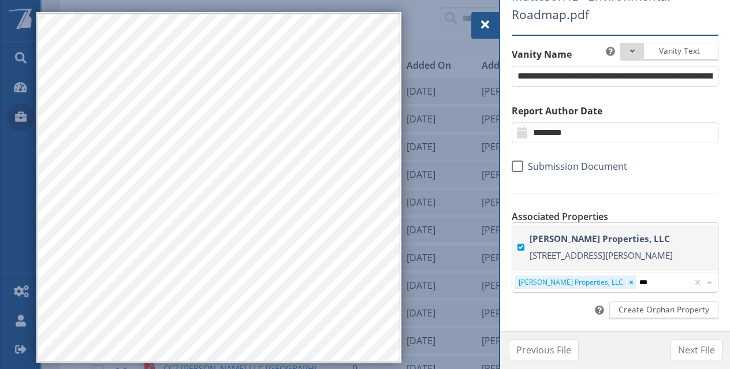
scroll to position [0, 0]
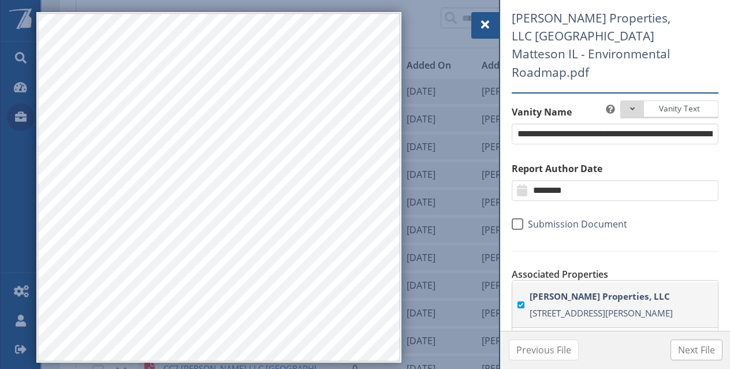
type input "***"
click at [702, 352] on span "Next File" at bounding box center [696, 350] width 37 height 14
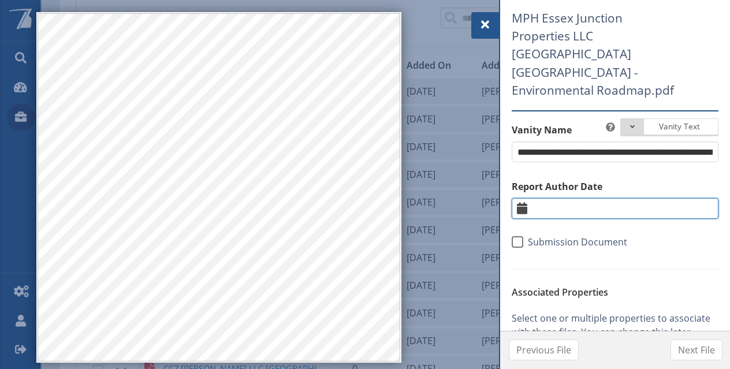
click at [591, 198] on input "text" at bounding box center [615, 208] width 207 height 21
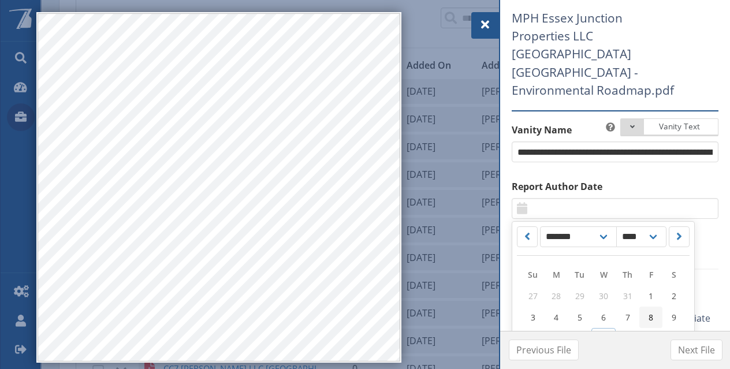
click at [651, 312] on span "8" at bounding box center [650, 317] width 5 height 11
type input "********"
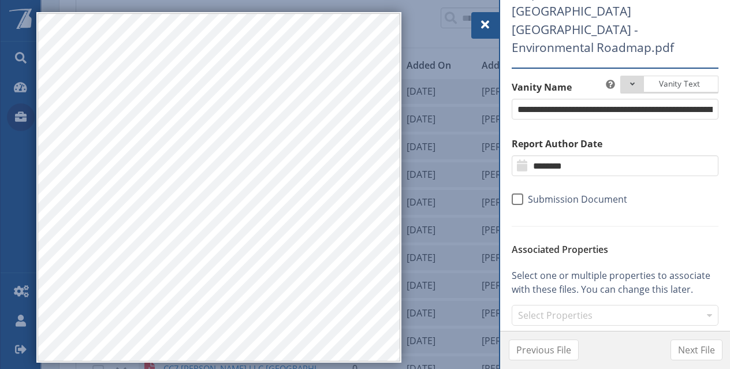
scroll to position [58, 0]
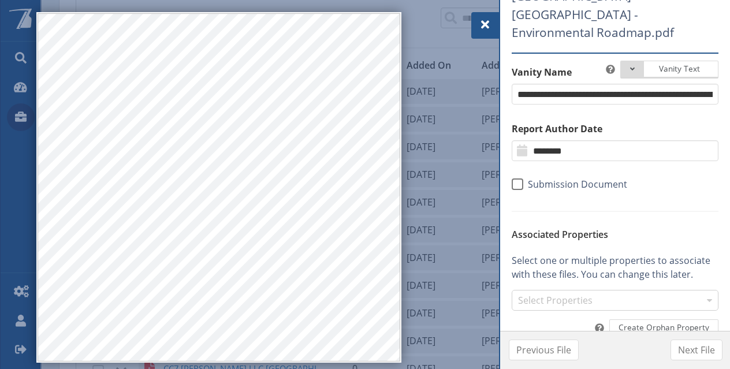
click at [560, 294] on div "Select Properties" at bounding box center [609, 301] width 188 height 14
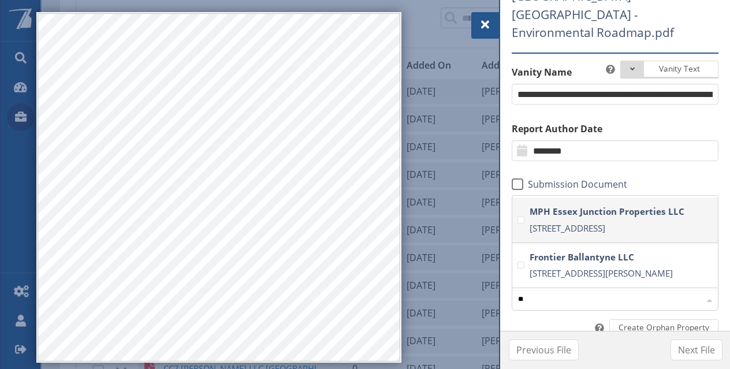
scroll to position [94, 197]
click at [570, 222] on span "[STREET_ADDRESS]" at bounding box center [567, 228] width 76 height 12
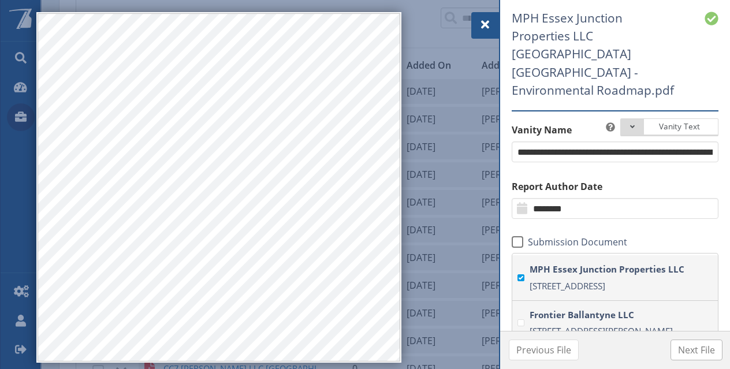
type input "**"
click at [695, 348] on span "Next File" at bounding box center [696, 350] width 37 height 14
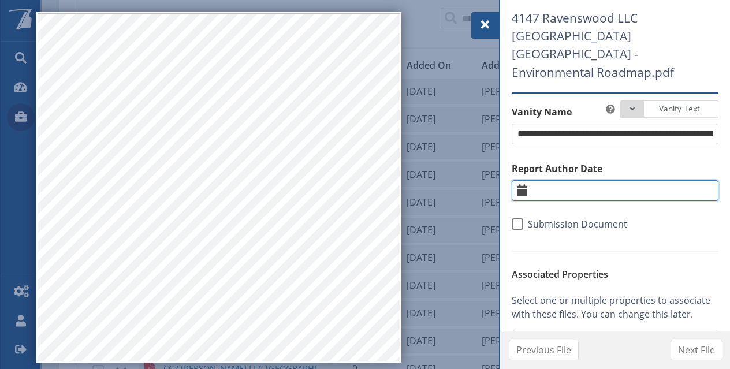
click at [608, 180] on input "text" at bounding box center [615, 190] width 207 height 21
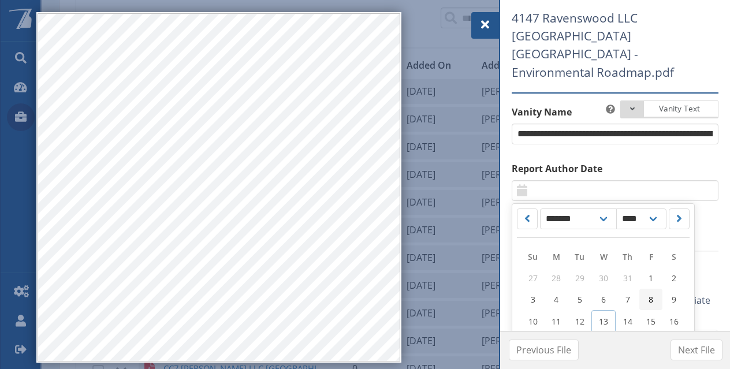
click at [643, 289] on link "8" at bounding box center [650, 299] width 23 height 21
type input "********"
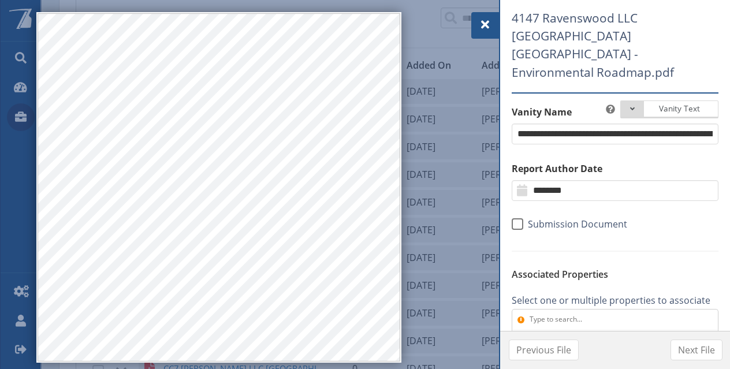
click at [558, 334] on div "Select Properties" at bounding box center [609, 341] width 188 height 14
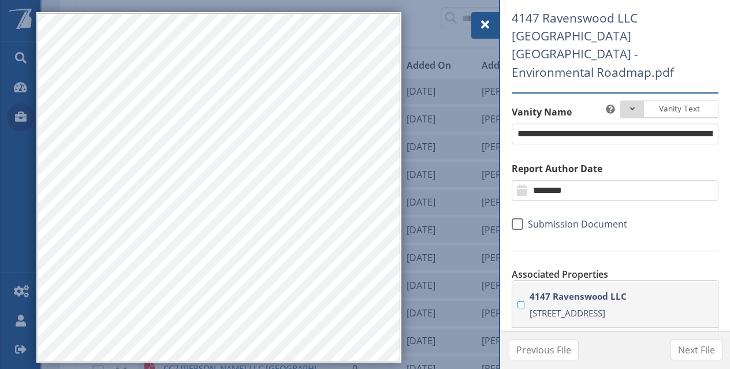
click at [560, 307] on span "[STREET_ADDRESS]" at bounding box center [567, 313] width 76 height 12
type input "***"
click at [685, 350] on span "Next File" at bounding box center [696, 350] width 37 height 14
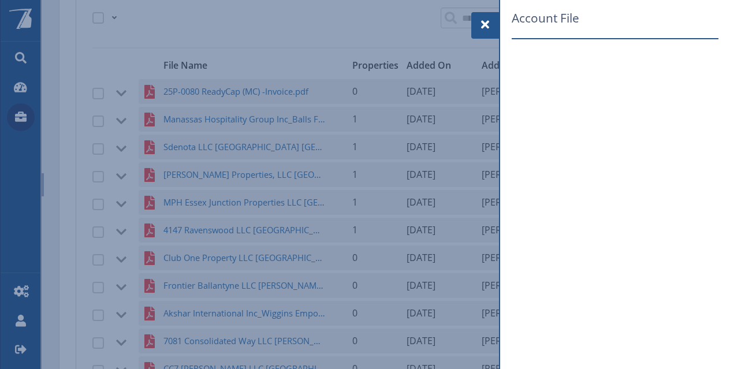
select select "*"
select select "****"
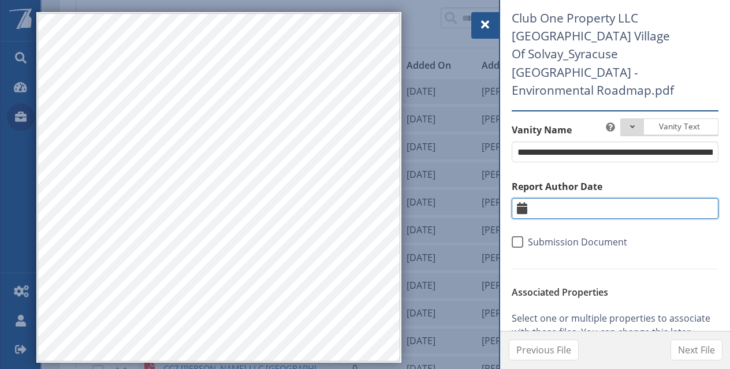
click at [600, 198] on input "text" at bounding box center [615, 208] width 207 height 21
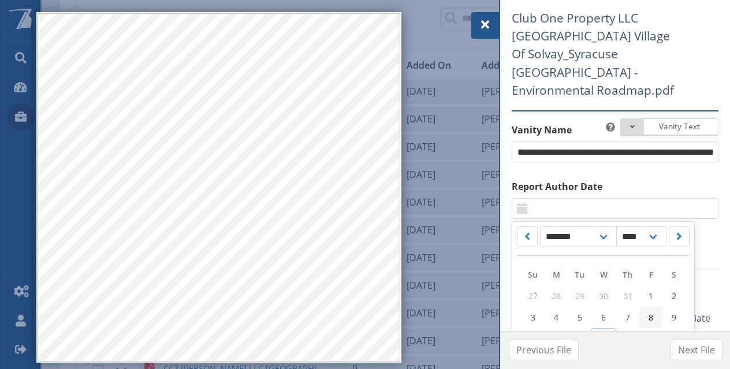
click at [642, 307] on link "8" at bounding box center [650, 317] width 23 height 21
type input "********"
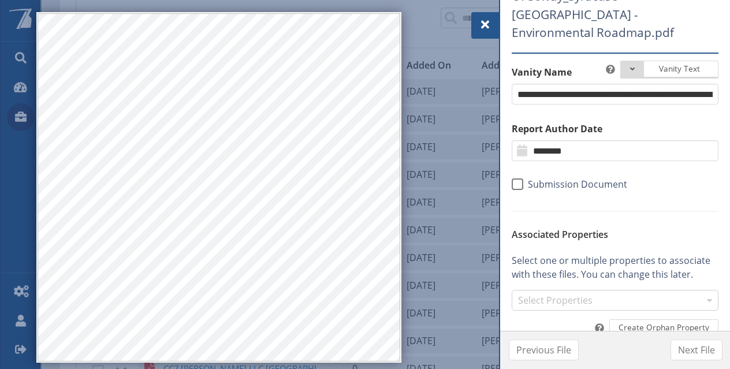
click at [570, 294] on div "Select Properties" at bounding box center [609, 301] width 188 height 14
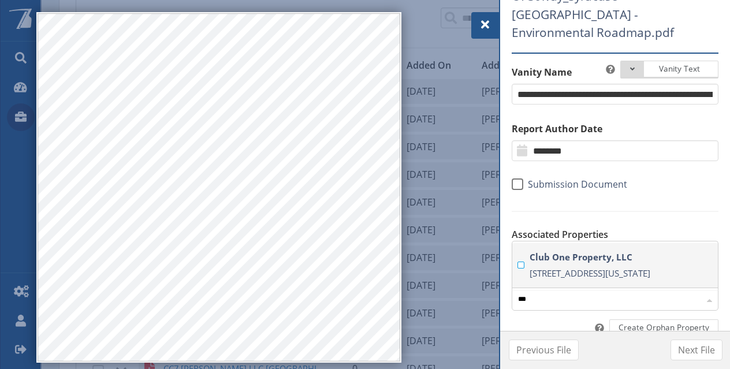
click at [583, 249] on label "Club One Property, LLC 2410 West Genesee Street, Village Of Solvay (Syracuse), …" at bounding box center [622, 265] width 191 height 33
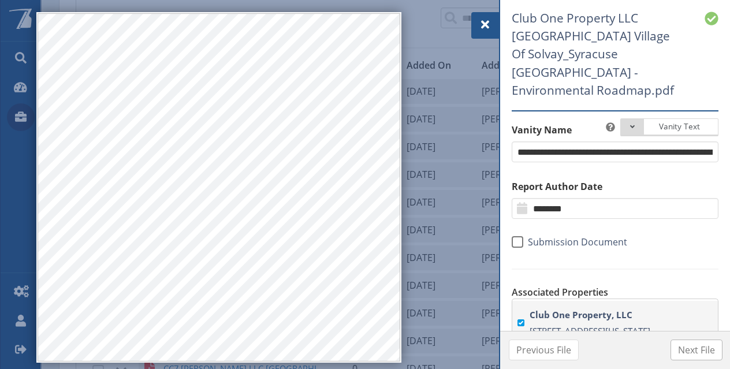
type input "***"
click at [687, 348] on span "Next File" at bounding box center [696, 350] width 37 height 14
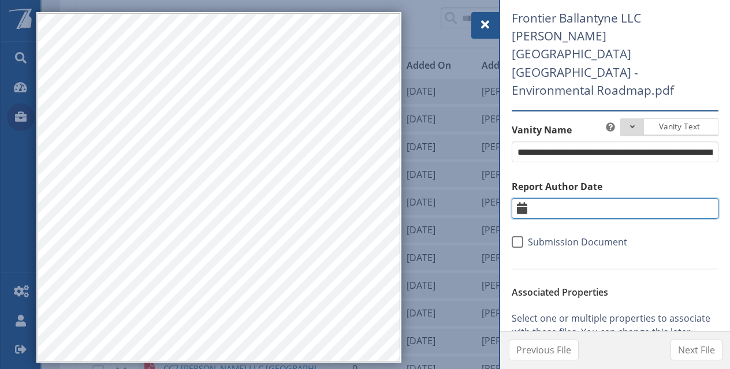
click at [576, 198] on input "text" at bounding box center [615, 208] width 207 height 21
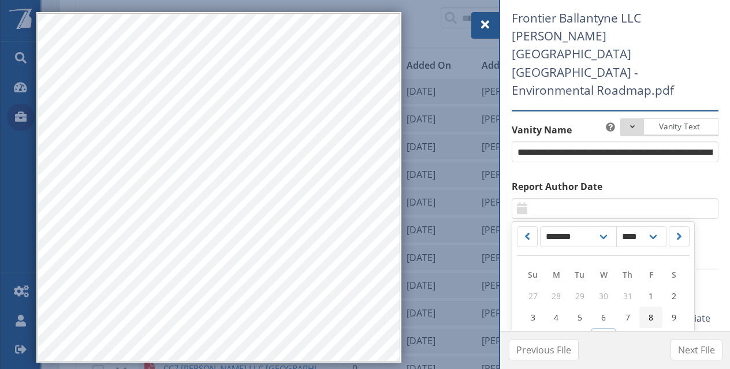
click at [650, 312] on span "8" at bounding box center [650, 317] width 5 height 11
type input "********"
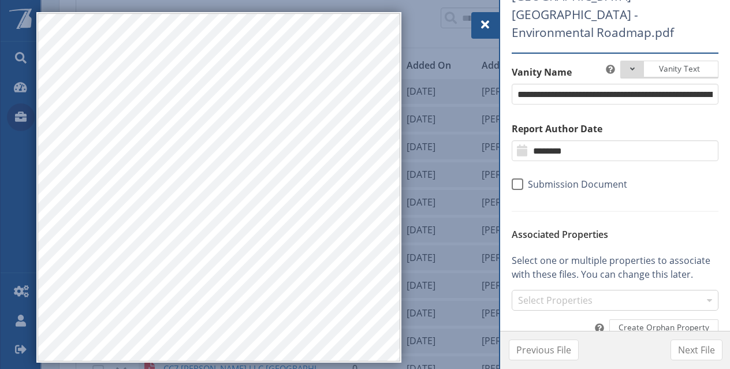
click at [561, 294] on div "Select Properties" at bounding box center [609, 301] width 188 height 14
click at [566, 318] on strong "Frontier Ballantyne LLC" at bounding box center [623, 326] width 188 height 17
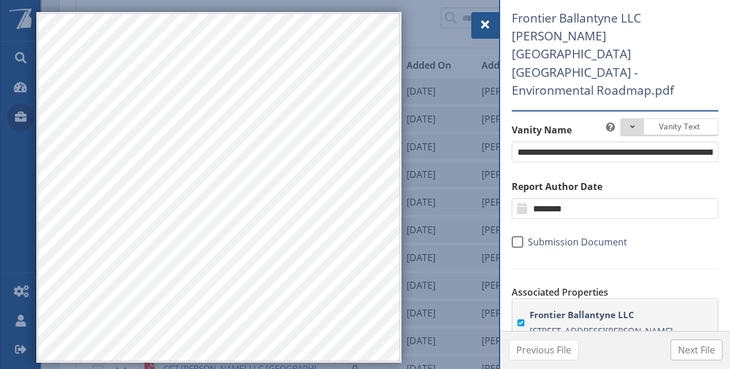
type input "***"
click at [701, 347] on span "Next File" at bounding box center [696, 350] width 37 height 14
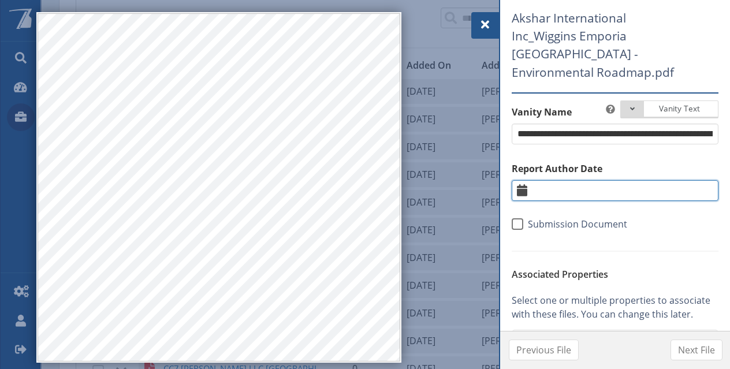
click at [588, 180] on input "text" at bounding box center [615, 190] width 207 height 21
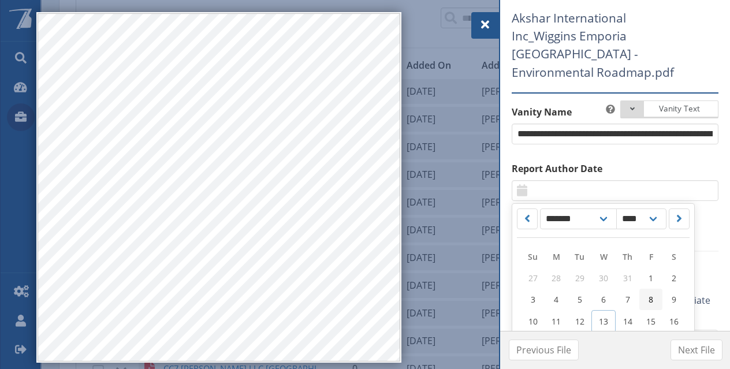
click at [647, 289] on link "8" at bounding box center [650, 299] width 23 height 21
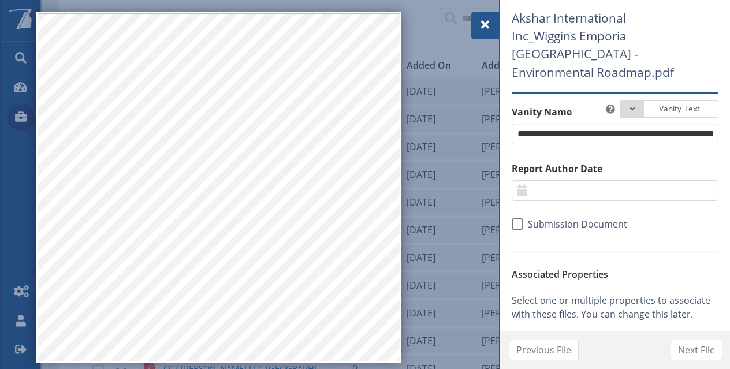
type input "********"
click at [547, 334] on div "Select Properties" at bounding box center [609, 341] width 188 height 14
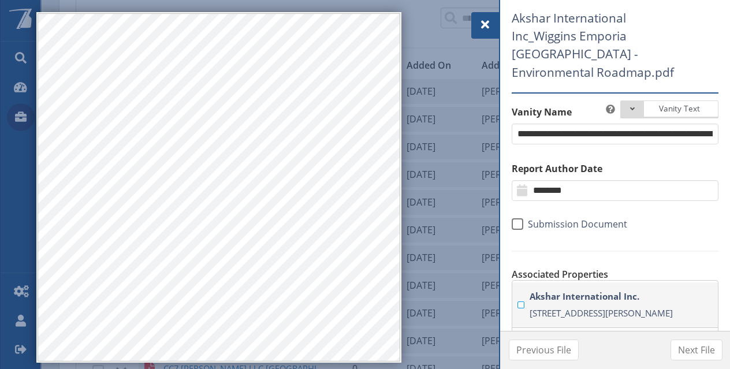
click at [560, 288] on strong "Akshar International Inc." at bounding box center [623, 296] width 188 height 17
type input "***"
click at [700, 349] on span "Next File" at bounding box center [696, 350] width 37 height 14
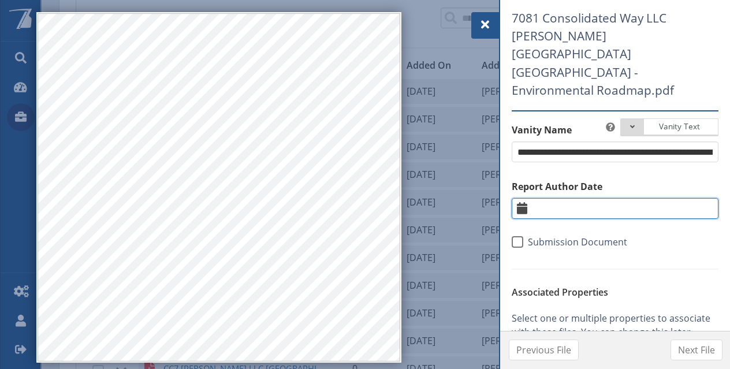
click at [602, 198] on input "text" at bounding box center [615, 208] width 207 height 21
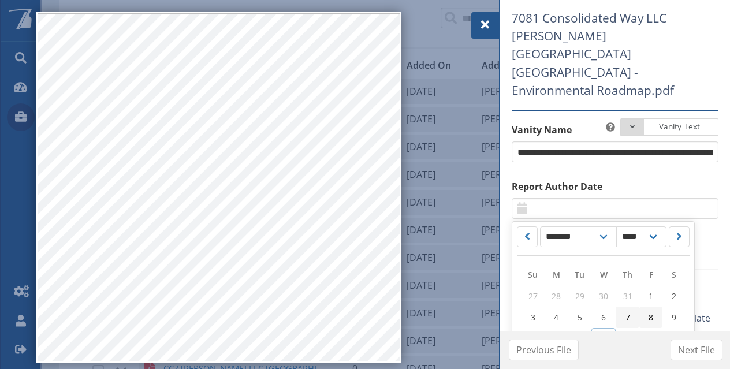
drag, startPoint x: 644, startPoint y: 294, endPoint x: 622, endPoint y: 297, distance: 22.2
click at [644, 307] on link "8" at bounding box center [650, 317] width 23 height 21
type input "********"
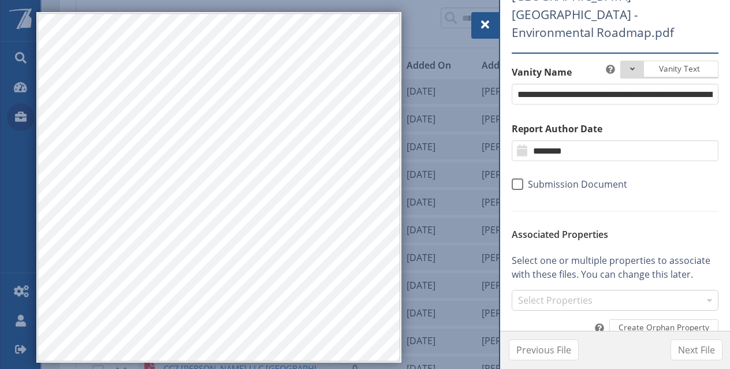
click at [572, 294] on div "Select Properties" at bounding box center [609, 301] width 188 height 14
click at [560, 318] on strong "7081 Consolidated Way LLC" at bounding box center [623, 326] width 188 height 17
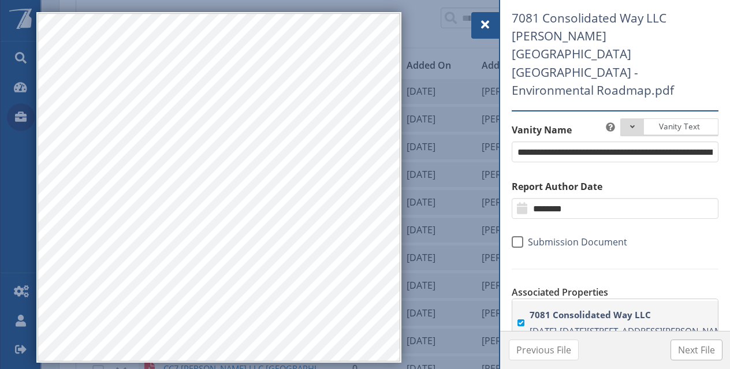
type input "***"
click at [686, 346] on span "Next File" at bounding box center [696, 350] width 37 height 14
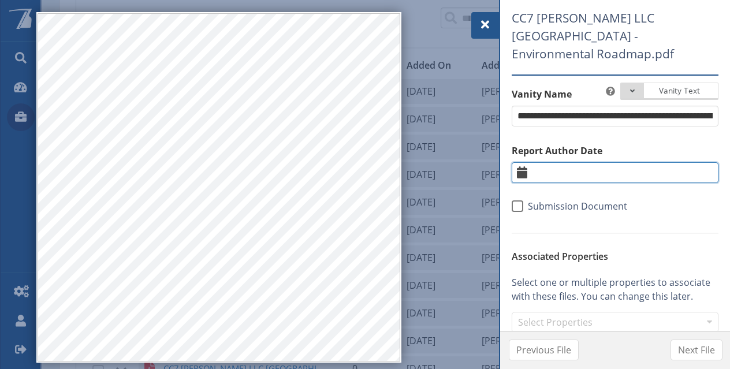
click at [575, 178] on input "text" at bounding box center [615, 172] width 207 height 21
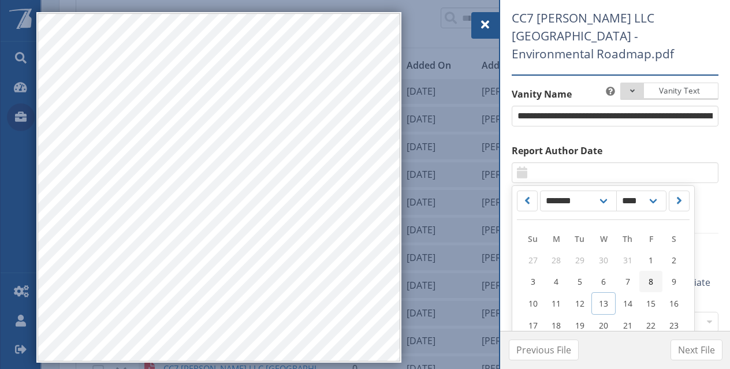
click at [649, 282] on span "8" at bounding box center [650, 281] width 5 height 11
type input "********"
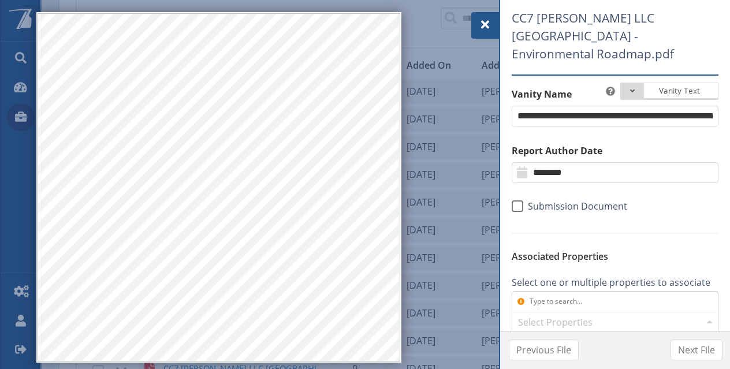
click at [567, 321] on div "Select Properties" at bounding box center [609, 323] width 188 height 14
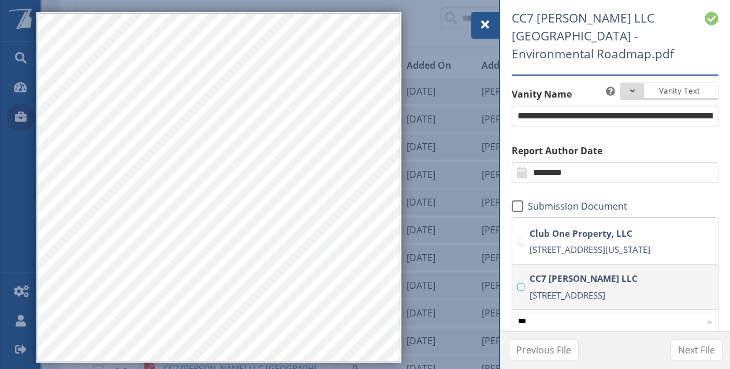
click at [580, 274] on strong "CC7 [PERSON_NAME] LLC" at bounding box center [623, 278] width 188 height 17
type input "***"
click at [697, 348] on span "Next File" at bounding box center [696, 350] width 37 height 14
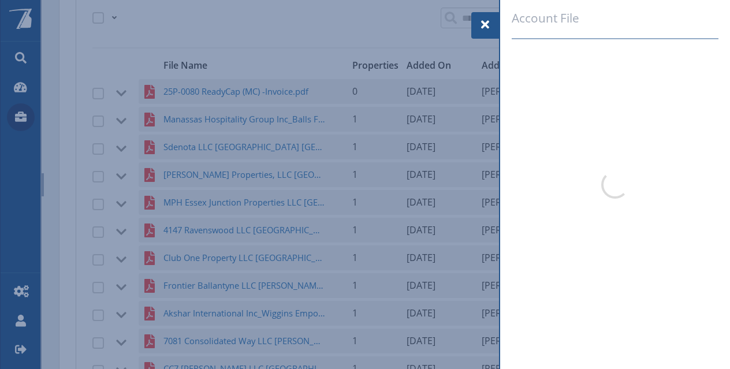
select select "*"
select select "****"
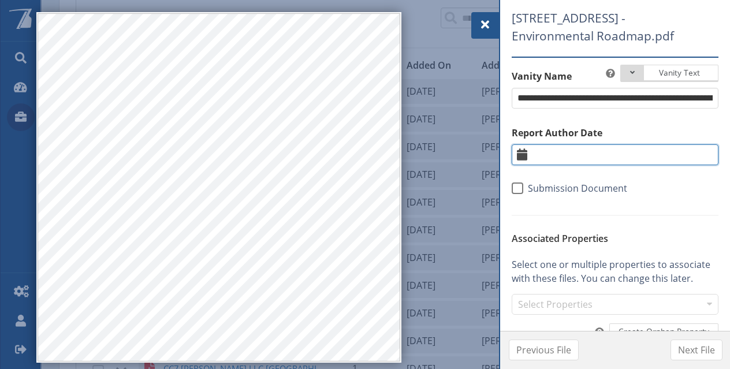
click at [585, 165] on input "text" at bounding box center [615, 154] width 207 height 21
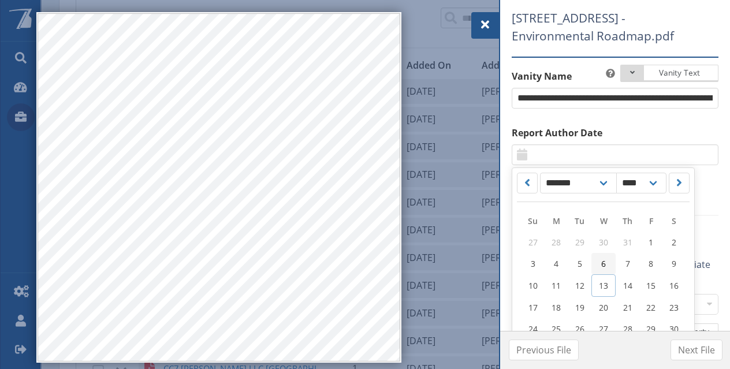
click at [600, 272] on link "6" at bounding box center [603, 263] width 24 height 21
type input "********"
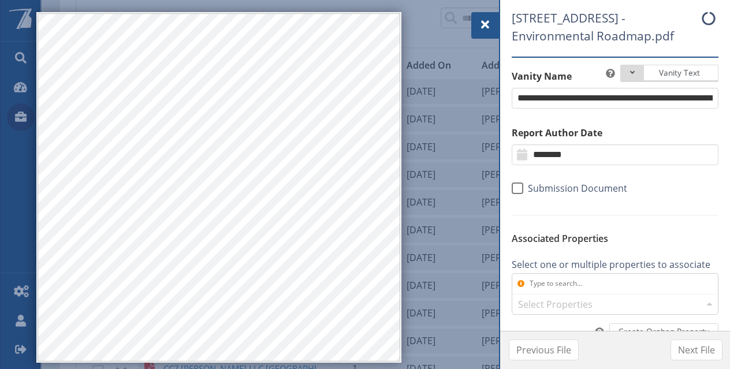
click at [543, 311] on div "Select Properties" at bounding box center [609, 304] width 188 height 14
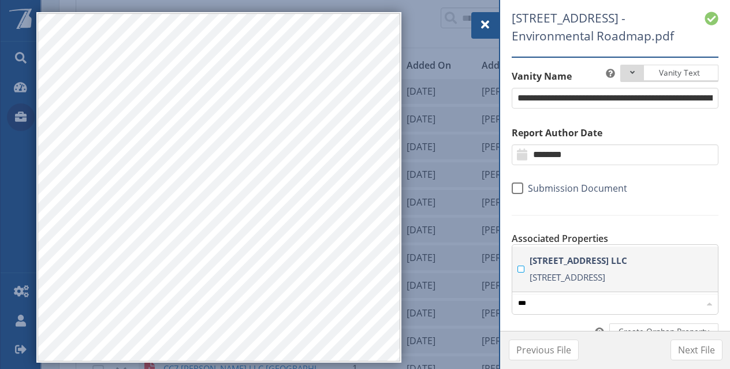
click at [553, 280] on label "1490 Bedford Avenue LLC 1490 Bedford Avenue, Brooklyn, NY, 11216 US" at bounding box center [622, 268] width 191 height 33
type input "***"
click at [559, 346] on span "Previous File" at bounding box center [543, 350] width 55 height 14
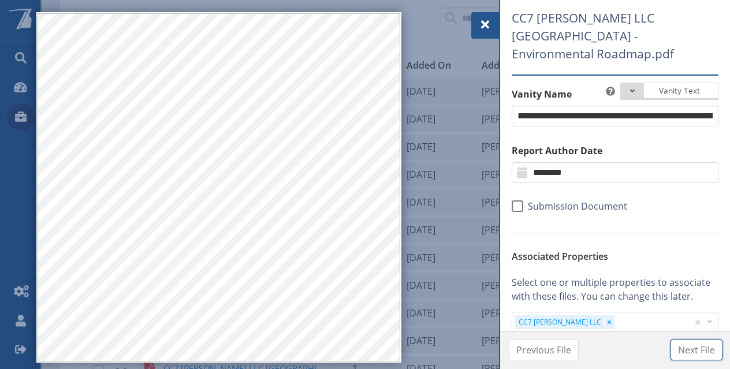
click at [681, 347] on span "Next File" at bounding box center [696, 350] width 37 height 14
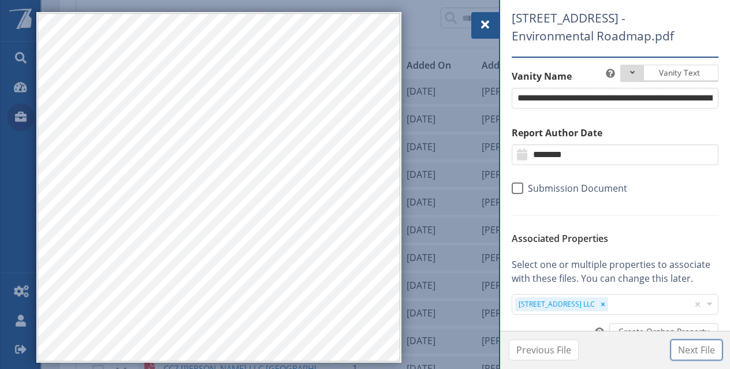
click at [679, 352] on span "Next File" at bounding box center [696, 350] width 37 height 14
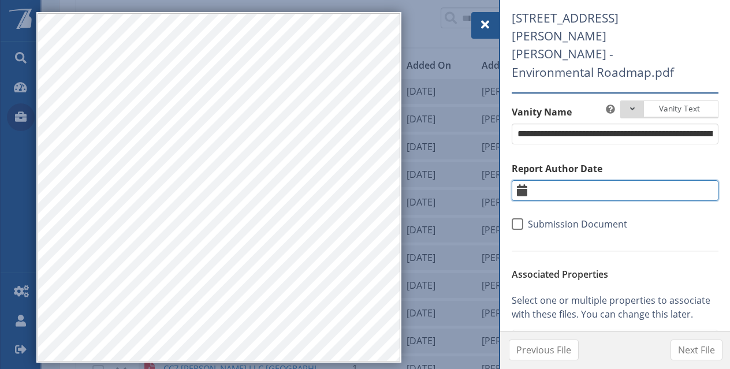
click at [608, 181] on input "text" at bounding box center [615, 190] width 207 height 21
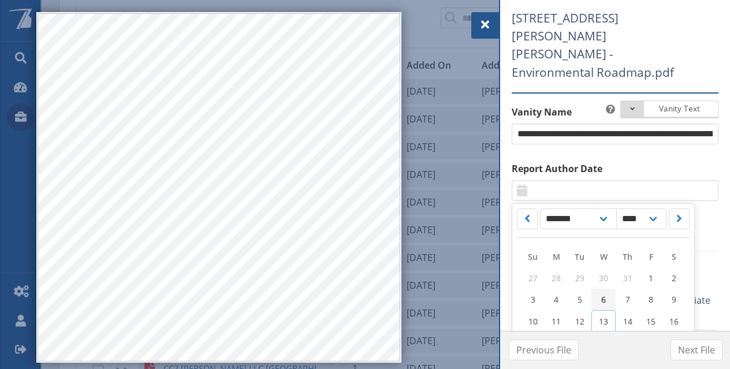
click at [598, 289] on link "6" at bounding box center [603, 299] width 24 height 21
type input "********"
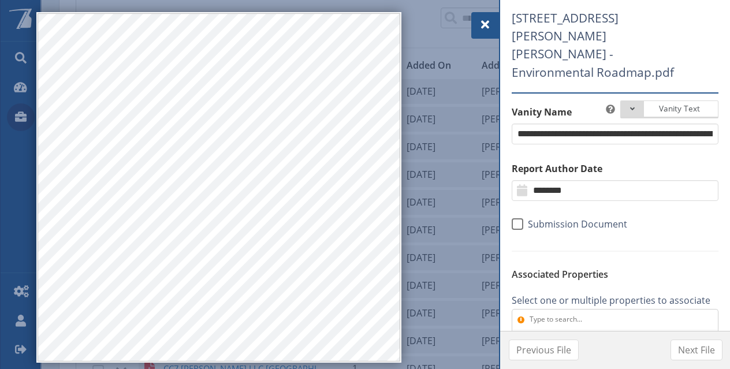
click at [559, 334] on div "Select Properties" at bounding box center [609, 341] width 188 height 14
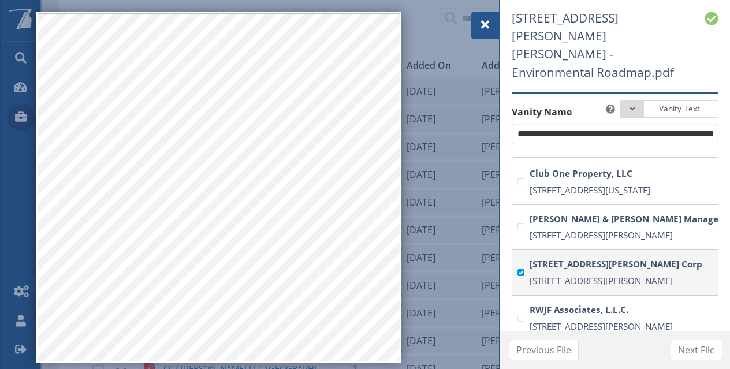
click at [578, 256] on strong "[STREET_ADDRESS][PERSON_NAME] Corp" at bounding box center [623, 264] width 188 height 17
type input "**"
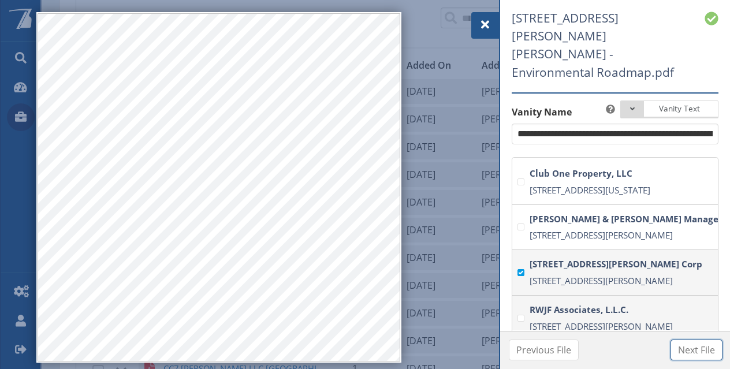
click at [689, 348] on span "Next File" at bounding box center [696, 350] width 37 height 14
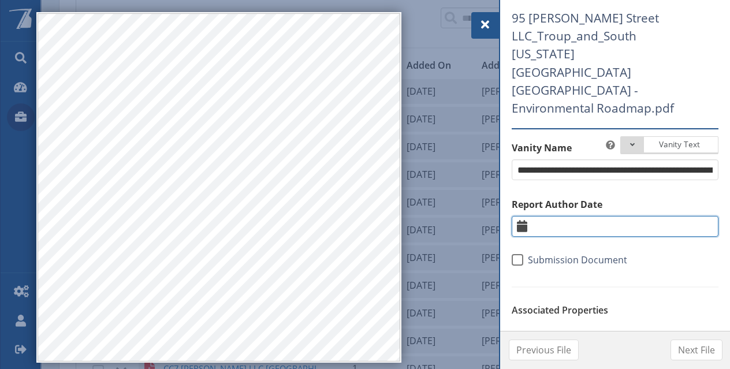
click at [584, 216] on input "text" at bounding box center [615, 226] width 207 height 21
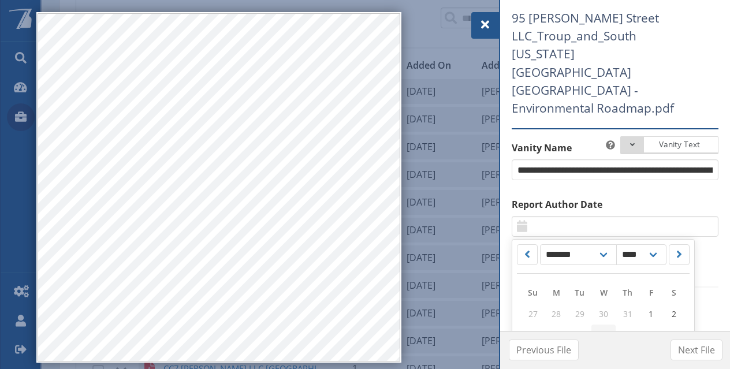
click at [604, 330] on span "6" at bounding box center [603, 335] width 5 height 11
type input "********"
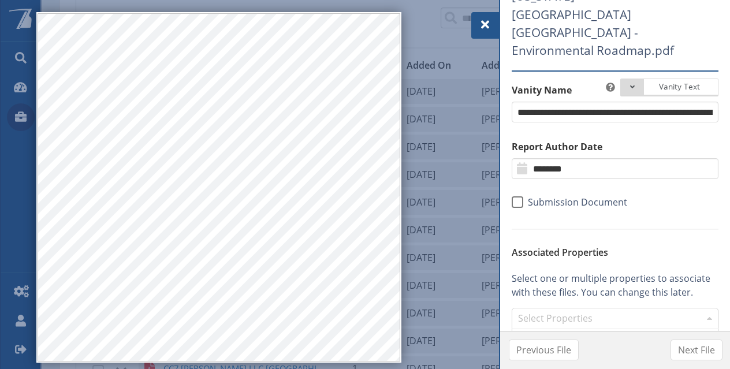
click at [567, 312] on div "Select Properties" at bounding box center [609, 319] width 188 height 14
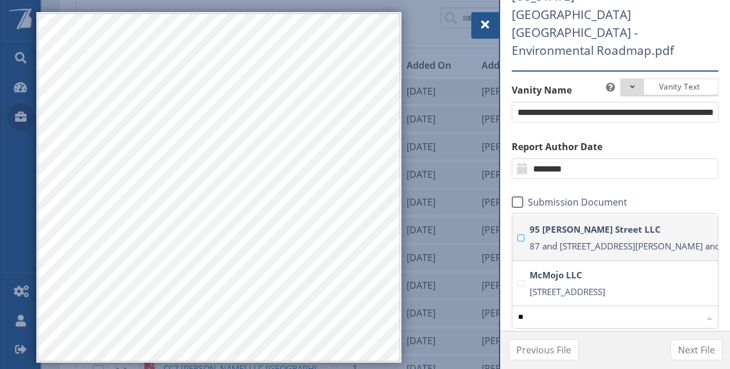
click at [580, 240] on span "87 and [STREET_ADDRESS][PERSON_NAME] and [STREET_ADDRESS][US_STATE]" at bounding box center [685, 246] width 313 height 12
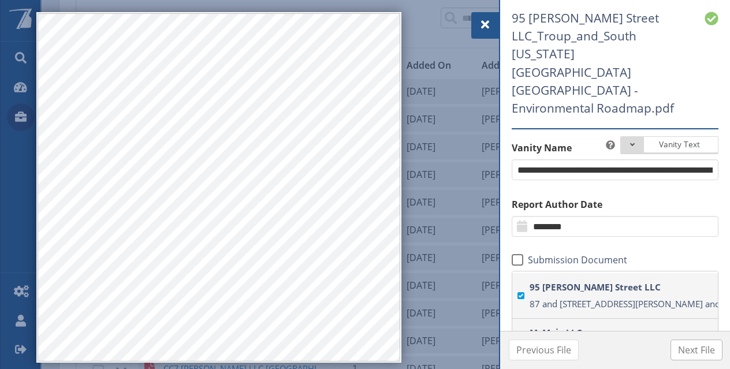
type input "**"
click at [692, 349] on span "Next File" at bounding box center [696, 350] width 37 height 14
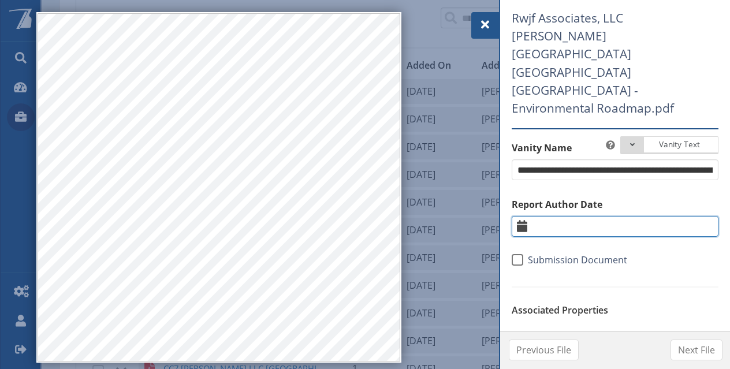
click at [580, 216] on input "text" at bounding box center [615, 226] width 207 height 21
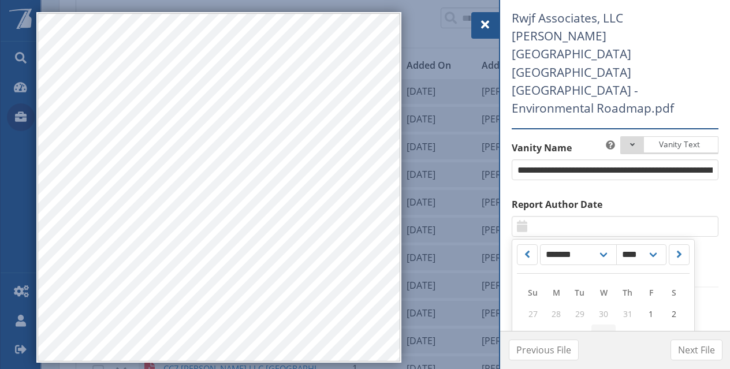
click at [602, 330] on span "6" at bounding box center [603, 335] width 5 height 11
type input "********"
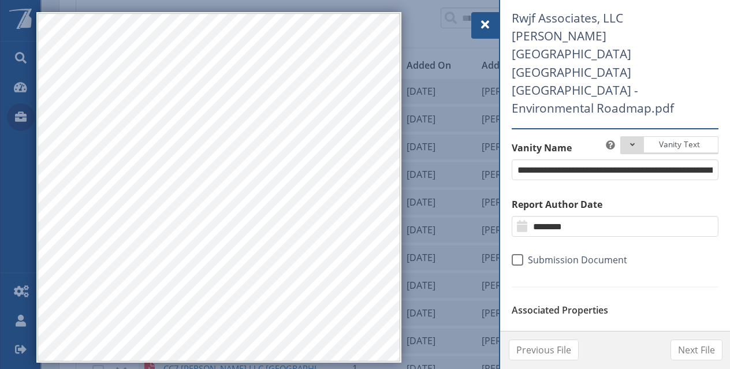
click at [560, 368] on div "Select Properties" at bounding box center [609, 376] width 188 height 14
click at [572, 344] on span "[STREET_ADDRESS][PERSON_NAME]" at bounding box center [600, 350] width 143 height 12
type input "***"
click at [675, 348] on button "Next File" at bounding box center [696, 349] width 52 height 21
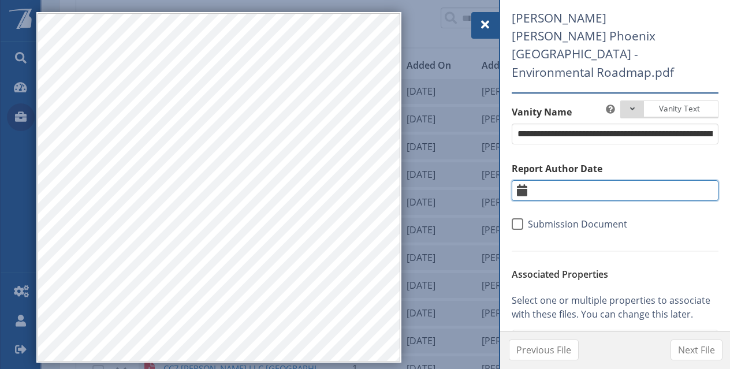
click at [588, 180] on input "text" at bounding box center [615, 190] width 207 height 21
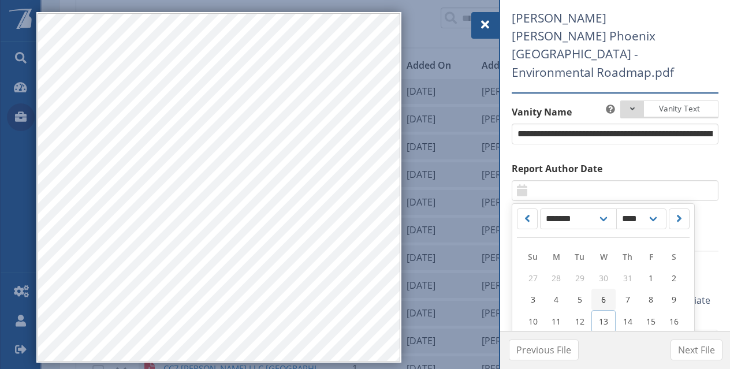
click at [600, 289] on link "6" at bounding box center [603, 299] width 24 height 21
type input "********"
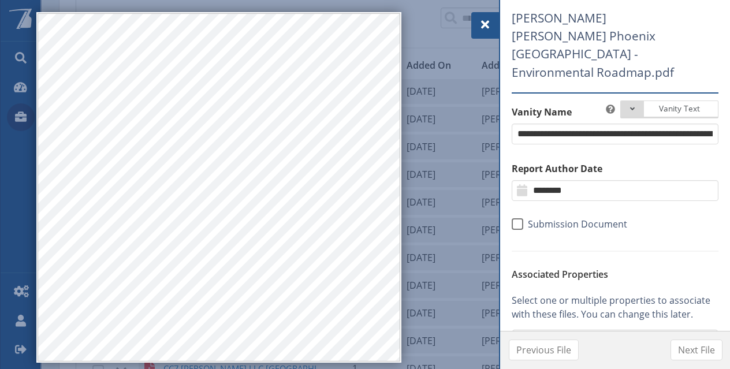
click at [567, 334] on div "Select Properties" at bounding box center [609, 341] width 188 height 14
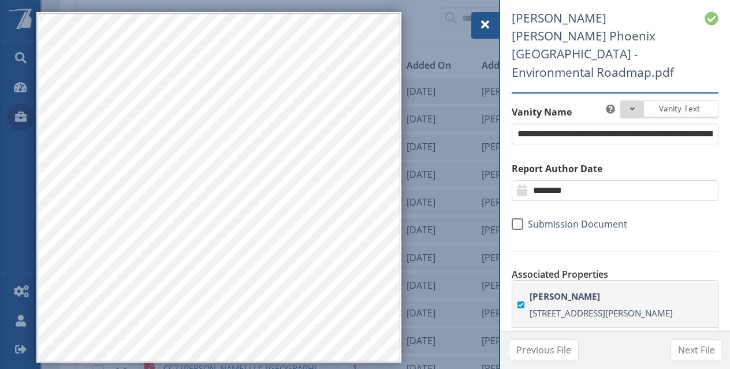
click at [577, 288] on strong "[PERSON_NAME]" at bounding box center [623, 296] width 188 height 17
type input "****"
click at [685, 350] on span "Next File" at bounding box center [696, 350] width 37 height 14
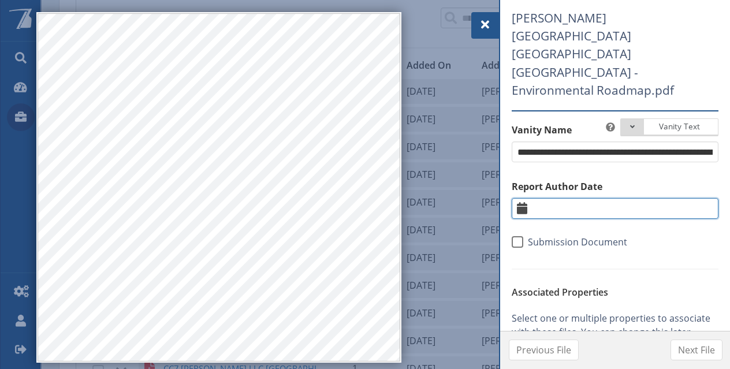
click at [590, 198] on input "text" at bounding box center [615, 208] width 207 height 21
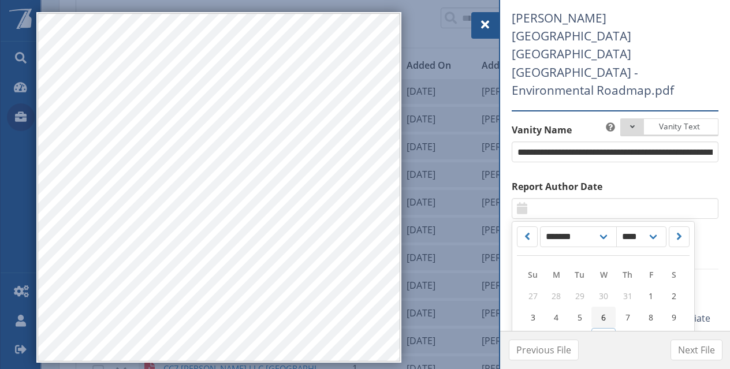
click at [601, 312] on span "6" at bounding box center [603, 317] width 5 height 11
type input "********"
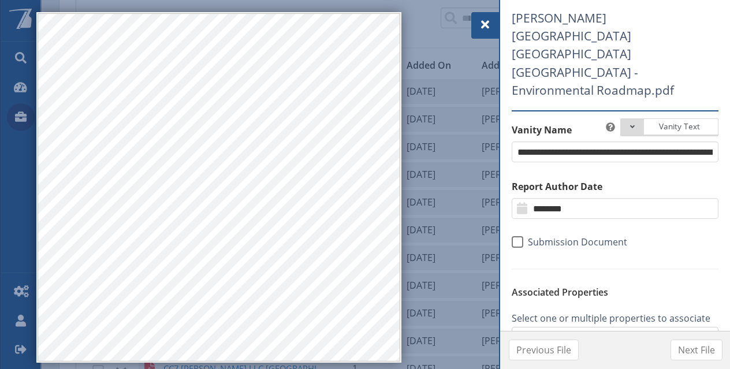
click at [577, 348] on div "Select Properties" at bounding box center [609, 358] width 188 height 20
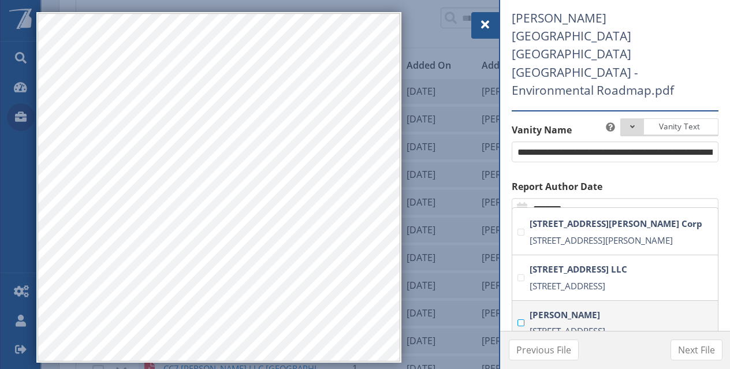
click at [580, 325] on span "[STREET_ADDRESS]" at bounding box center [567, 331] width 76 height 12
type input "***"
click at [680, 346] on span "Next File" at bounding box center [696, 350] width 37 height 14
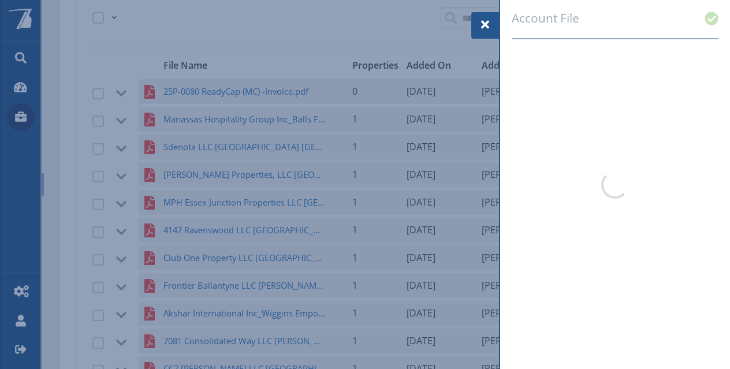
select select "*"
select select "****"
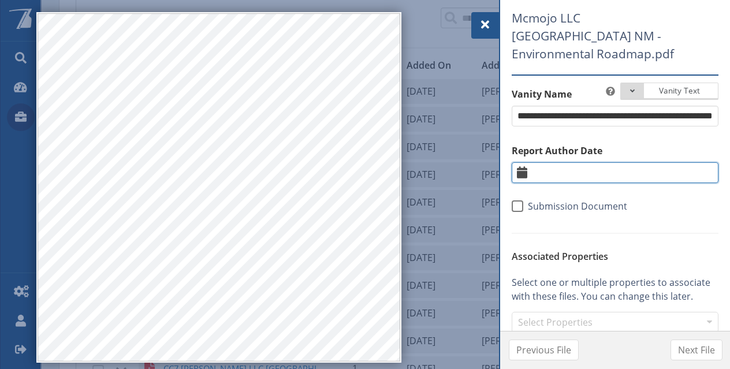
click at [588, 176] on input "text" at bounding box center [615, 172] width 207 height 21
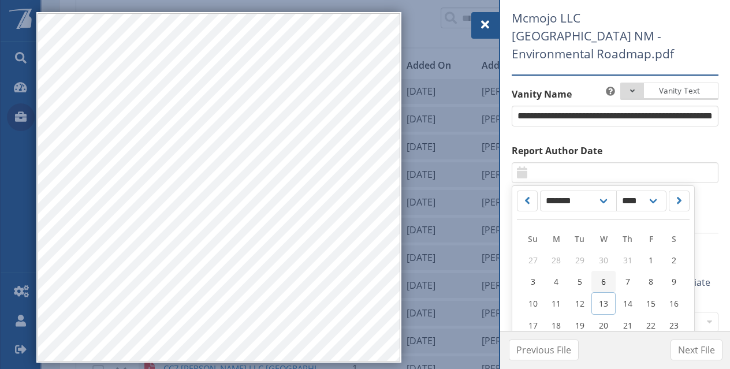
click at [602, 278] on span "6" at bounding box center [603, 281] width 5 height 11
type input "********"
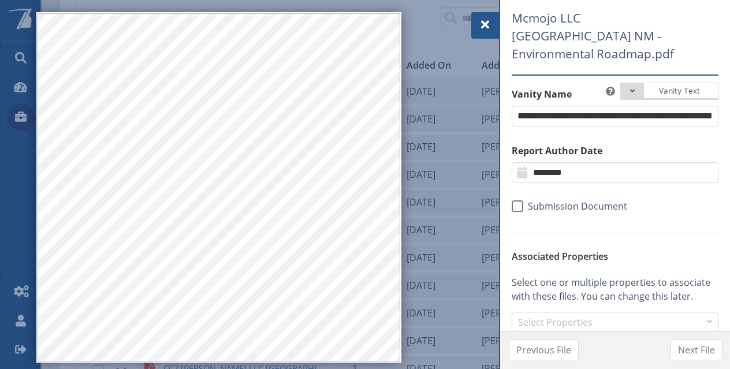
click at [557, 316] on div "Select Properties" at bounding box center [609, 323] width 188 height 14
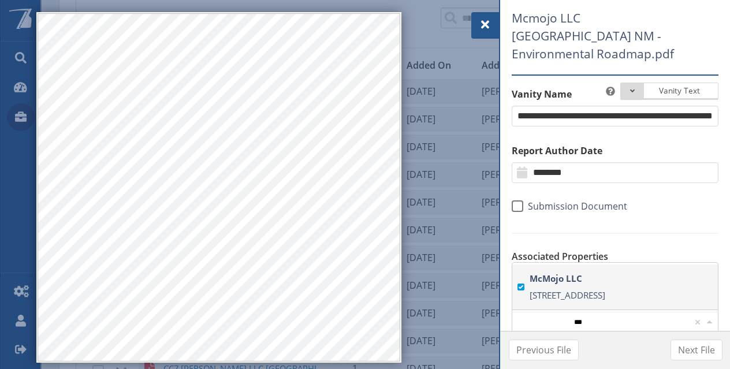
click at [574, 284] on strong "McMojo LLC" at bounding box center [623, 278] width 188 height 17
type input "***"
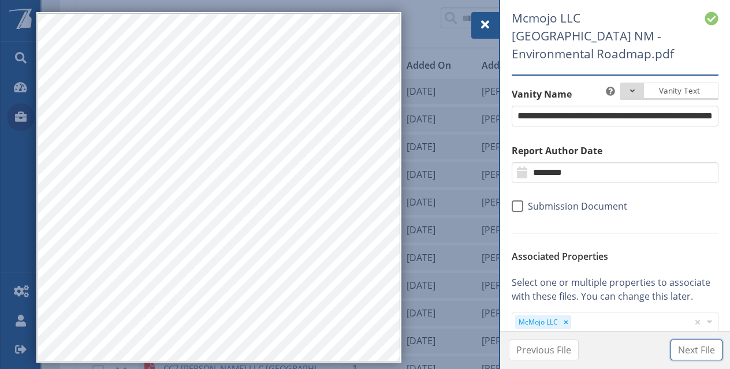
click at [678, 350] on span "Next File" at bounding box center [696, 350] width 37 height 14
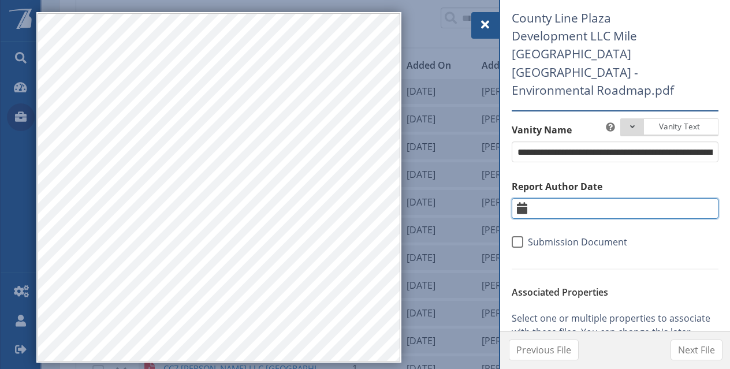
click at [579, 198] on input "text" at bounding box center [615, 208] width 207 height 21
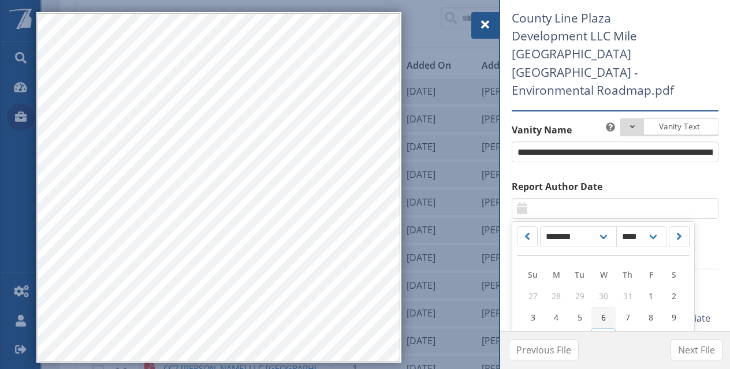
click at [603, 312] on span "6" at bounding box center [603, 317] width 5 height 11
type input "********"
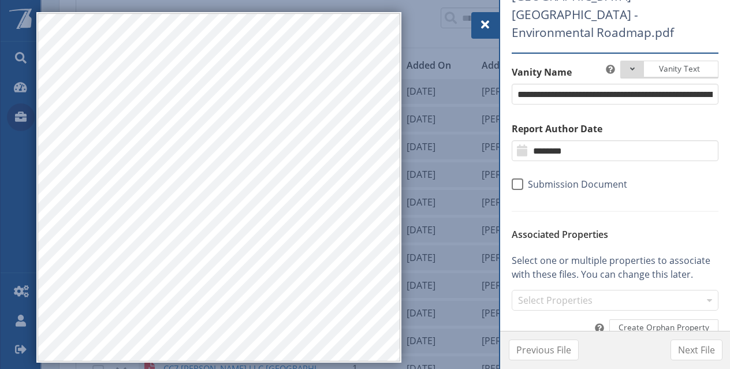
click at [577, 294] on div "Select Properties" at bounding box center [609, 301] width 188 height 14
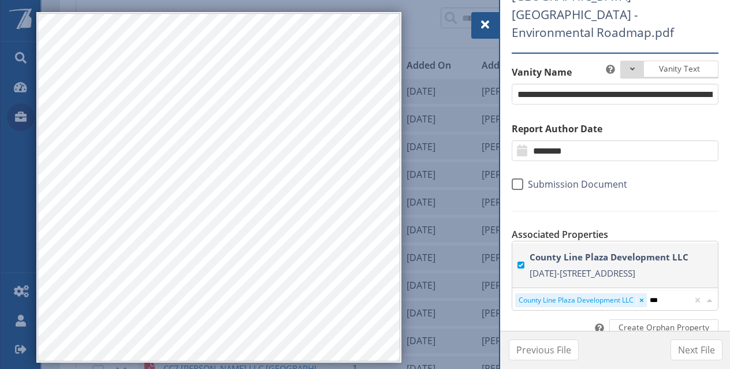
click at [583, 267] on span "[DATE]-[STREET_ADDRESS]" at bounding box center [582, 273] width 106 height 12
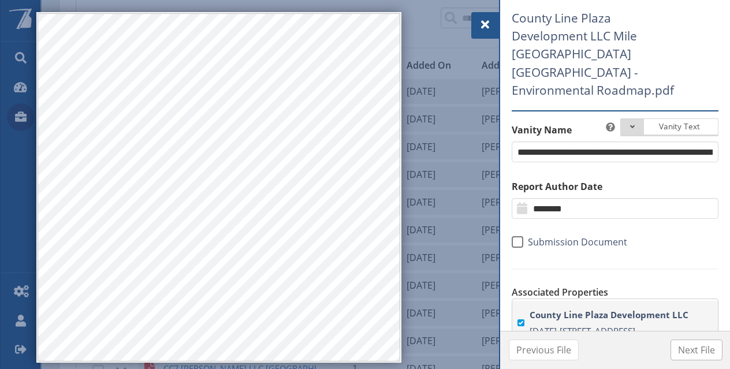
type input "***"
click at [690, 348] on span "Next File" at bounding box center [696, 350] width 37 height 14
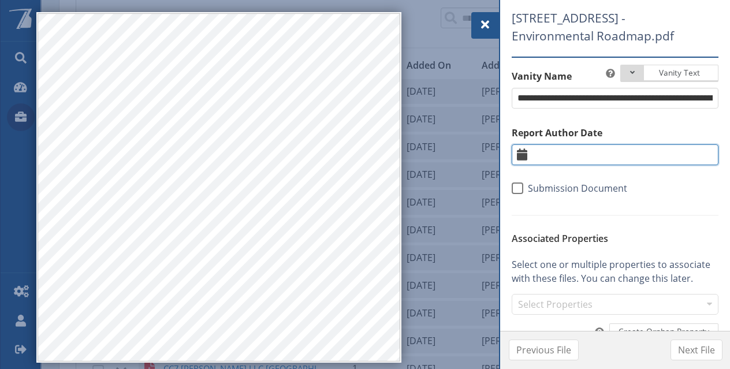
click at [596, 165] on input "text" at bounding box center [615, 154] width 207 height 21
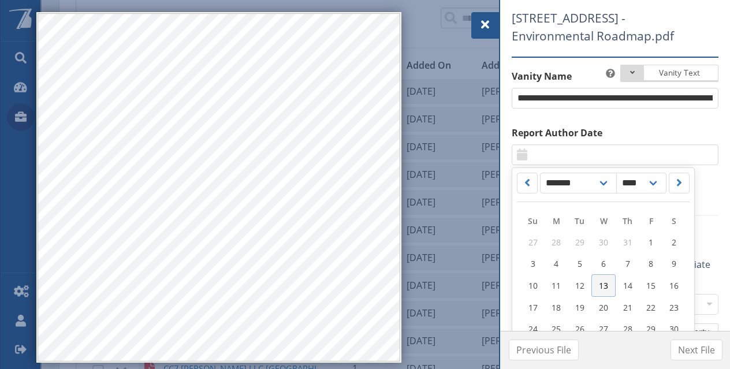
click at [606, 291] on span "13" at bounding box center [603, 285] width 9 height 11
type input "*********"
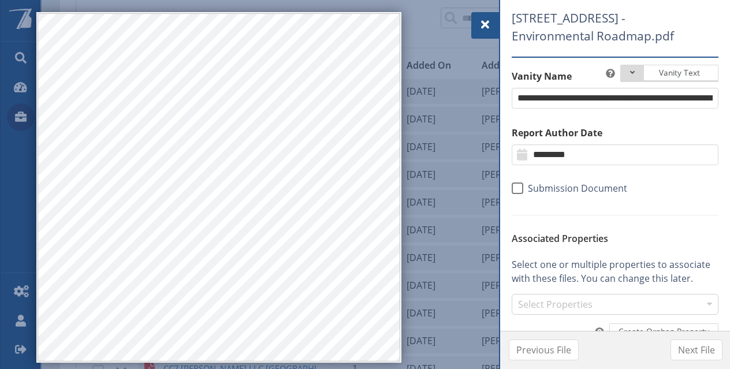
click at [561, 311] on div "Select Properties" at bounding box center [609, 304] width 188 height 14
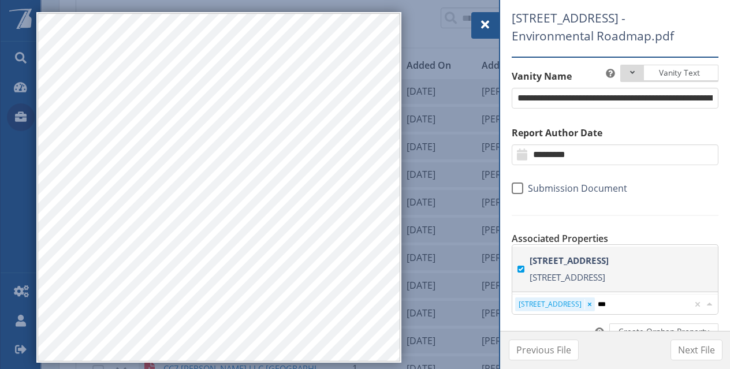
click at [576, 282] on span "[STREET_ADDRESS]" at bounding box center [567, 277] width 76 height 12
type input "***"
click at [693, 353] on span "Next File" at bounding box center [696, 350] width 37 height 14
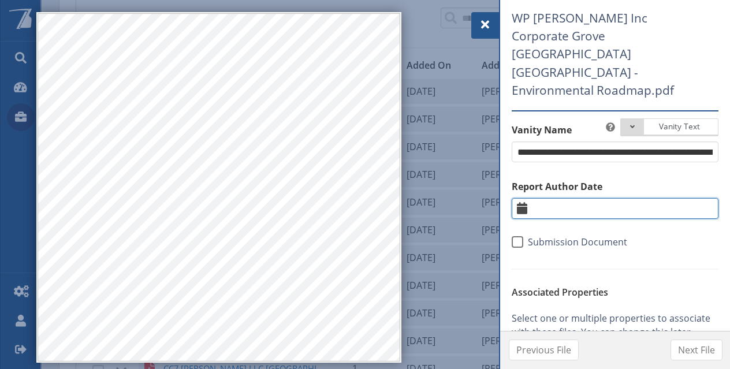
click at [595, 198] on input "text" at bounding box center [615, 208] width 207 height 21
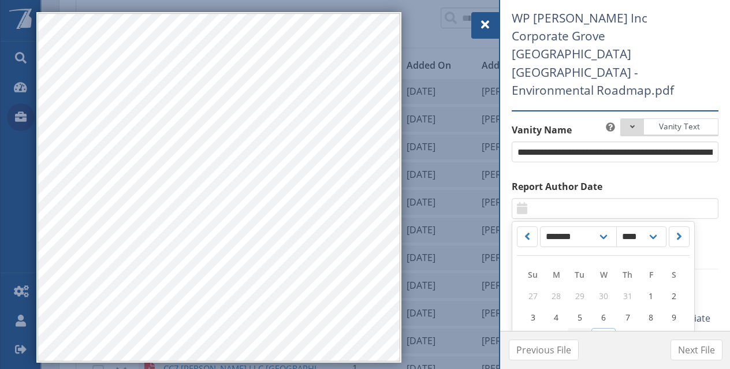
click at [585, 328] on link "12" at bounding box center [580, 339] width 24 height 23
type input "*********"
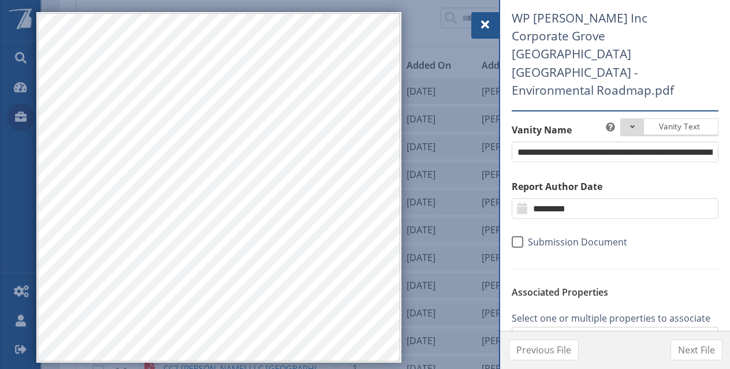
click at [569, 352] on div "Select Properties" at bounding box center [609, 359] width 188 height 14
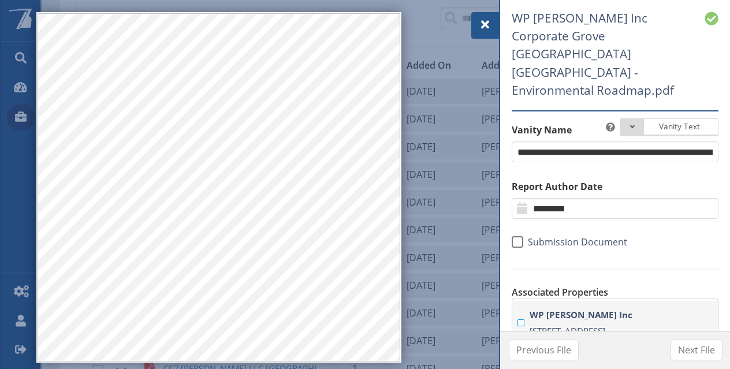
click at [577, 325] on span "[STREET_ADDRESS]" at bounding box center [567, 331] width 76 height 12
type input "***"
click at [682, 349] on span "Next File" at bounding box center [696, 350] width 37 height 14
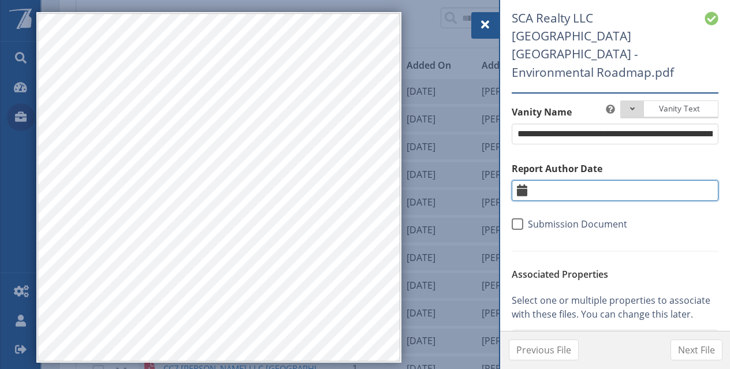
click at [593, 180] on input "text" at bounding box center [615, 190] width 207 height 21
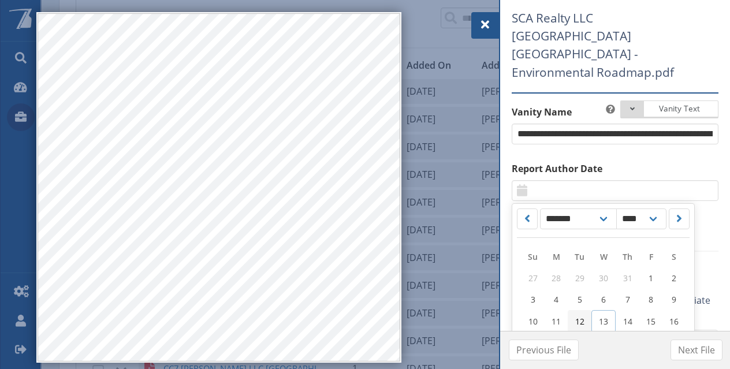
click at [583, 316] on span "12" at bounding box center [579, 321] width 9 height 11
type input "*********"
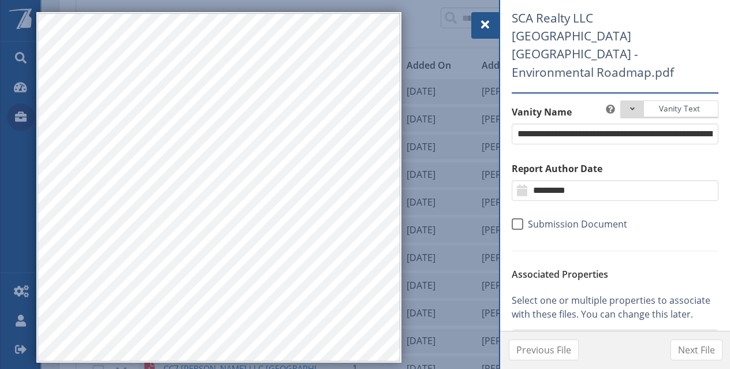
click at [572, 334] on div "Select Properties" at bounding box center [609, 341] width 188 height 14
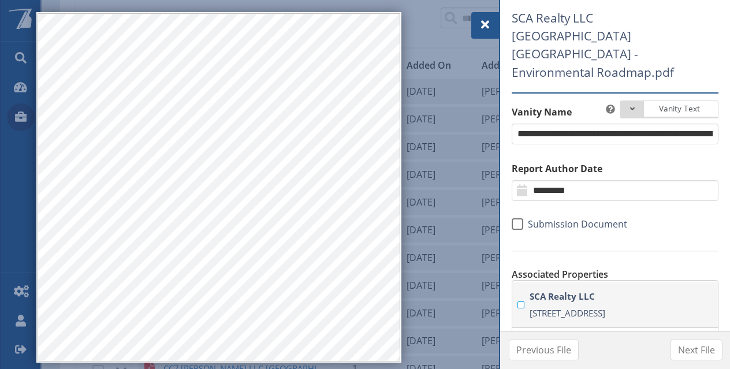
click at [584, 288] on strong "SCA Realty LLC" at bounding box center [623, 296] width 188 height 17
type input "***"
click at [684, 352] on span "Next File" at bounding box center [696, 350] width 37 height 14
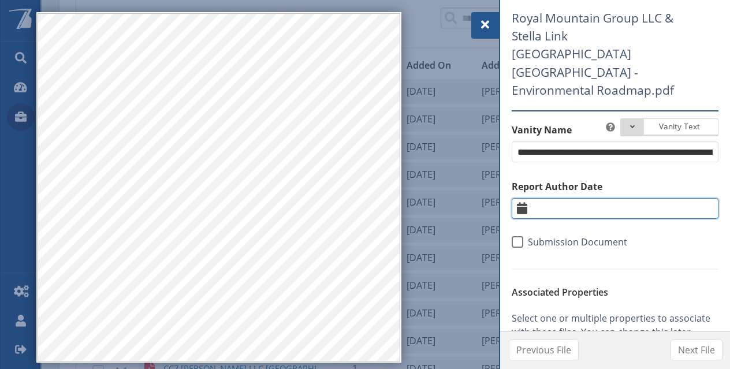
click at [587, 198] on input "text" at bounding box center [615, 208] width 207 height 21
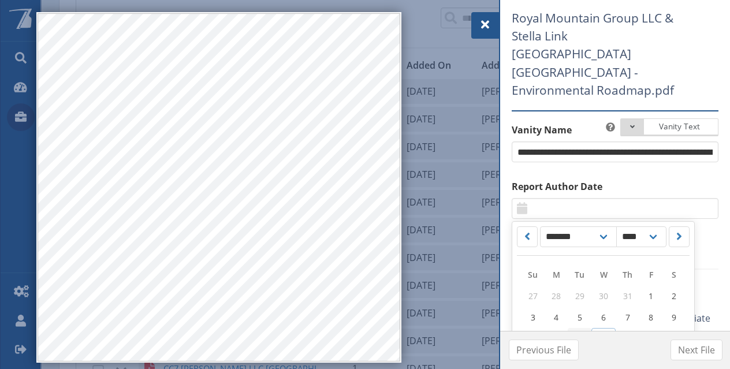
click at [582, 334] on span "12" at bounding box center [579, 339] width 9 height 11
type input "*********"
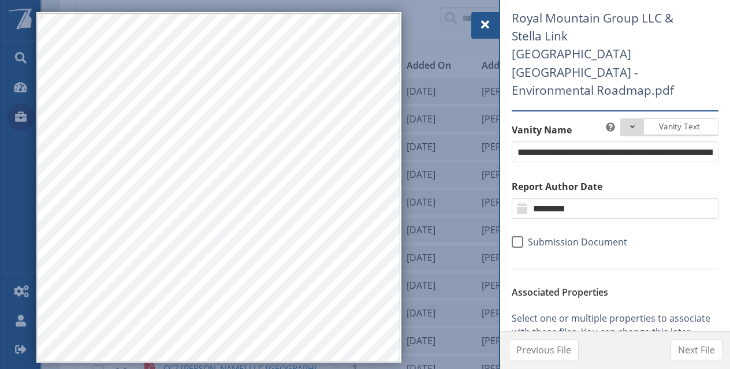
click at [568, 352] on div "Select Properties" at bounding box center [609, 359] width 188 height 14
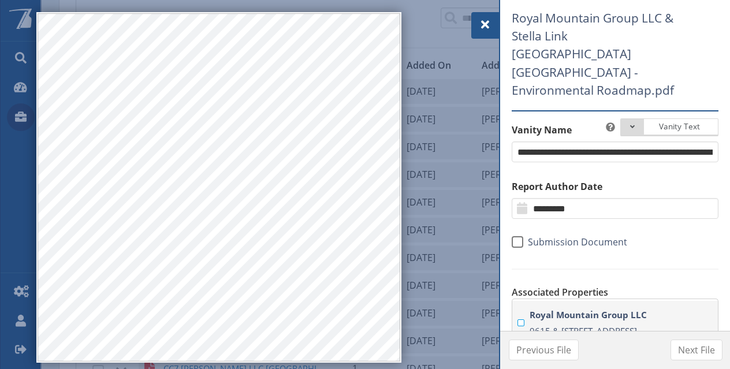
click at [580, 307] on strong "Royal Mountain Group LLC" at bounding box center [623, 315] width 188 height 17
type input "***"
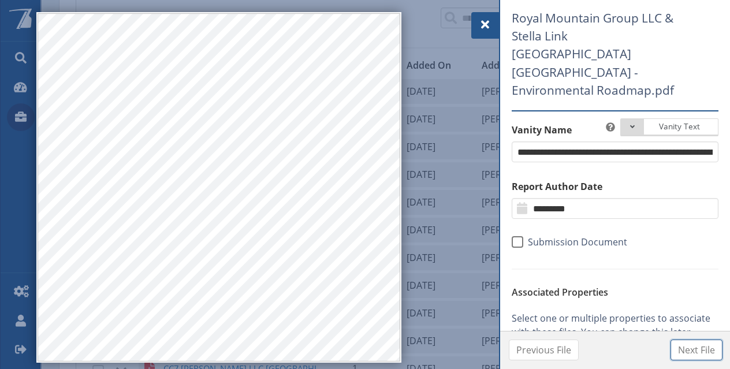
click at [683, 349] on span "Next File" at bounding box center [696, 350] width 37 height 14
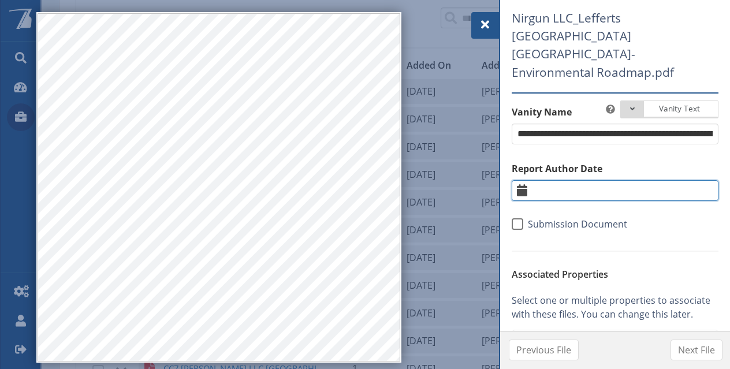
click at [591, 180] on input "text" at bounding box center [615, 190] width 207 height 21
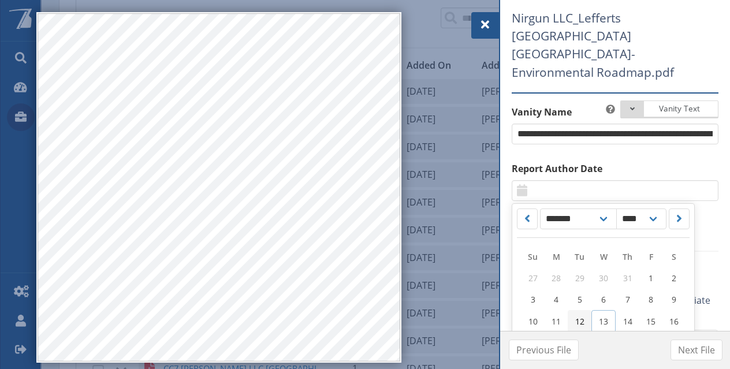
click at [576, 316] on span "12" at bounding box center [579, 321] width 9 height 11
type input "*********"
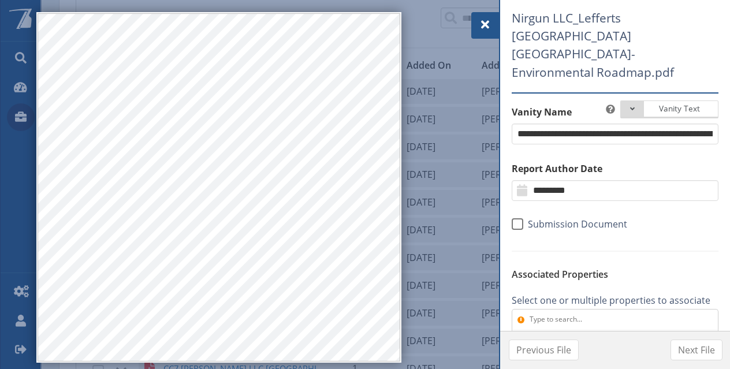
click at [570, 334] on div "Select Properties" at bounding box center [609, 341] width 188 height 14
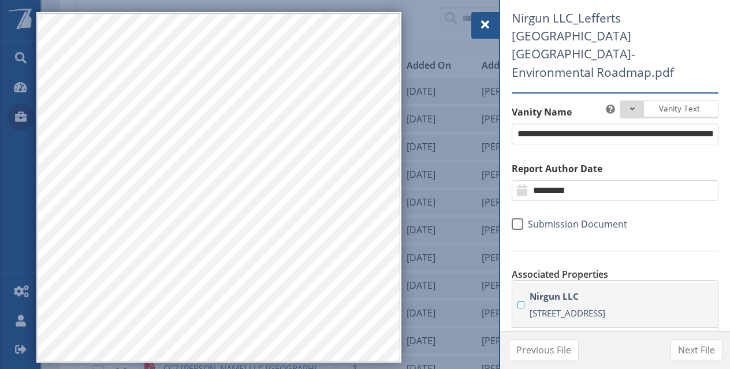
click at [576, 307] on span "[STREET_ADDRESS]" at bounding box center [567, 313] width 76 height 12
type input "***"
click at [688, 346] on span "Next File" at bounding box center [696, 350] width 37 height 14
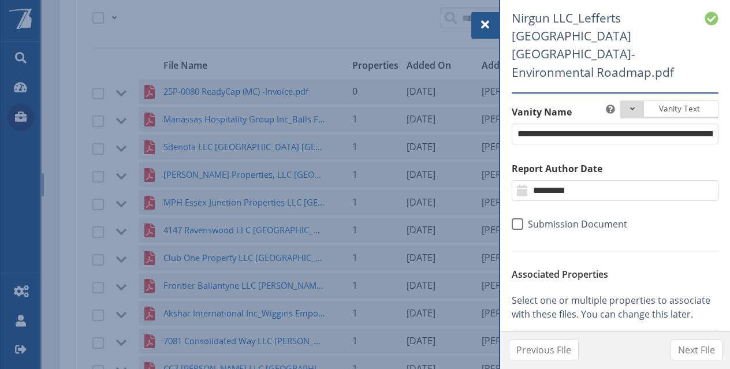
select select "*"
select select "****"
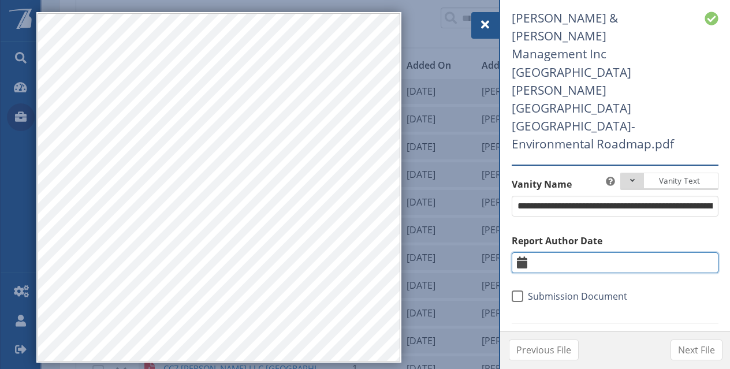
click at [580, 252] on input "text" at bounding box center [615, 262] width 207 height 21
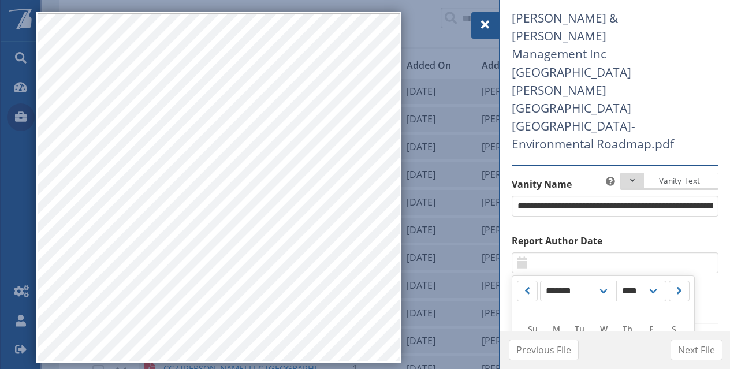
type input "*********"
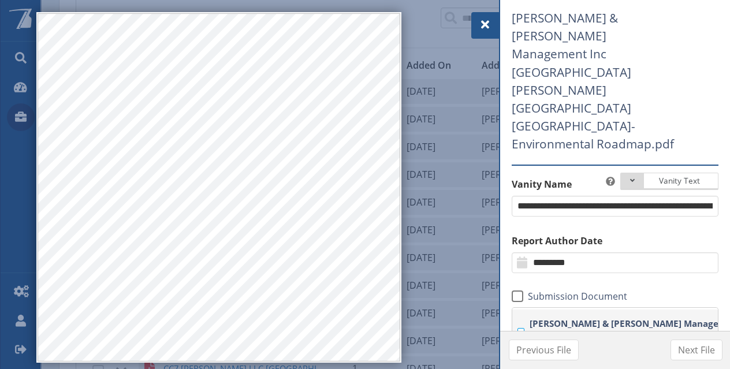
click at [570, 334] on span "[STREET_ADDRESS][PERSON_NAME]" at bounding box center [600, 340] width 143 height 12
type input "**"
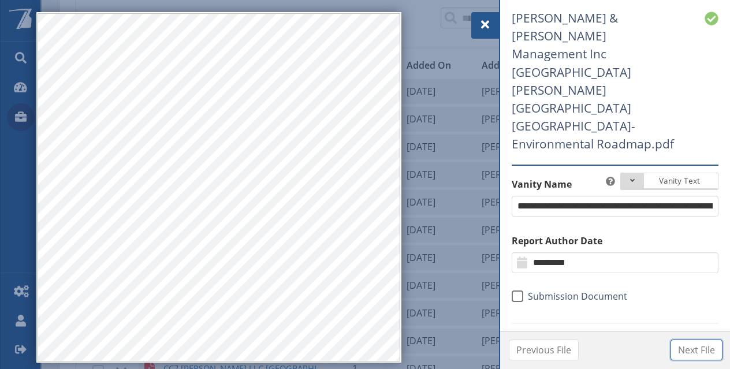
click at [700, 353] on span "Next File" at bounding box center [696, 350] width 37 height 14
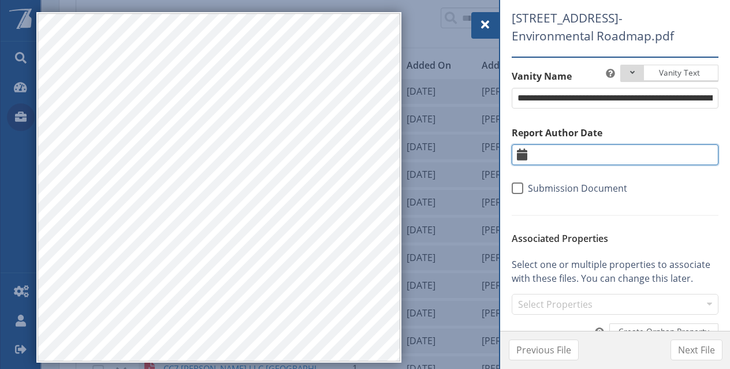
click at [573, 165] on input "text" at bounding box center [615, 154] width 207 height 21
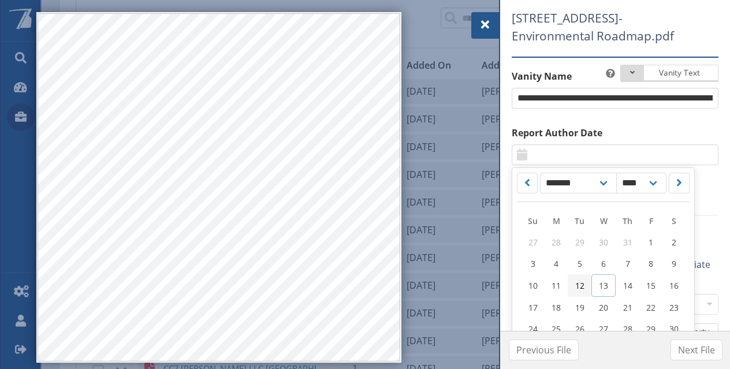
click at [580, 296] on link "12" at bounding box center [580, 285] width 24 height 23
type input "*********"
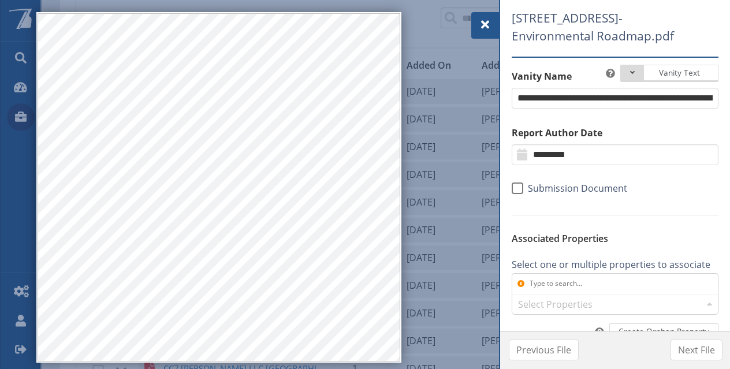
click at [566, 311] on div "Select Properties" at bounding box center [609, 304] width 188 height 14
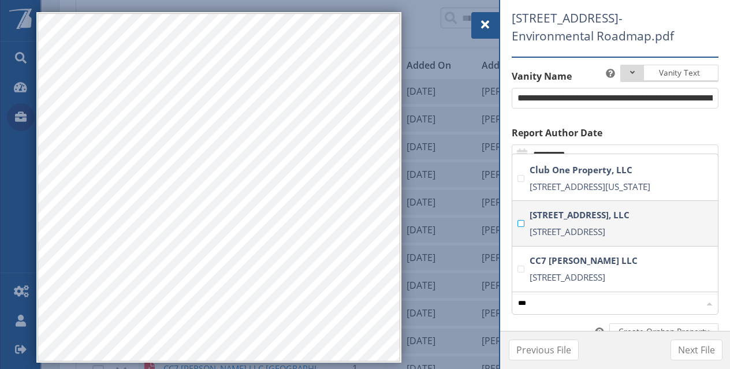
click at [573, 237] on span "[STREET_ADDRESS]" at bounding box center [567, 232] width 76 height 12
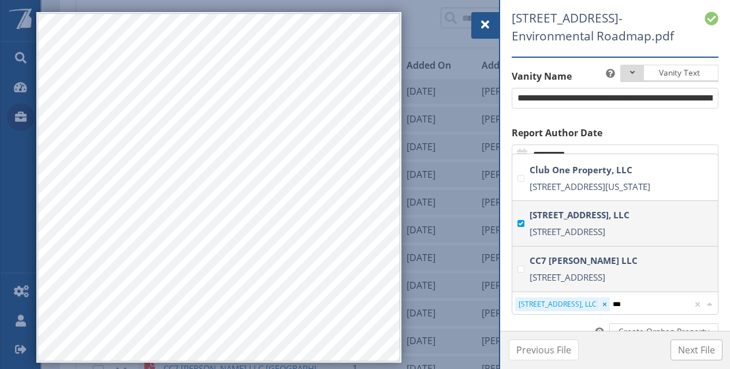
type input "***"
click at [696, 353] on span "Next File" at bounding box center [696, 350] width 37 height 14
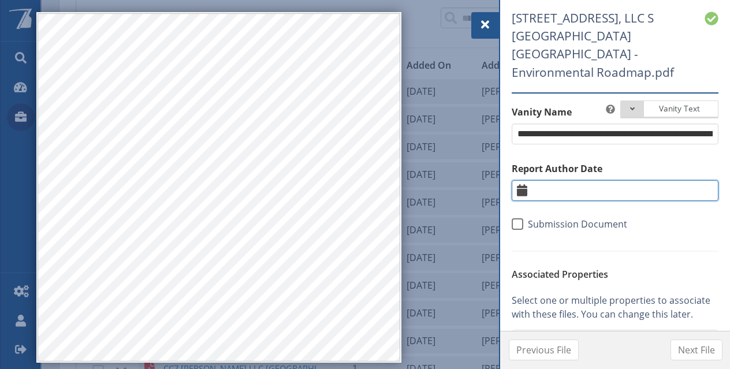
click at [604, 196] on input "text" at bounding box center [615, 190] width 207 height 21
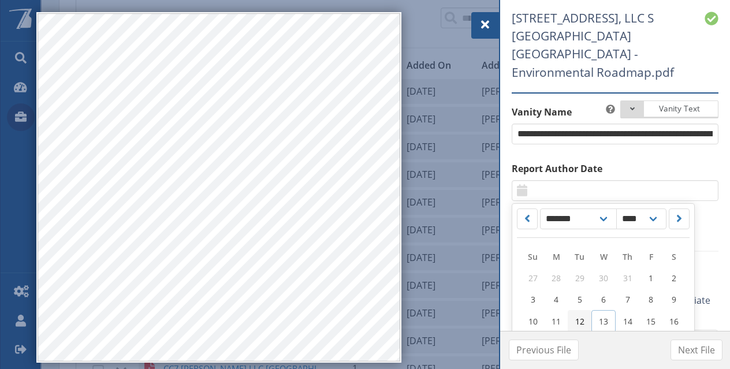
click at [583, 319] on span "12" at bounding box center [579, 321] width 9 height 11
type input "*********"
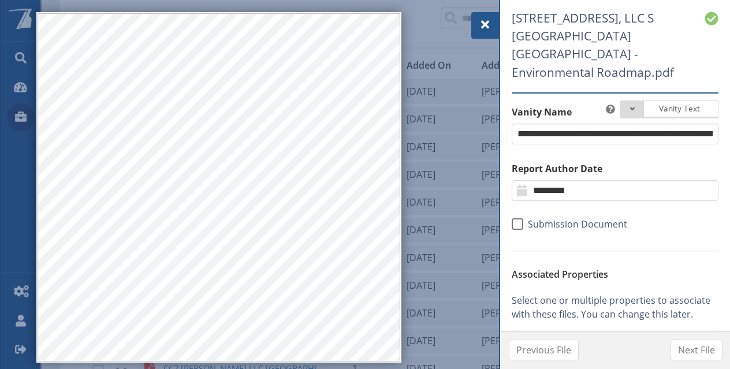
scroll to position [58, 0]
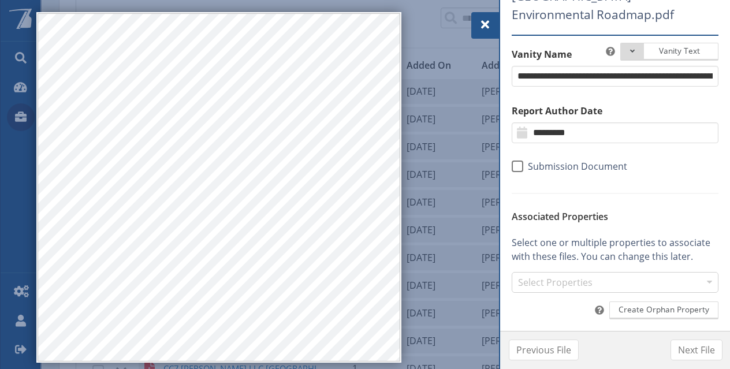
click at [581, 283] on div "Select Properties" at bounding box center [609, 283] width 188 height 14
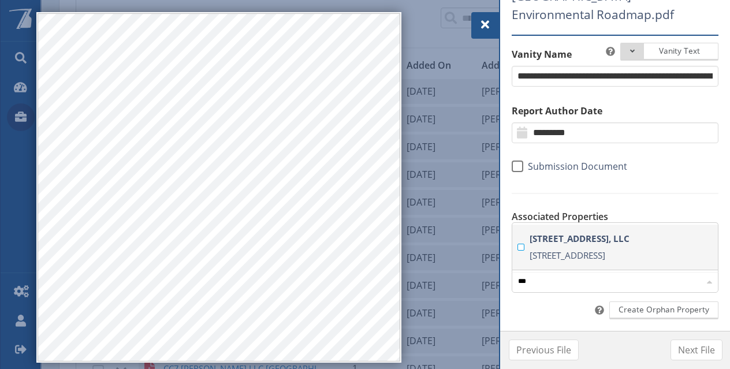
click at [582, 240] on label "2400 South Third Street, LLC 2400 S Third Street, Jacksonville Beach, FL, 32250…" at bounding box center [622, 246] width 191 height 33
type input "***"
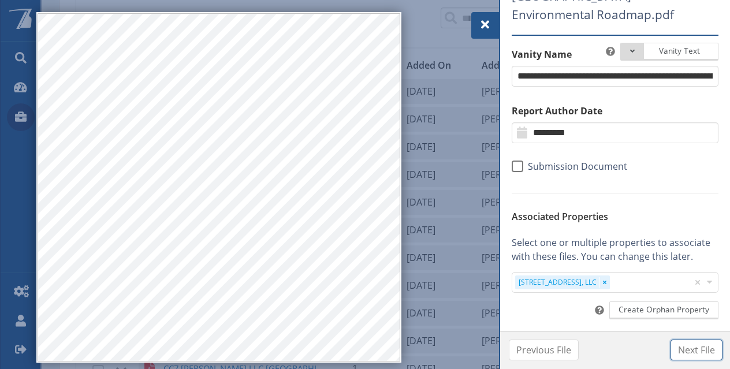
click at [685, 340] on button "Next File" at bounding box center [696, 349] width 52 height 21
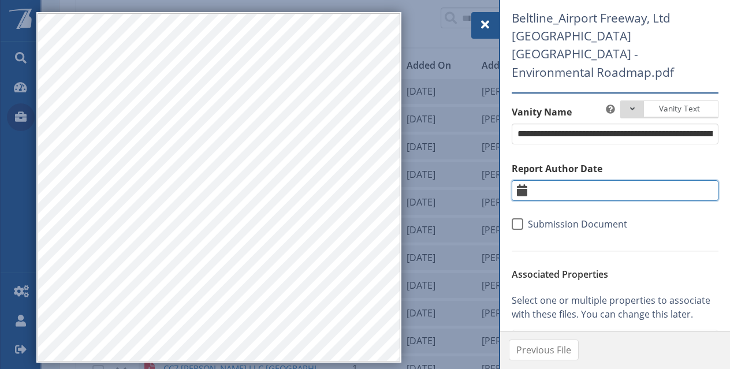
click at [608, 191] on input "text" at bounding box center [615, 190] width 207 height 21
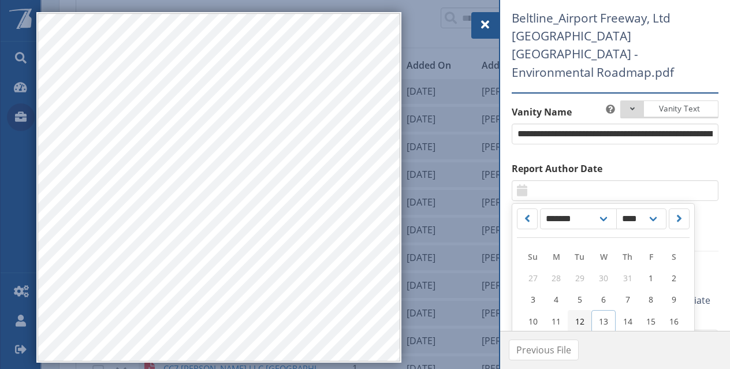
click at [581, 319] on span "12" at bounding box center [579, 321] width 9 height 11
type input "*********"
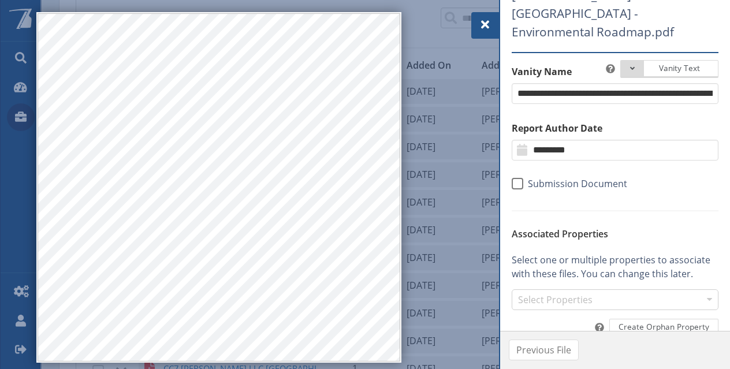
scroll to position [58, 0]
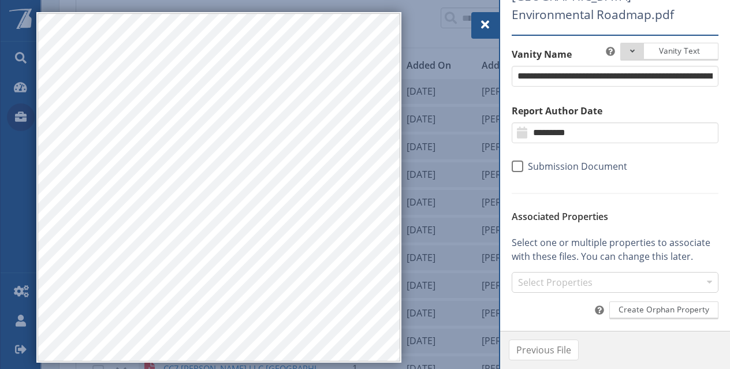
click at [565, 280] on div "Select Properties" at bounding box center [609, 283] width 188 height 14
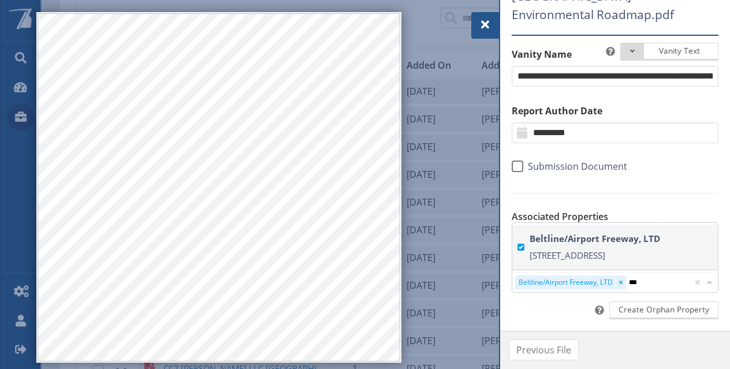
click at [568, 249] on span "[STREET_ADDRESS]" at bounding box center [567, 255] width 76 height 12
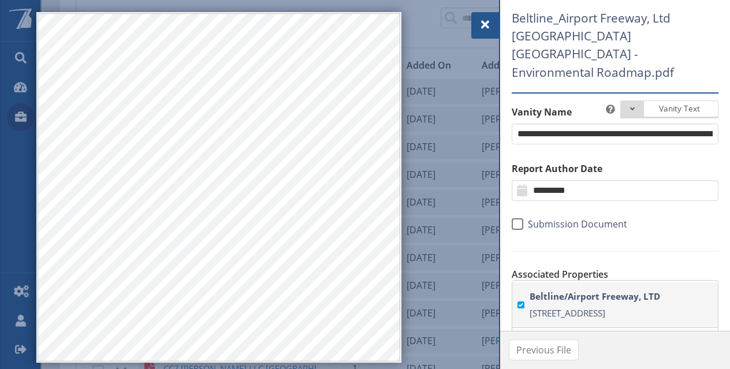
type input "***"
click at [477, 28] on div at bounding box center [485, 25] width 28 height 27
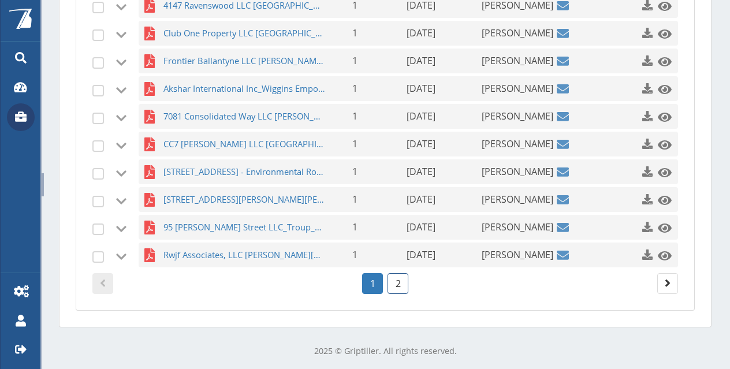
click at [393, 277] on link "2" at bounding box center [397, 283] width 21 height 21
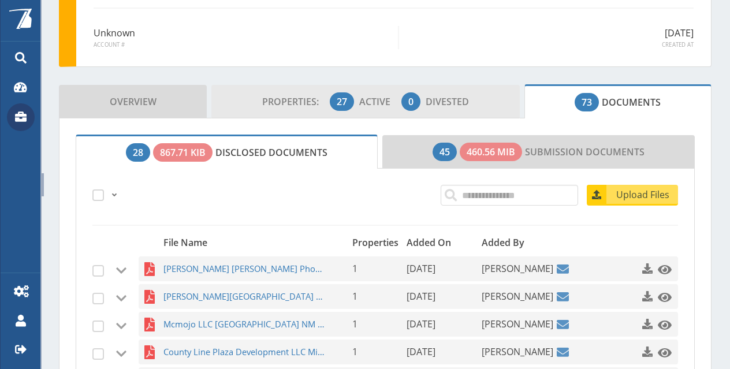
click at [353, 100] on span "Properties: 27 Active 0 Divested" at bounding box center [365, 101] width 207 height 23
